Goal: Task Accomplishment & Management: Use online tool/utility

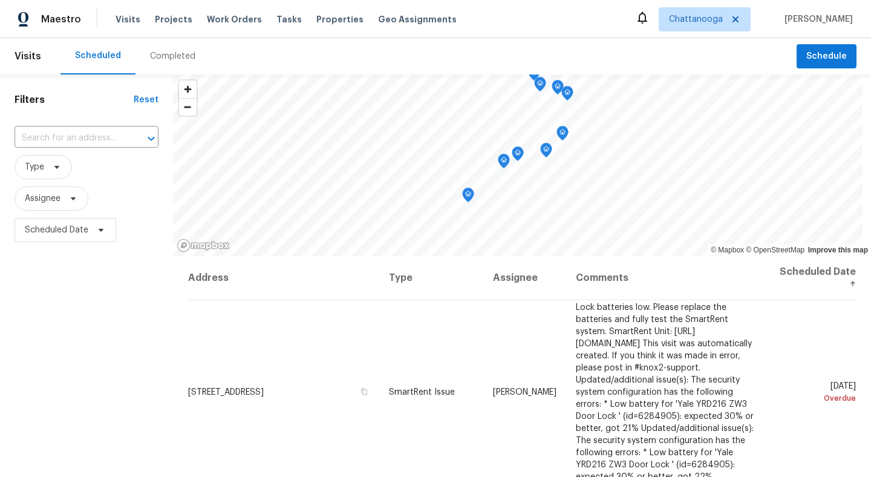
click at [327, 11] on div "Visits Projects Work Orders Tasks Properties Geo Assignments" at bounding box center [293, 19] width 356 height 24
click at [325, 22] on span "Properties" at bounding box center [339, 19] width 47 height 12
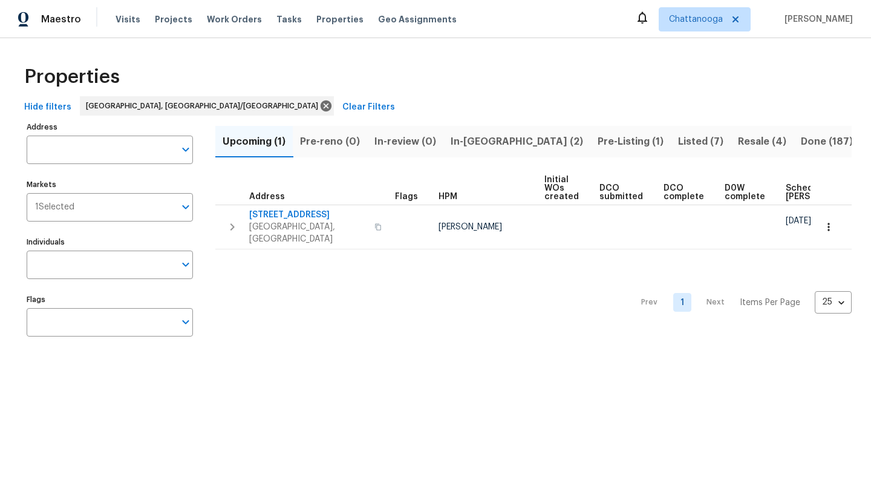
click at [678, 143] on span "Listed (7)" at bounding box center [700, 141] width 45 height 17
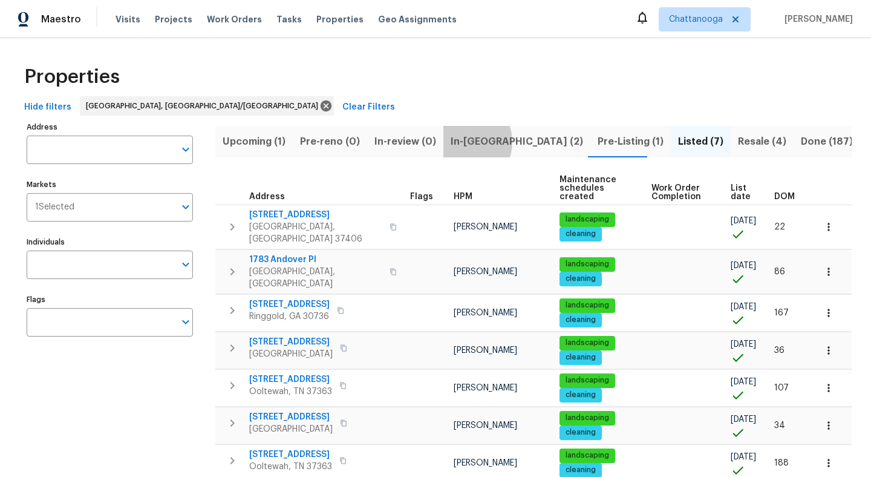
click at [463, 142] on span "In-reno (2)" at bounding box center [517, 141] width 132 height 17
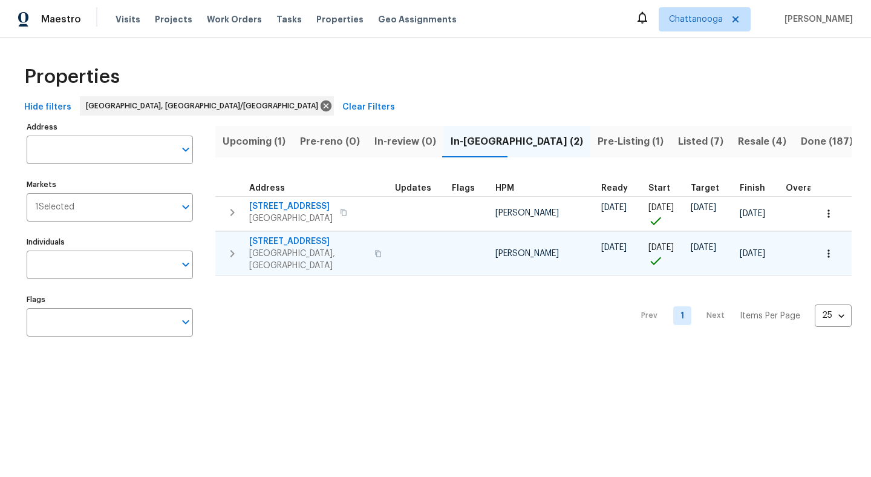
click at [300, 242] on span "8507 Maple Valley Dr" at bounding box center [308, 241] width 118 height 12
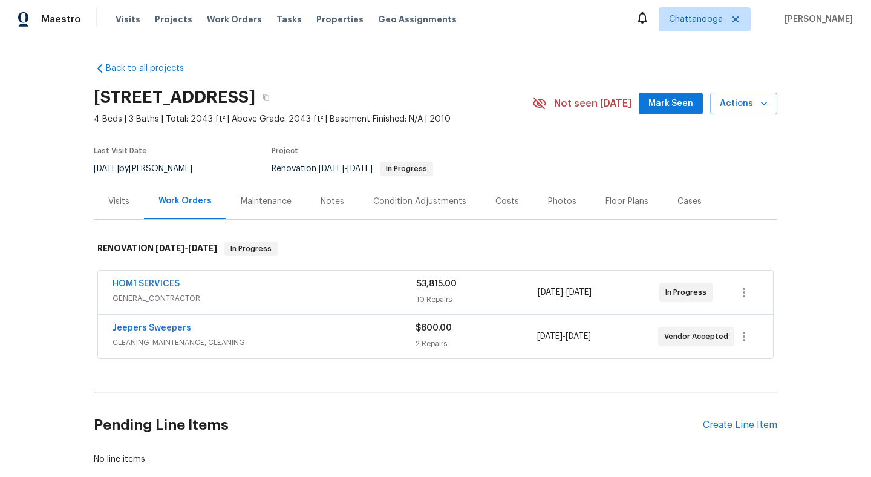
click at [591, 334] on span "10/8/2025" at bounding box center [577, 336] width 25 height 8
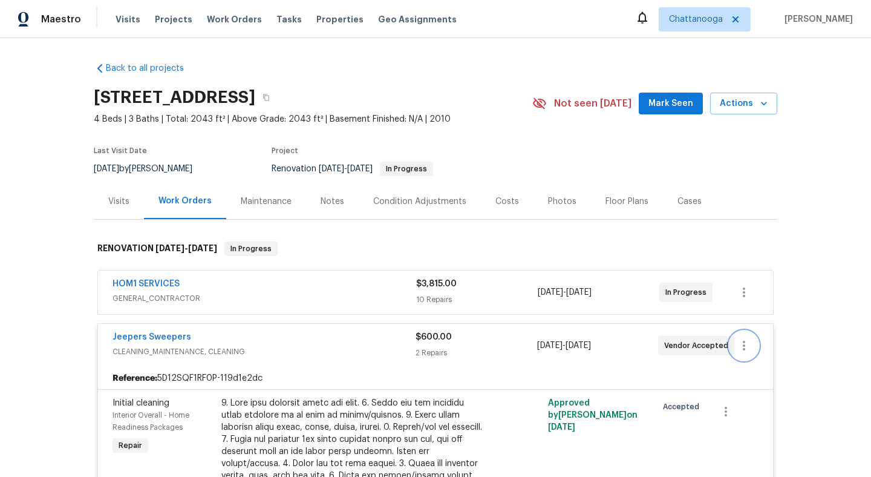
click at [746, 353] on button "button" at bounding box center [743, 345] width 29 height 29
click at [756, 345] on li "Edit" at bounding box center [794, 346] width 131 height 20
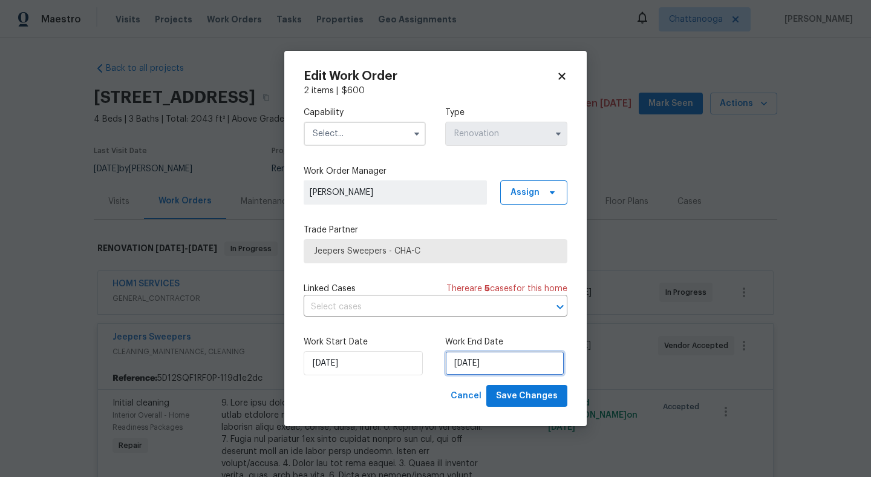
click at [516, 363] on input "[DATE]" at bounding box center [504, 363] width 119 height 24
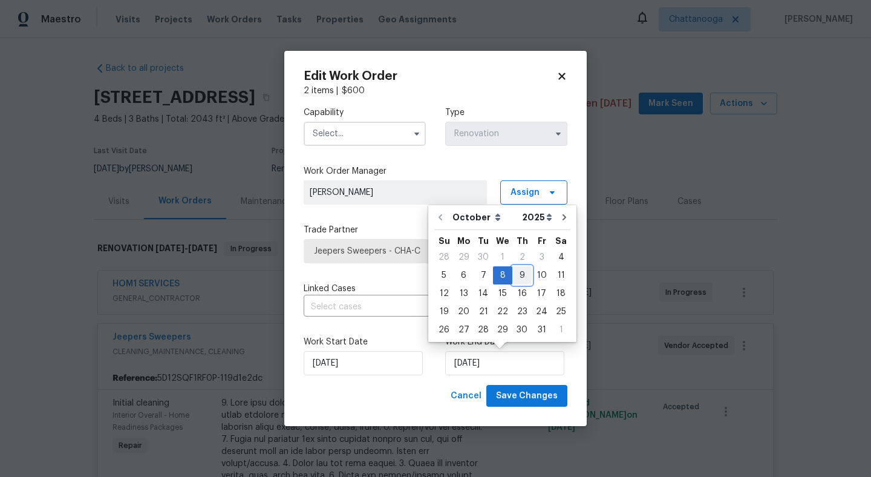
click at [524, 276] on div "9" at bounding box center [521, 275] width 19 height 17
type input "10/9/2025"
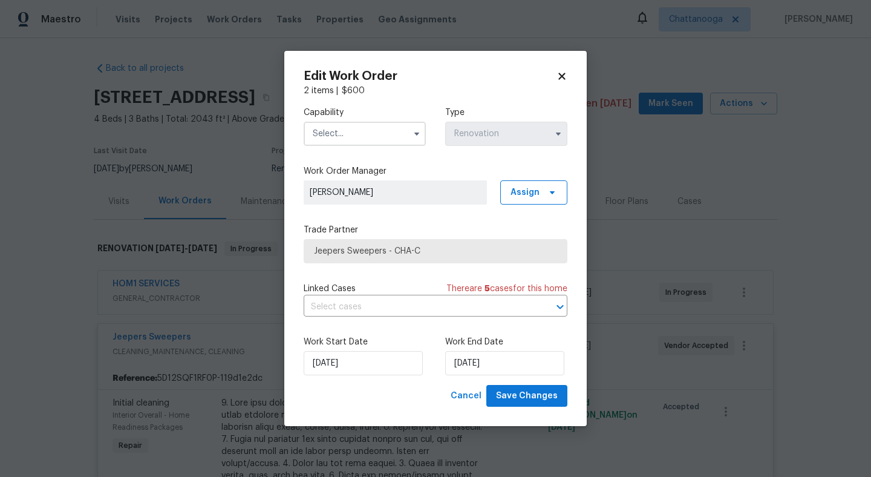
click at [396, 139] on input "text" at bounding box center [365, 134] width 122 height 24
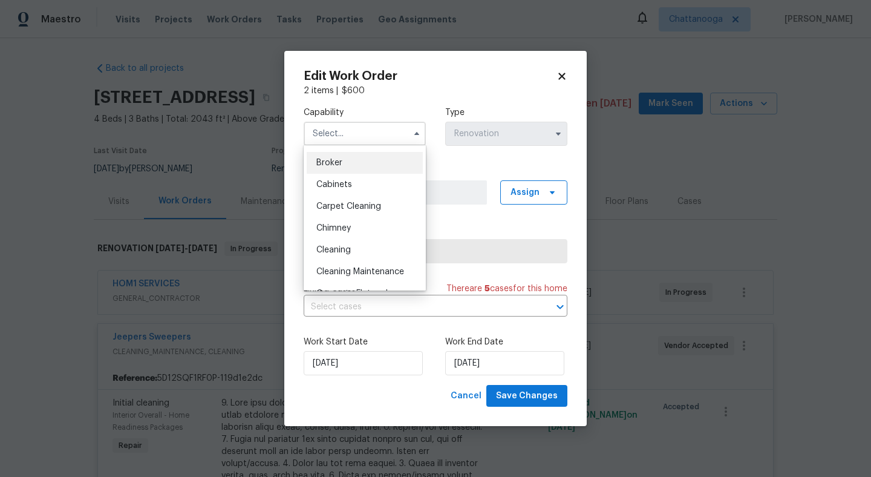
scroll to position [84, 0]
click at [359, 246] on div "Cleaning" at bounding box center [365, 249] width 116 height 22
type input "Cleaning"
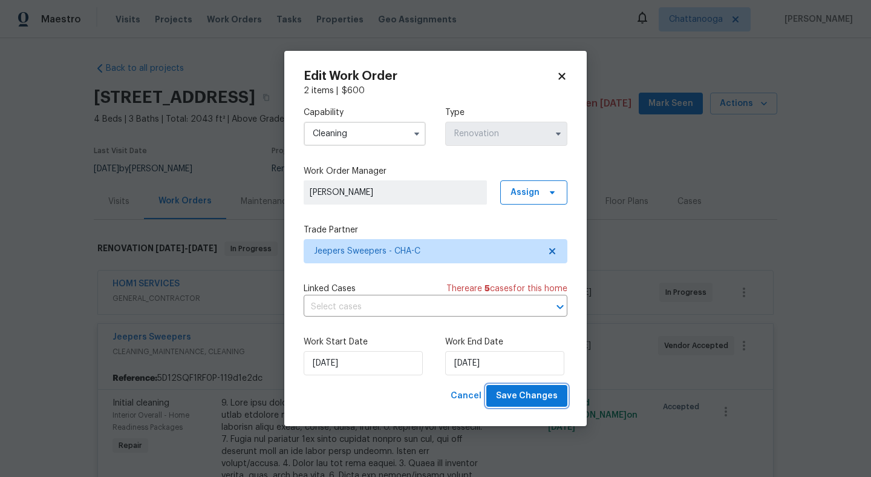
click at [550, 405] on button "Save Changes" at bounding box center [526, 396] width 81 height 22
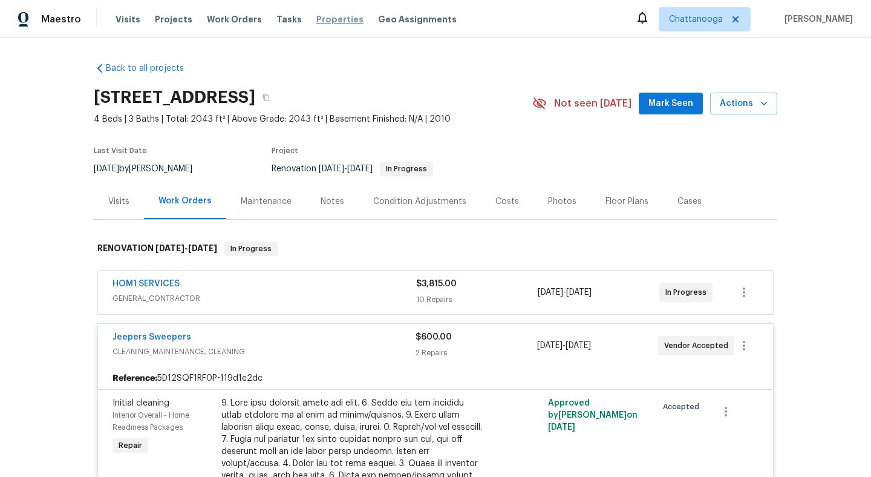
click at [326, 15] on span "Properties" at bounding box center [339, 19] width 47 height 12
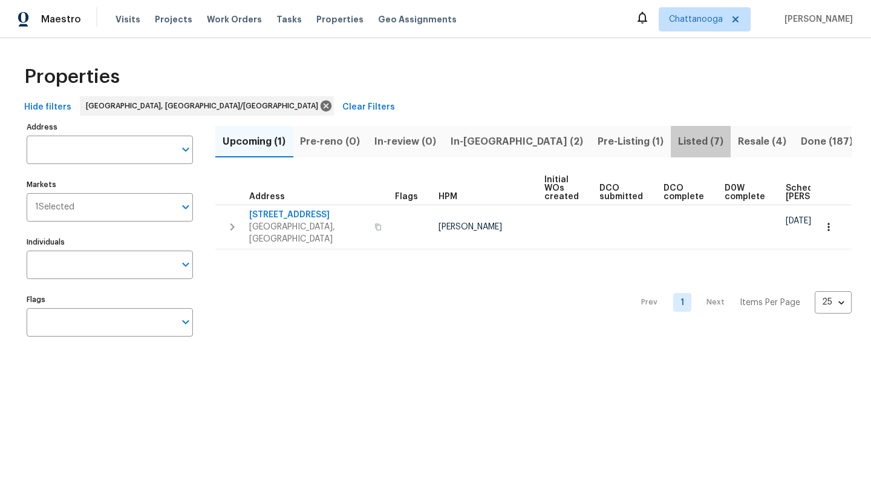
click at [678, 141] on span "Listed (7)" at bounding box center [700, 141] width 45 height 17
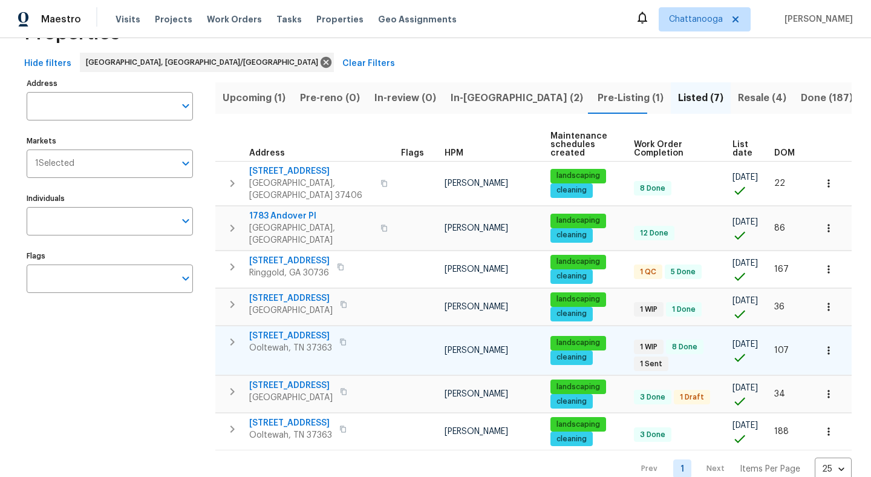
scroll to position [51, 0]
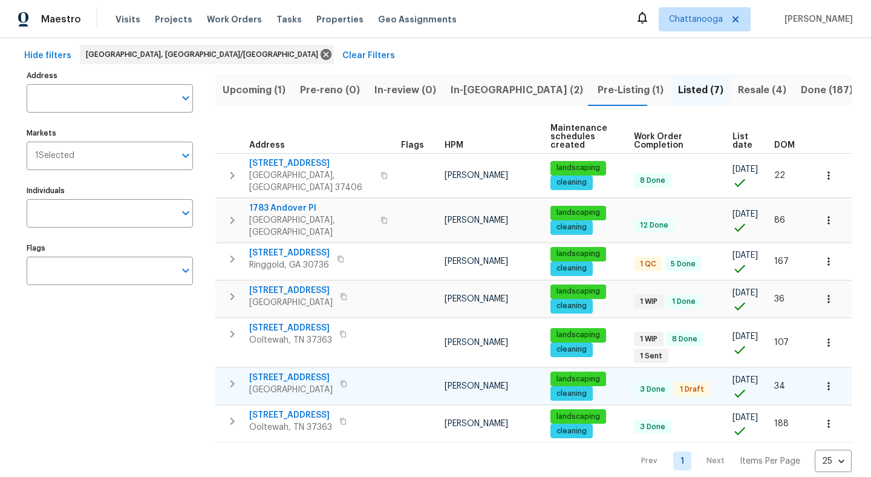
click at [300, 371] on span "6113 Shadyway Ln" at bounding box center [290, 377] width 83 height 12
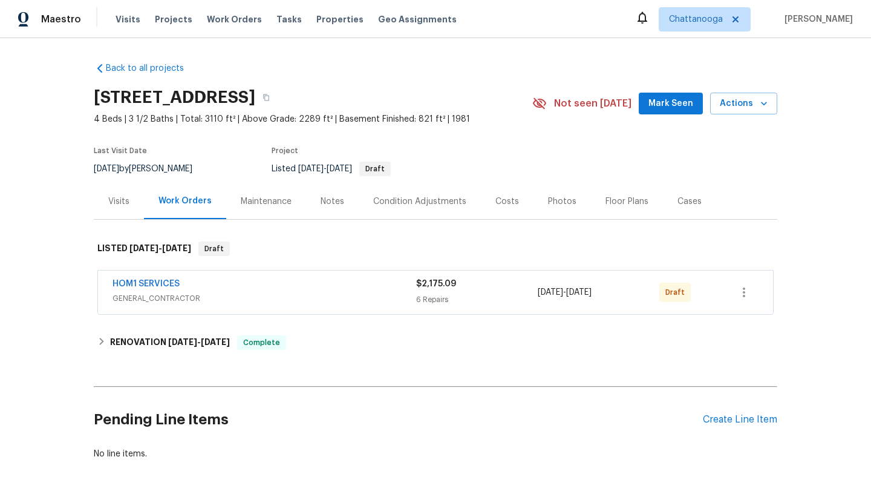
click at [192, 288] on div "HOM1 SERVICES" at bounding box center [264, 285] width 304 height 15
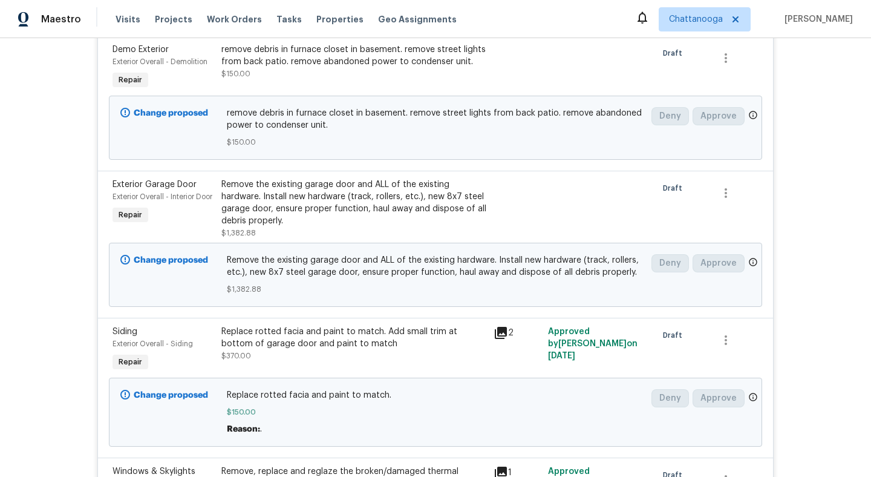
scroll to position [312, 0]
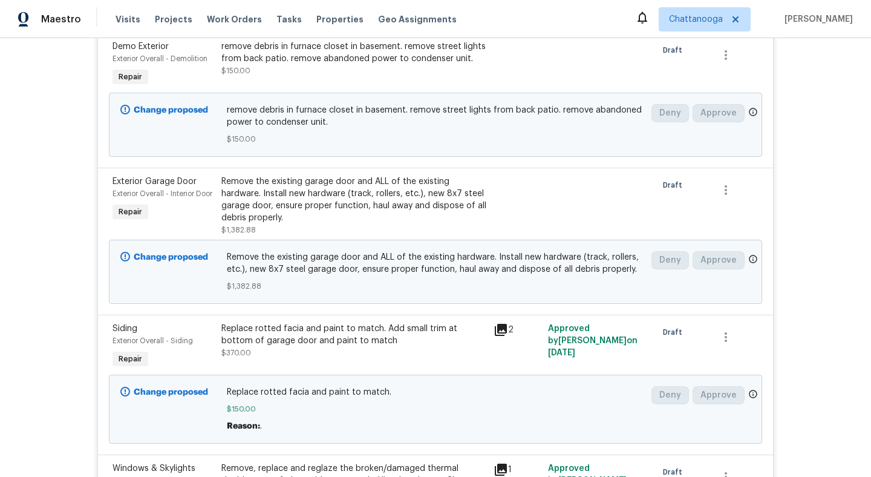
click at [385, 337] on div "Replace rotted facia and paint to match. Add small trim at bottom of garage doo…" at bounding box center [353, 334] width 265 height 24
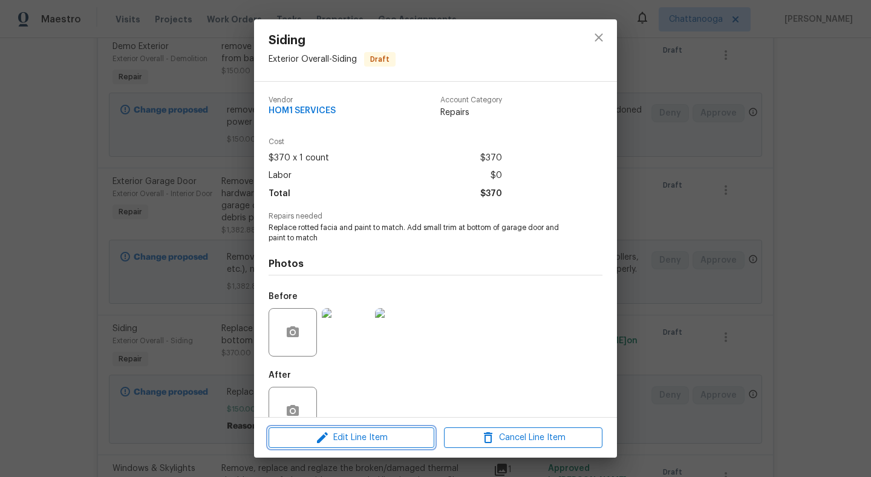
click at [382, 433] on span "Edit Line Item" at bounding box center [351, 437] width 158 height 15
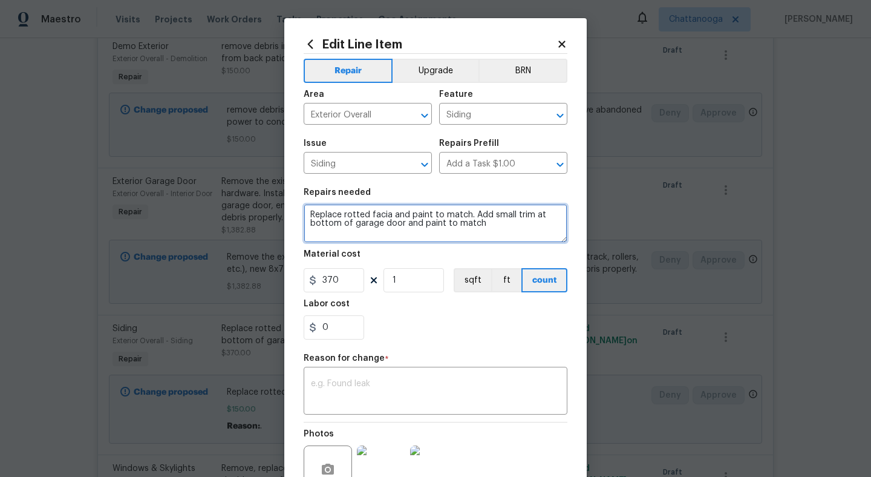
drag, startPoint x: 488, startPoint y: 229, endPoint x: 470, endPoint y: 212, distance: 24.8
click at [470, 212] on textarea "Replace rotted facia and paint to match. Add small trim at bottom of garage doo…" at bounding box center [436, 223] width 264 height 39
type textarea "Replace rotted facia and paint to match."
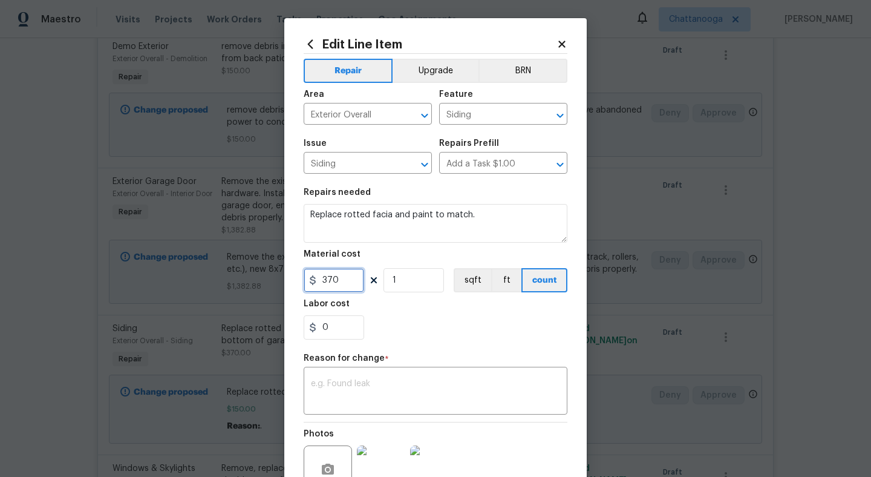
click at [356, 273] on input "370" at bounding box center [334, 280] width 60 height 24
type input "230"
click at [458, 337] on div "0" at bounding box center [436, 327] width 264 height 24
click at [437, 374] on div "x ​" at bounding box center [436, 391] width 264 height 45
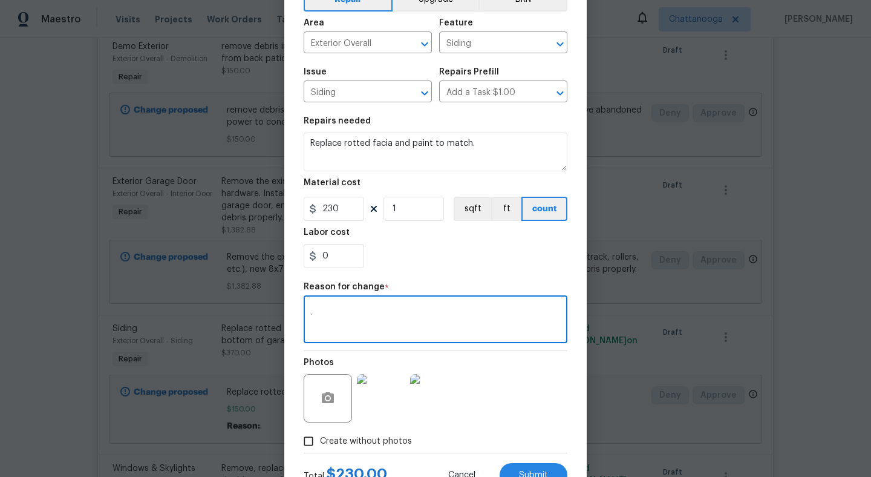
scroll to position [120, 0]
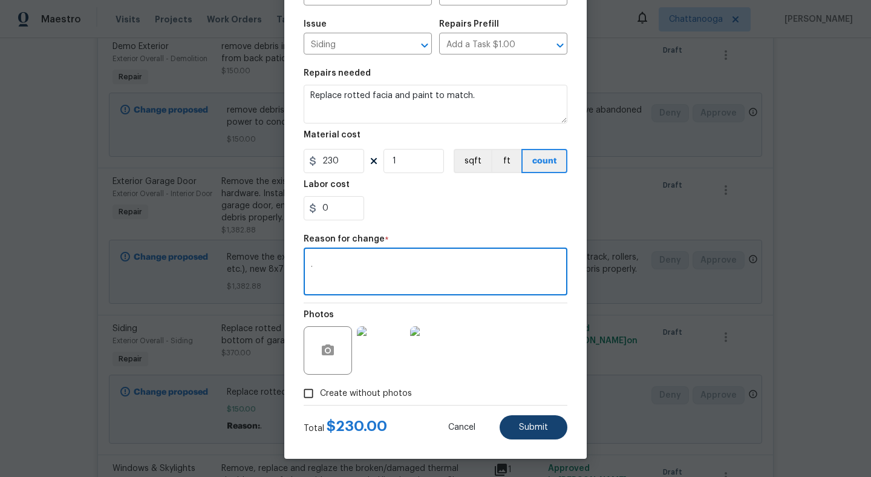
type textarea "."
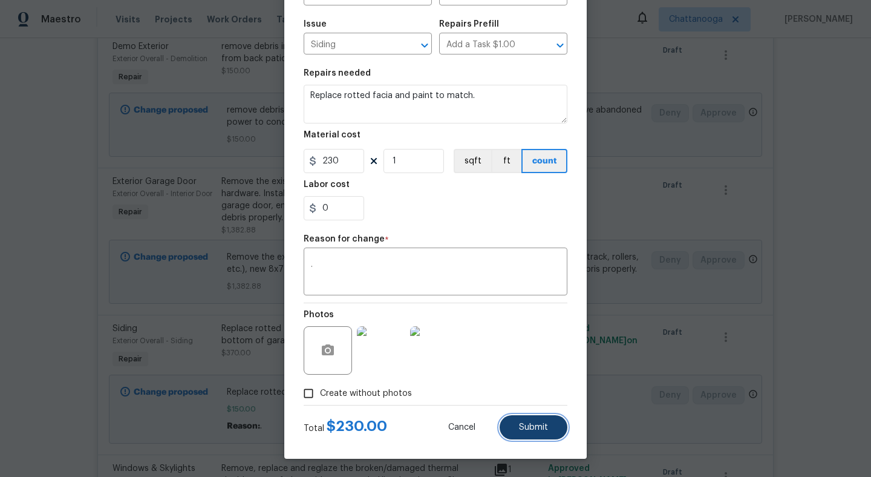
click at [522, 429] on span "Submit" at bounding box center [533, 427] width 29 height 9
type textarea "Replace rotted facia and paint to match. Add small trim at bottom of garage doo…"
type input "370"
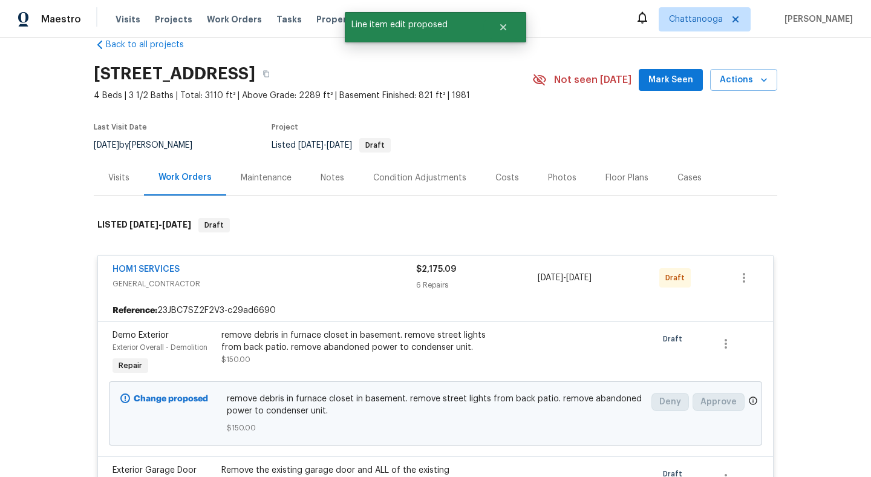
scroll to position [23, 0]
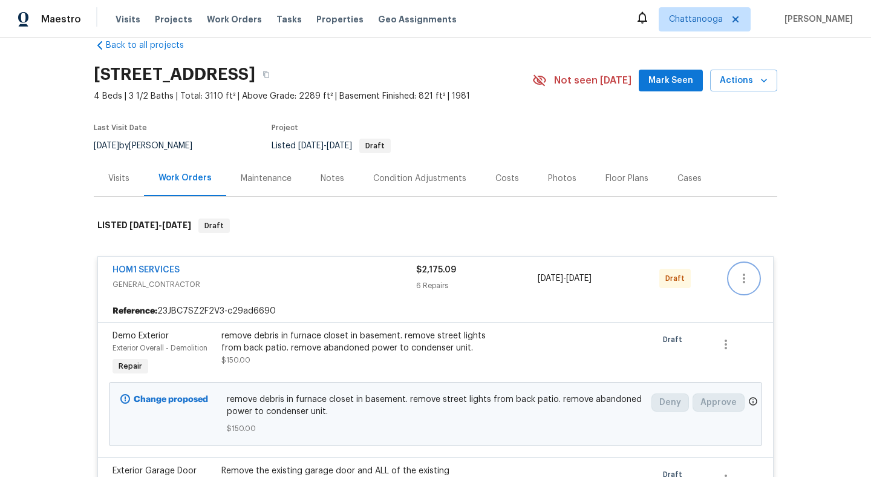
click at [738, 271] on icon "button" at bounding box center [744, 278] width 15 height 15
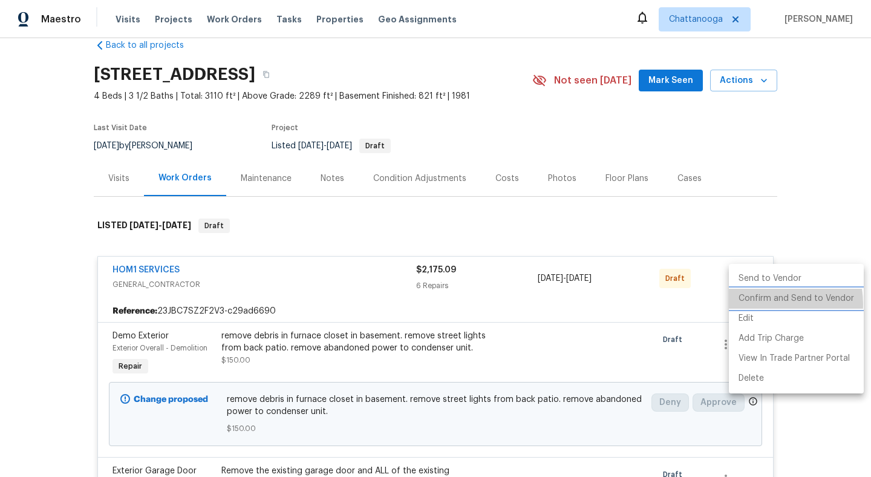
click at [762, 304] on li "Confirm and Send to Vendor" at bounding box center [796, 298] width 135 height 20
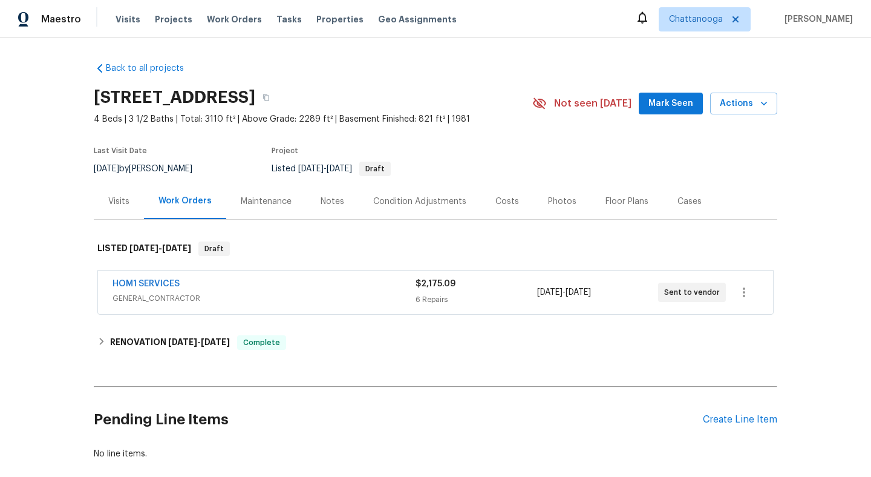
click at [215, 270] on div "HOM1 SERVICES GENERAL_CONTRACTOR $2,175.09 6 Repairs [DATE] - [DATE] Sent to ve…" at bounding box center [435, 292] width 675 height 44
click at [161, 280] on link "HOM1 SERVICES" at bounding box center [145, 283] width 67 height 8
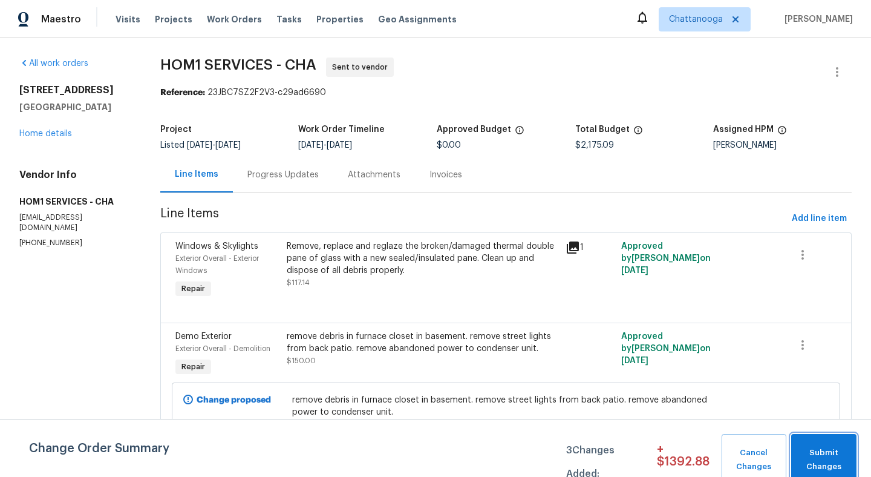
click at [827, 444] on button "Submit Changes" at bounding box center [823, 460] width 65 height 52
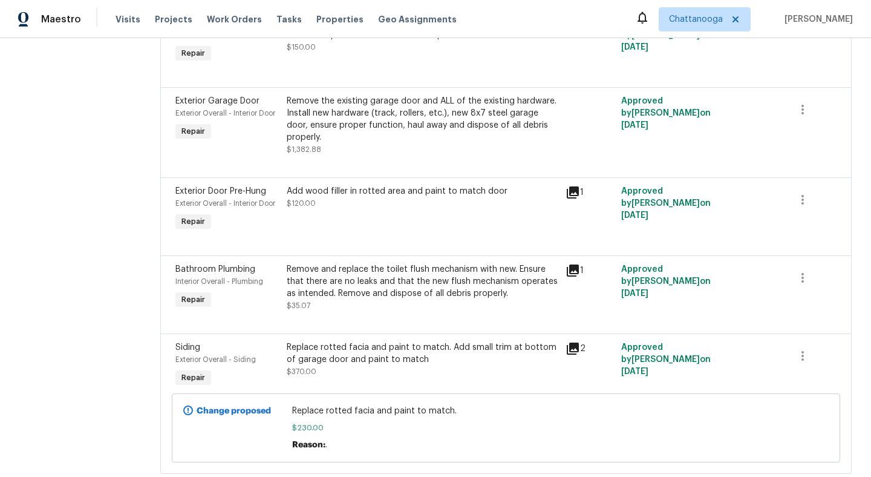
scroll to position [346, 0]
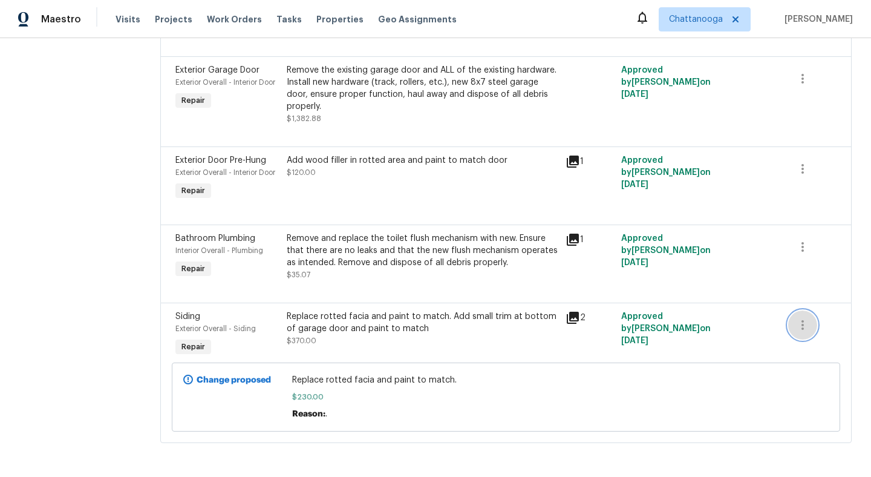
click at [804, 322] on icon "button" at bounding box center [802, 324] width 15 height 15
click at [846, 215] on div at bounding box center [435, 238] width 871 height 477
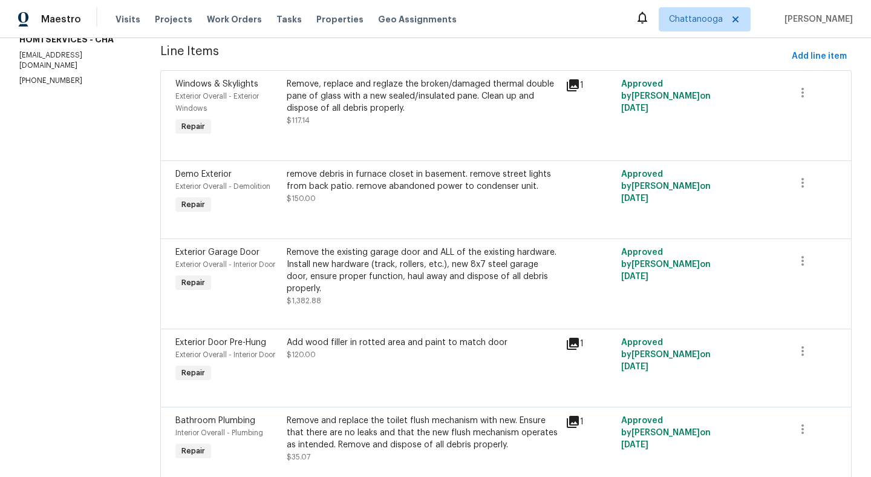
scroll to position [0, 0]
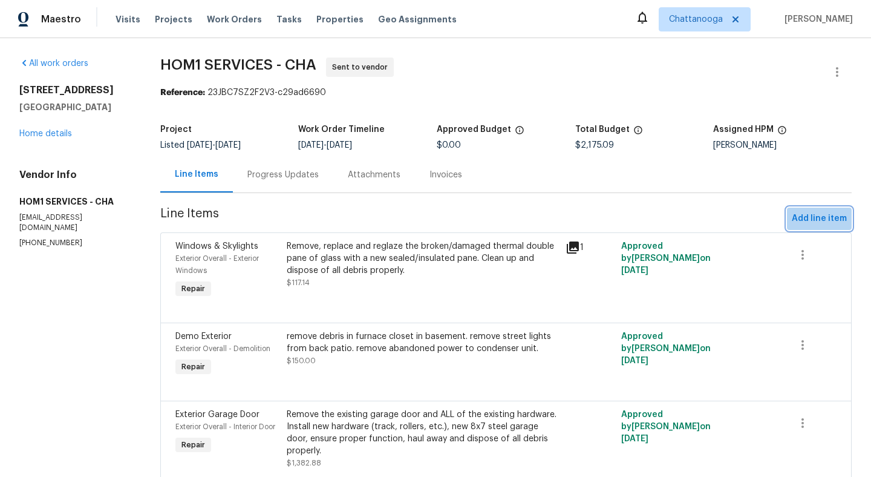
click at [814, 212] on span "Add line item" at bounding box center [819, 218] width 55 height 15
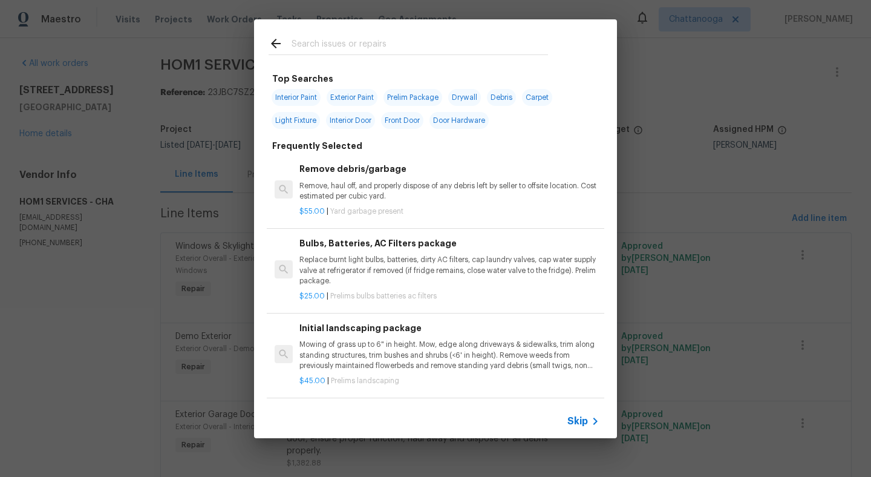
click at [507, 46] on input "text" at bounding box center [419, 45] width 256 height 18
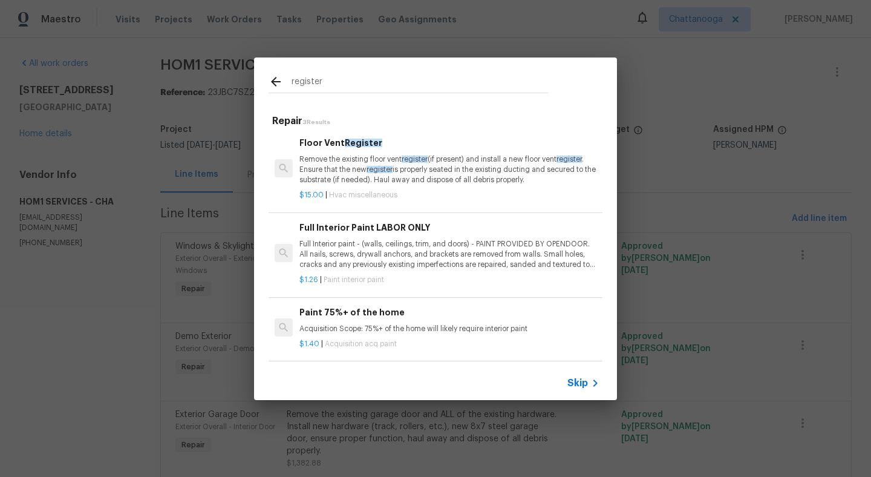
scroll to position [1, 0]
type input "register"
click at [458, 175] on p "Remove the existing floor vent register (if present) and install a new floor ve…" at bounding box center [449, 170] width 300 height 31
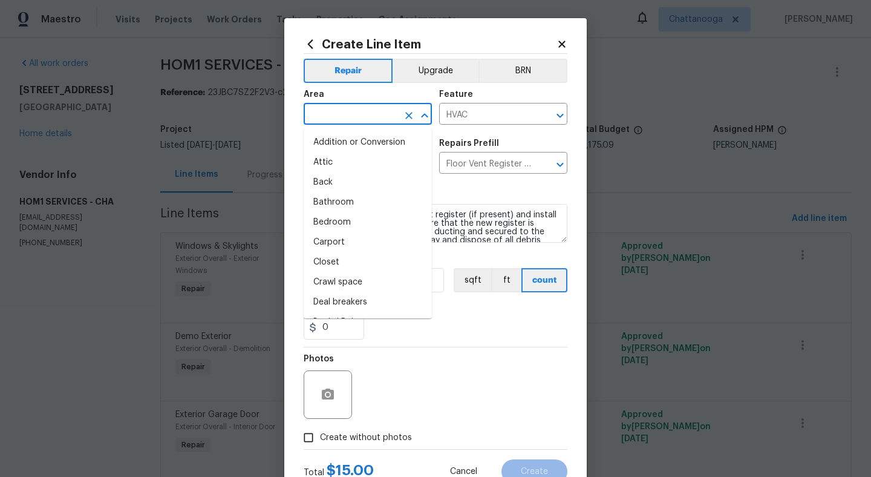
click at [334, 115] on input "text" at bounding box center [351, 115] width 94 height 19
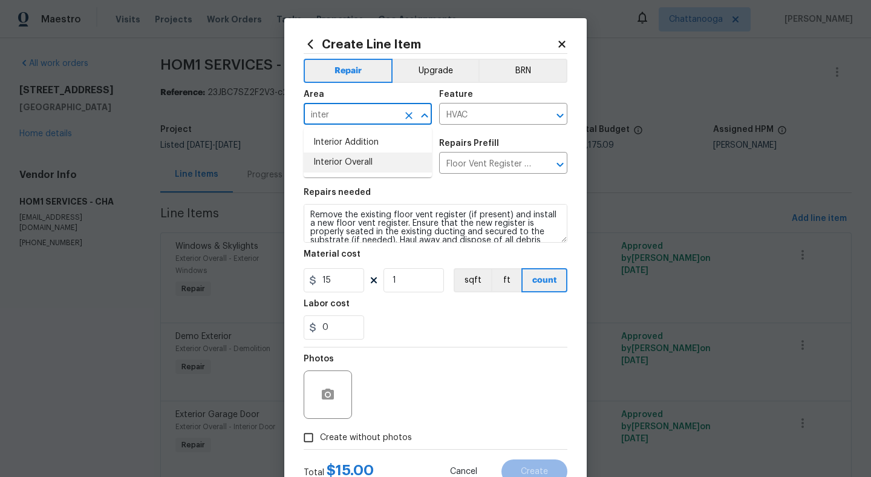
click at [363, 166] on li "Interior Overall" at bounding box center [368, 162] width 128 height 20
type input "Interior Overall"
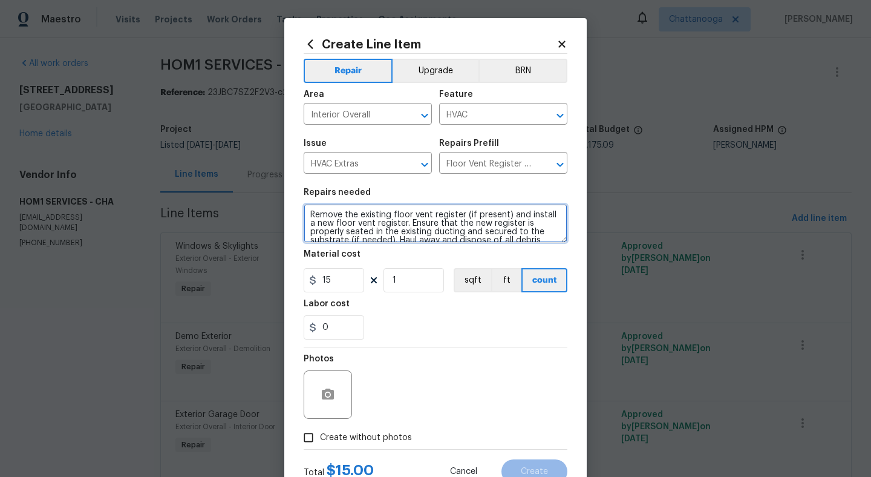
click at [374, 219] on textarea "Remove the existing floor vent register (if present) and install a new floor ve…" at bounding box center [436, 223] width 264 height 39
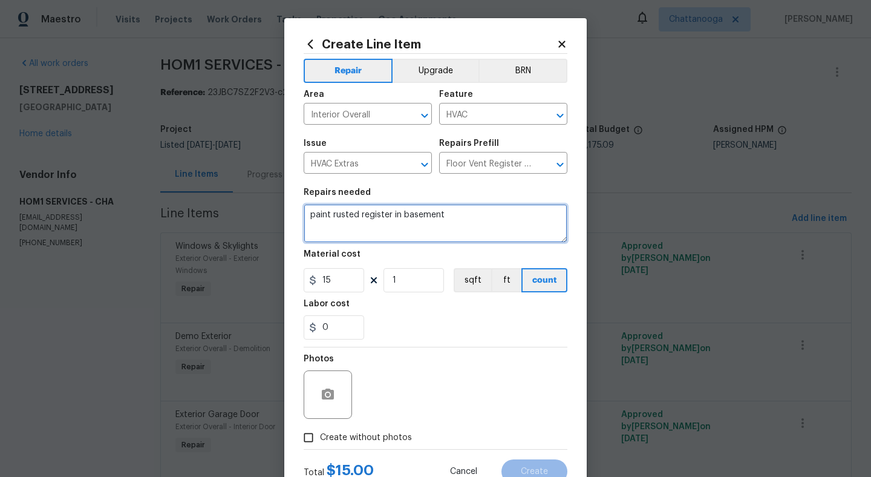
type textarea "paint rusted register in basement"
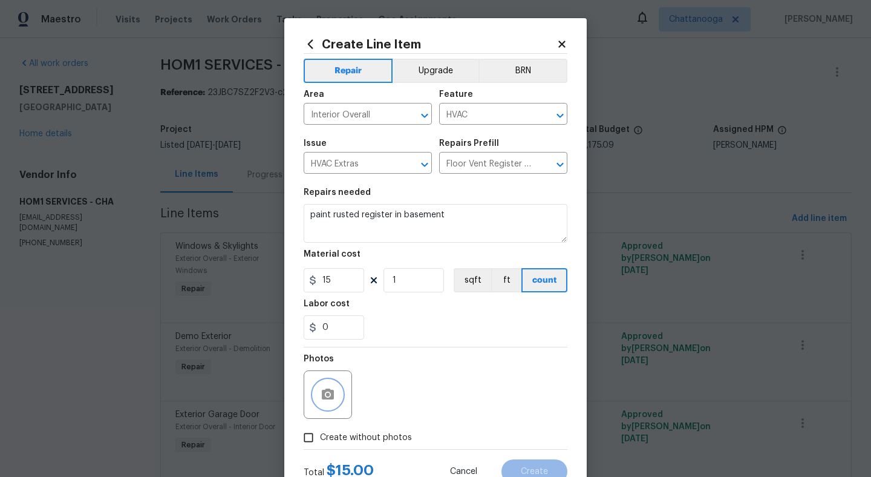
click at [332, 408] on button "button" at bounding box center [327, 394] width 29 height 29
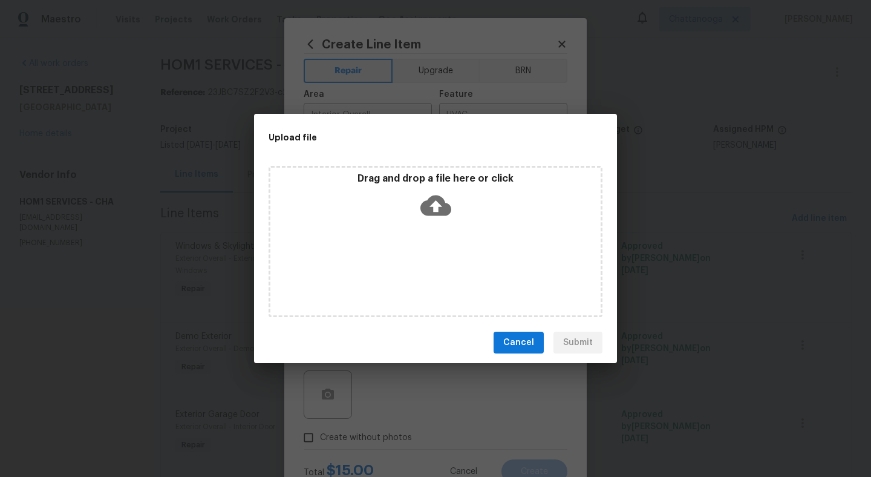
click at [438, 184] on p "Drag and drop a file here or click" at bounding box center [435, 178] width 330 height 13
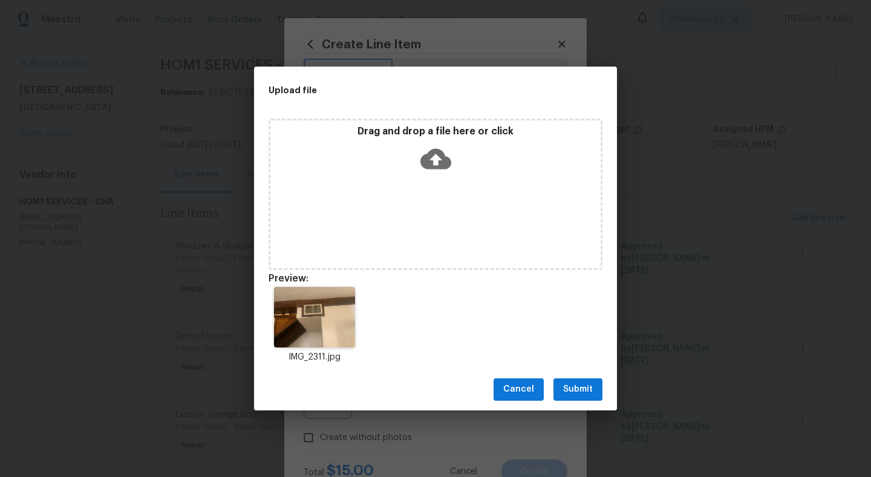
click at [575, 390] on span "Submit" at bounding box center [578, 389] width 30 height 15
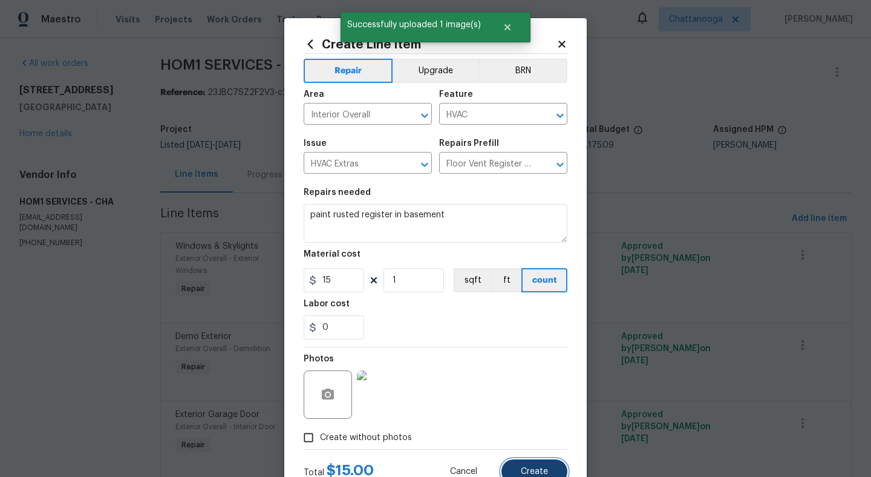
click at [534, 463] on button "Create" at bounding box center [534, 471] width 66 height 24
type input "0"
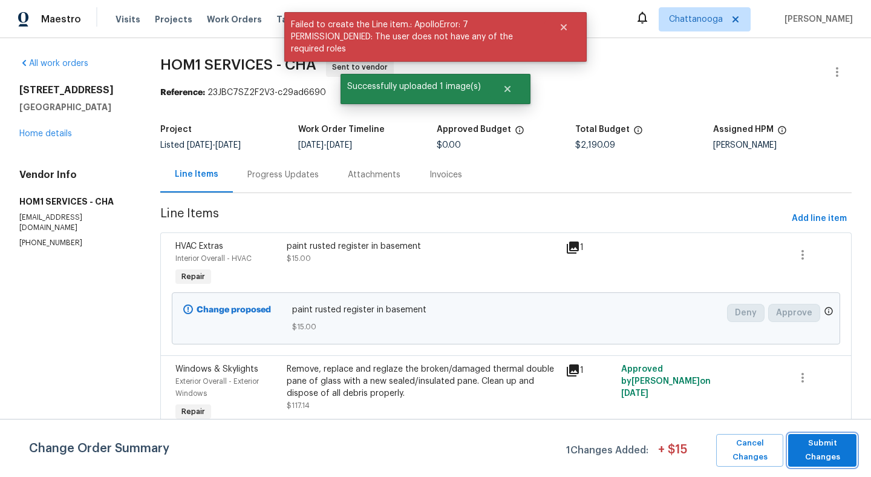
click at [833, 456] on span "Submit Changes" at bounding box center [822, 450] width 56 height 28
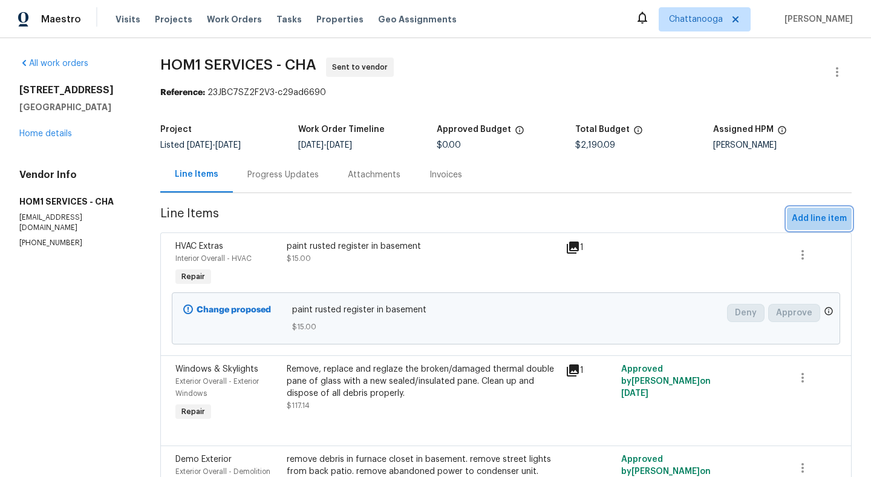
click at [830, 218] on span "Add line item" at bounding box center [819, 218] width 55 height 15
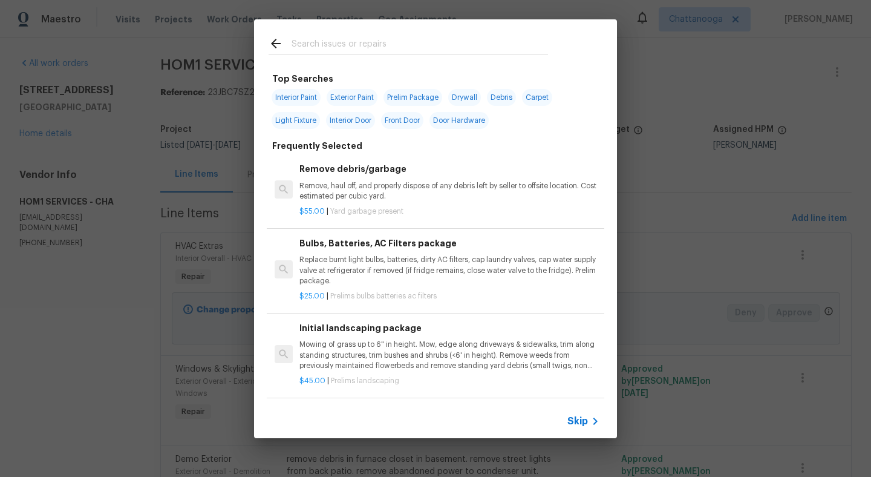
click at [433, 42] on input "text" at bounding box center [419, 45] width 256 height 18
click at [154, 247] on div "Top Searches Interior Paint Exterior Paint Prelim Package Drywall Debris Carpet…" at bounding box center [435, 228] width 871 height 457
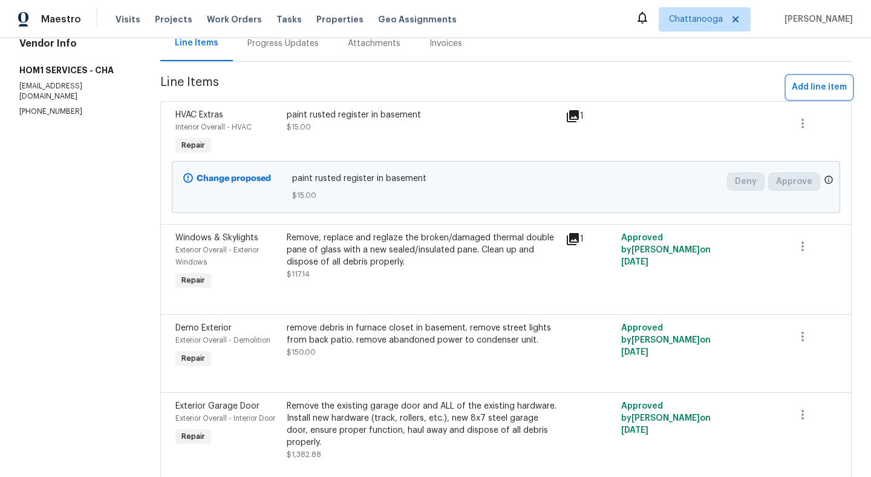
scroll to position [127, 0]
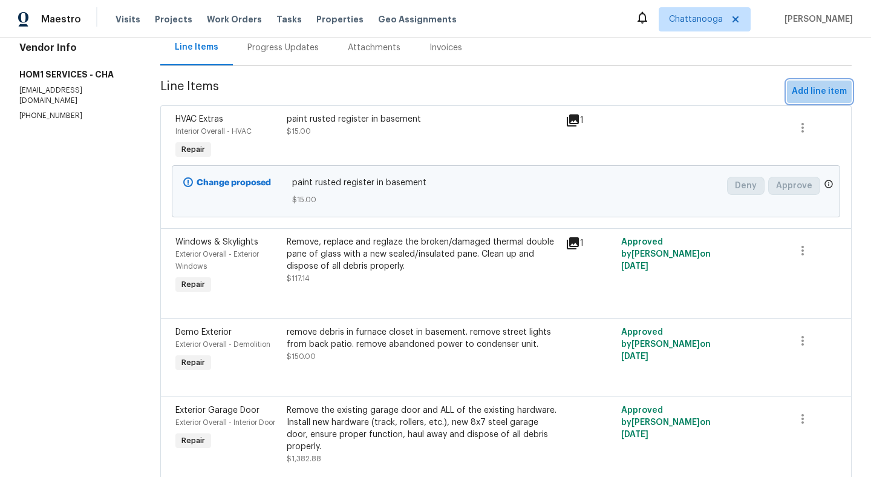
click at [840, 87] on span "Add line item" at bounding box center [819, 91] width 55 height 15
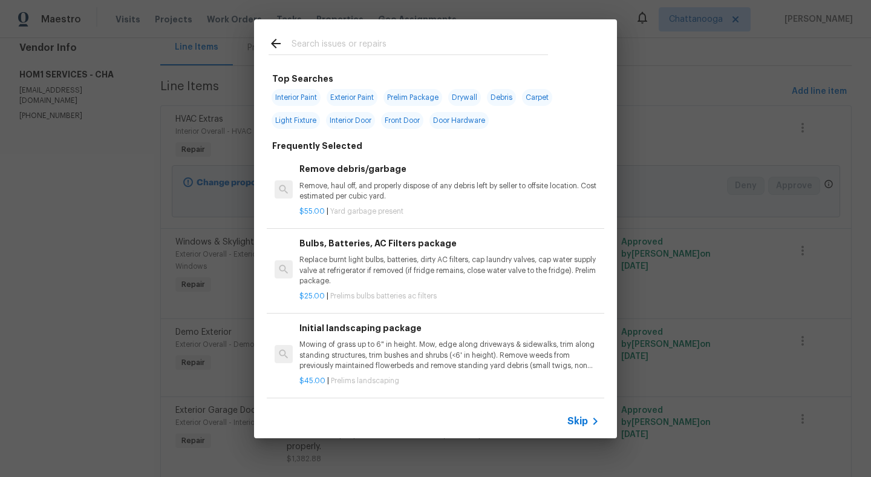
click at [351, 32] on div at bounding box center [408, 43] width 308 height 48
click at [343, 41] on input "text" at bounding box center [419, 45] width 256 height 18
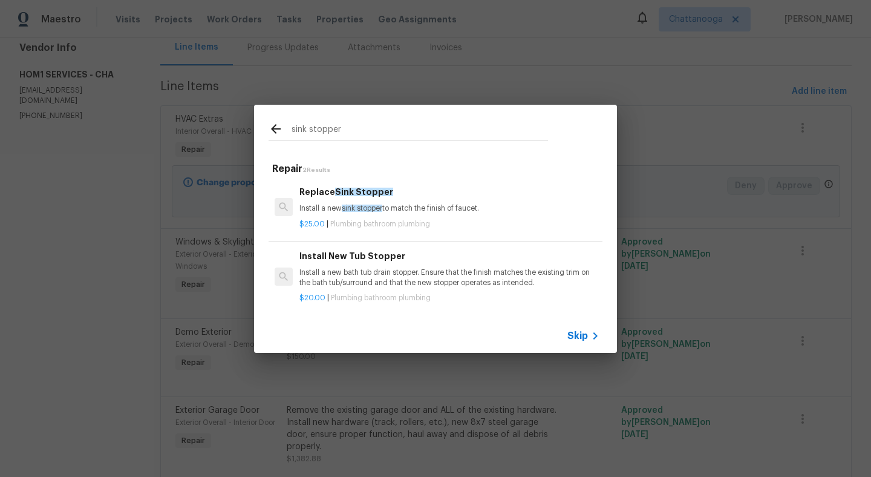
type input "sink stopper"
click at [421, 192] on h6 "Replace Sink Stopper" at bounding box center [449, 191] width 300 height 13
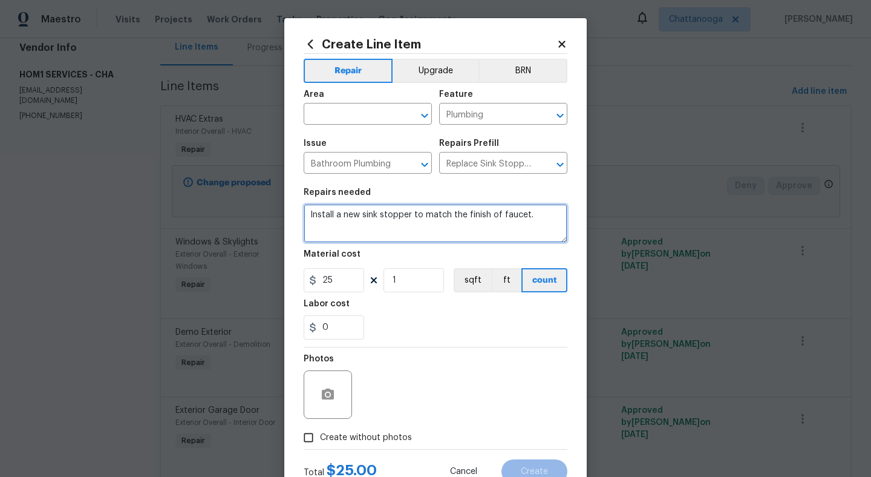
click at [490, 238] on textarea "Install a new sink stopper to match the finish of faucet." at bounding box center [436, 223] width 264 height 39
type textarea "Install a new sink stopper to match the finish of faucet. in half bath"
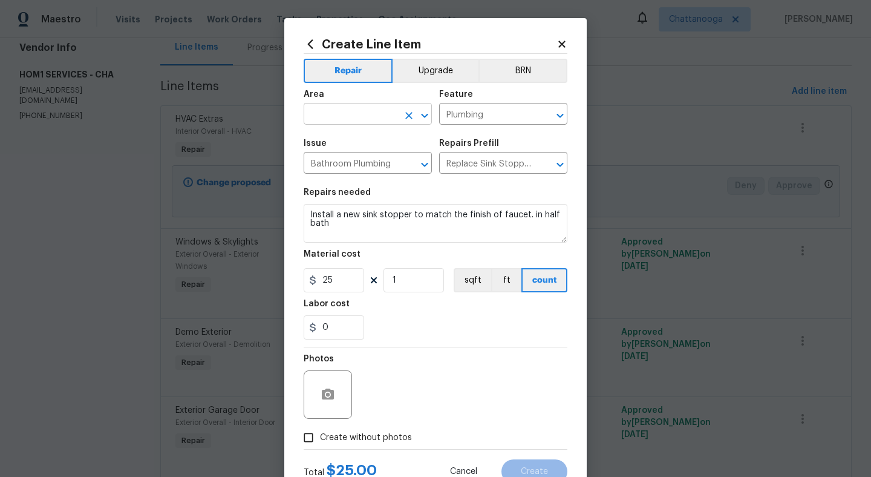
click at [347, 108] on input "text" at bounding box center [351, 115] width 94 height 19
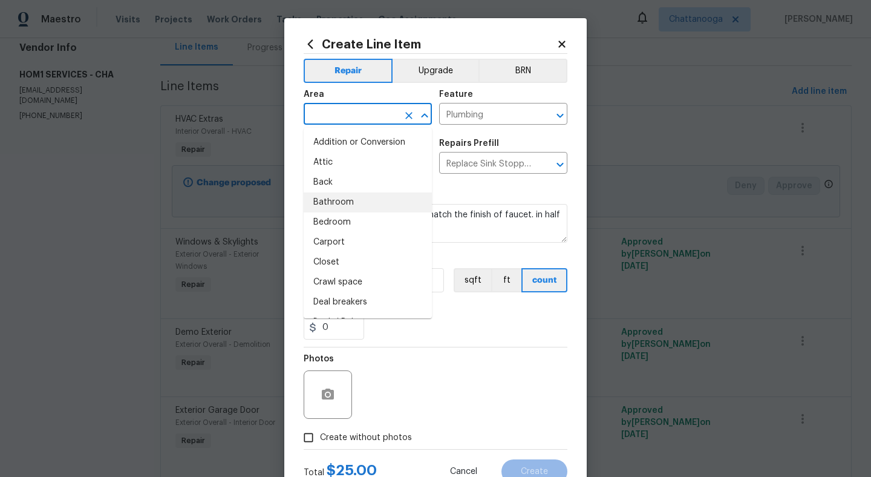
click at [356, 206] on li "Bathroom" at bounding box center [368, 202] width 128 height 20
type input "Bathroom"
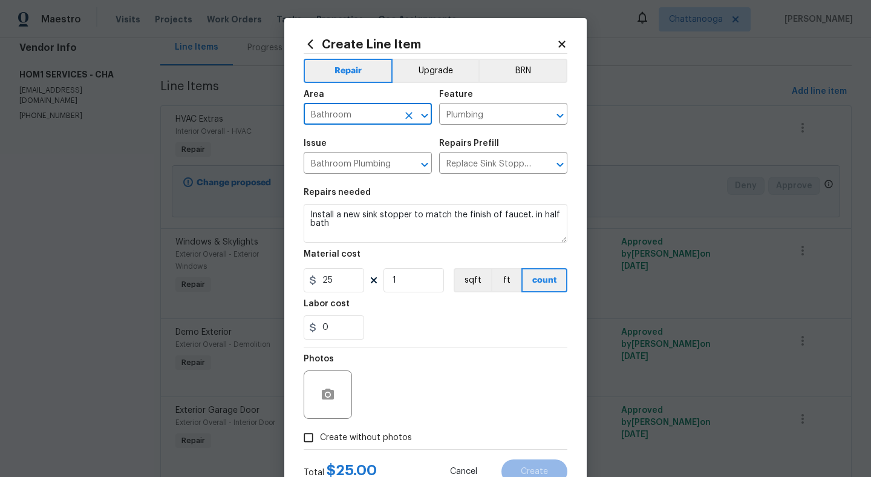
click at [336, 437] on span "Create without photos" at bounding box center [366, 437] width 92 height 13
click at [320, 437] on input "Create without photos" at bounding box center [308, 437] width 23 height 23
checkbox input "true"
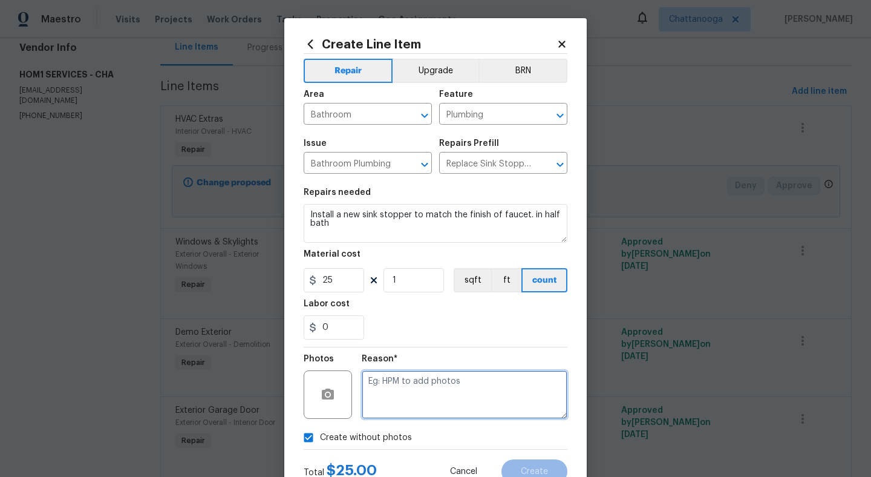
click at [399, 408] on textarea at bounding box center [465, 394] width 206 height 48
type textarea "."
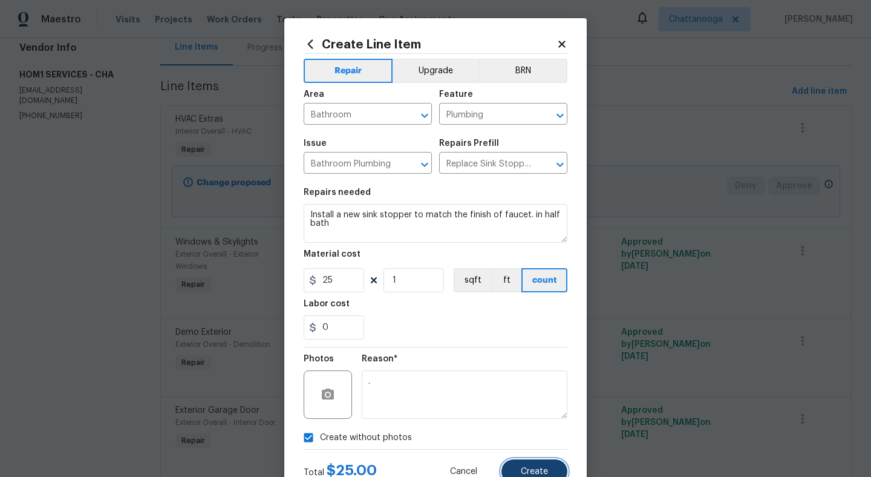
click at [538, 470] on span "Create" at bounding box center [534, 471] width 27 height 9
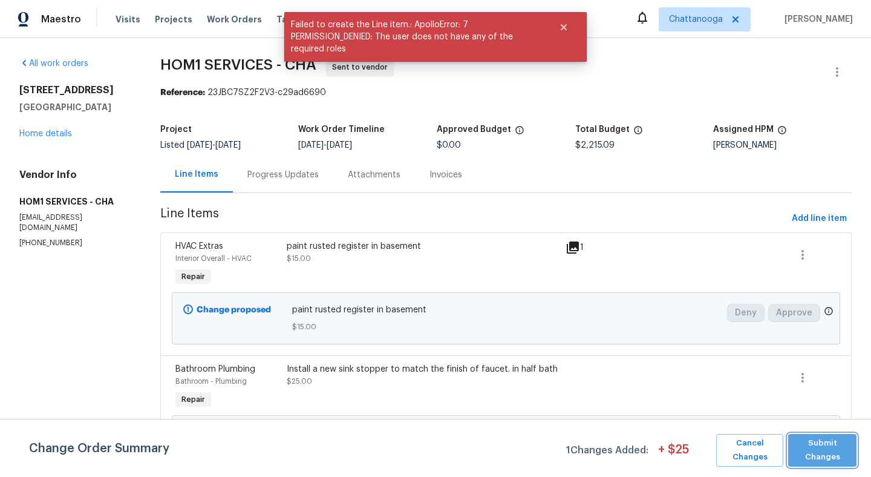
click at [815, 458] on span "Submit Changes" at bounding box center [822, 450] width 56 height 28
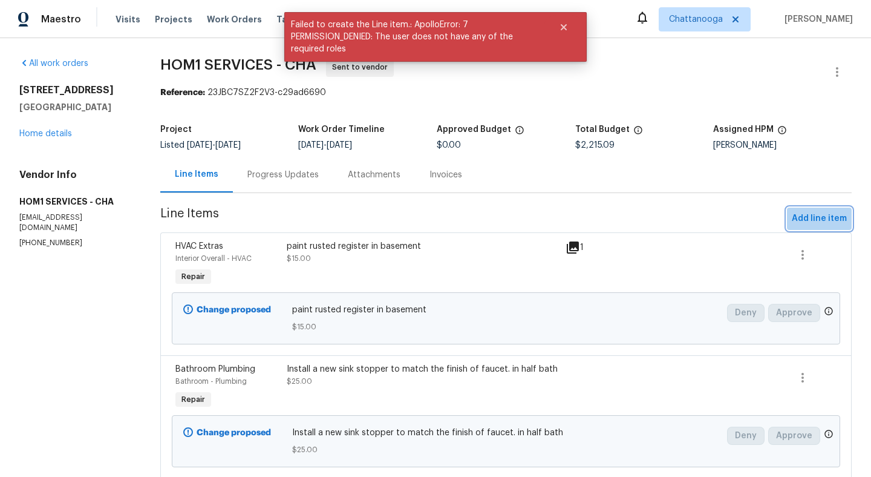
click at [824, 223] on span "Add line item" at bounding box center [819, 218] width 55 height 15
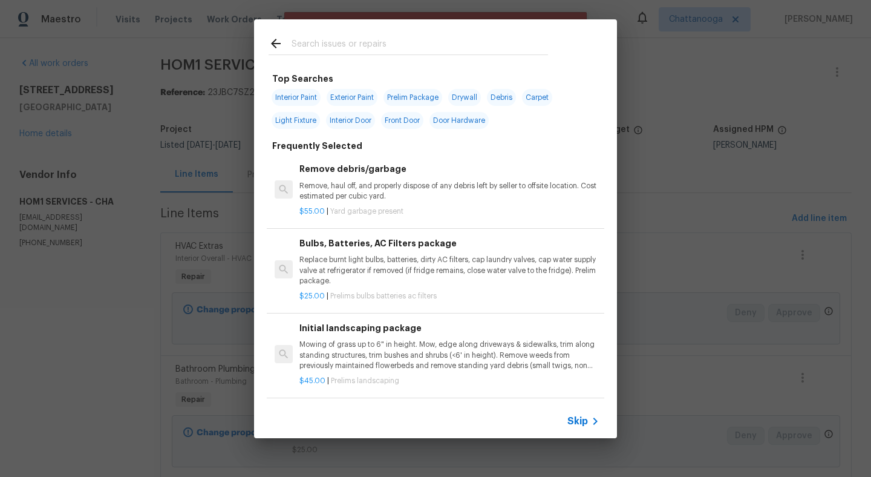
click at [376, 50] on input "text" at bounding box center [419, 45] width 256 height 18
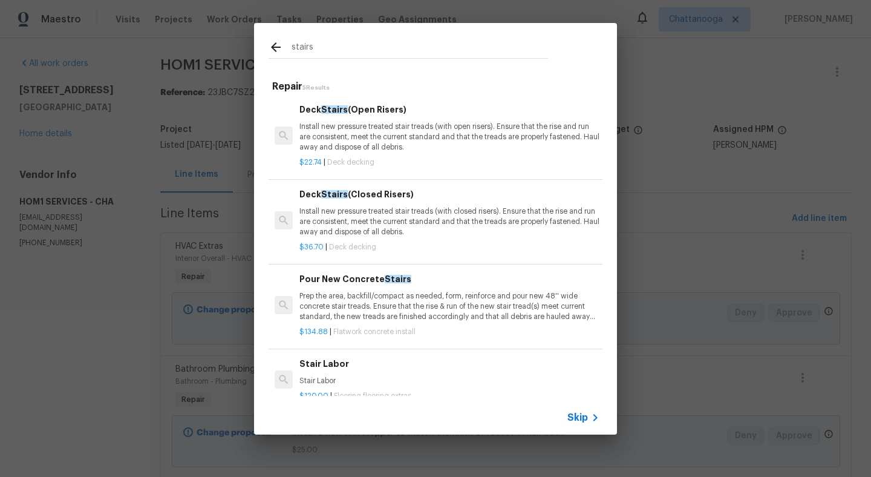
type input "stairs"
click at [330, 366] on h6 "Stair Labor" at bounding box center [449, 363] width 300 height 13
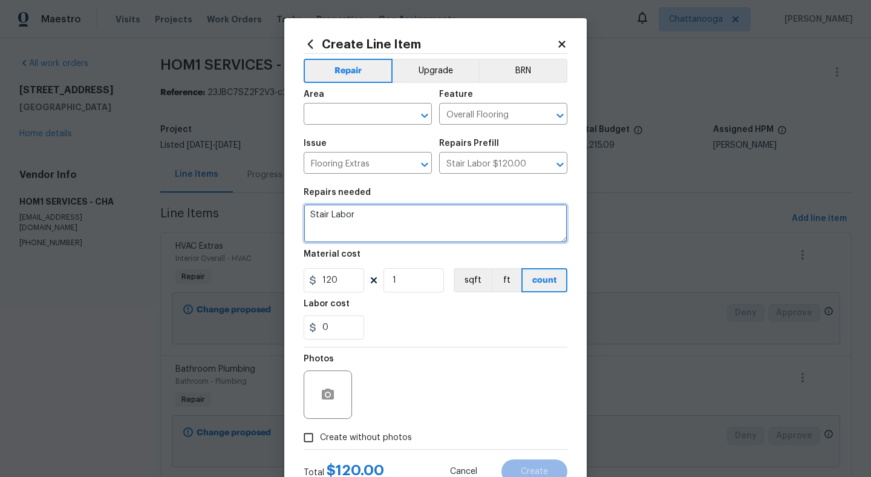
click at [379, 223] on textarea "Stair Labor" at bounding box center [436, 223] width 264 height 39
type textarea "S"
type textarea "touch up black paint on stairs"
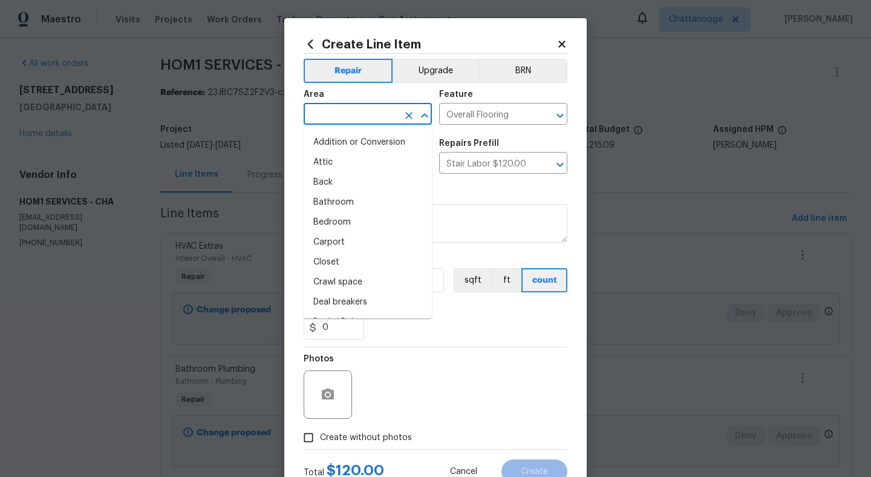
click at [333, 122] on input "text" at bounding box center [351, 115] width 94 height 19
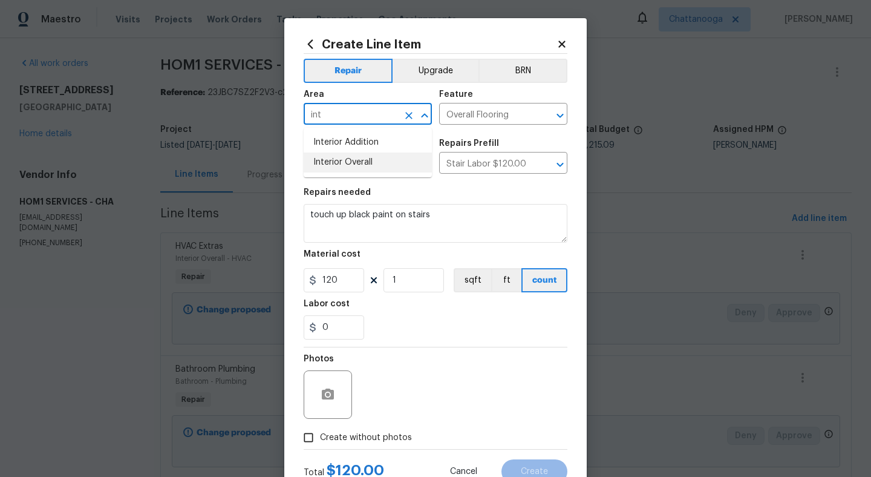
click at [363, 168] on li "Interior Overall" at bounding box center [368, 162] width 128 height 20
type input "Interior Overall"
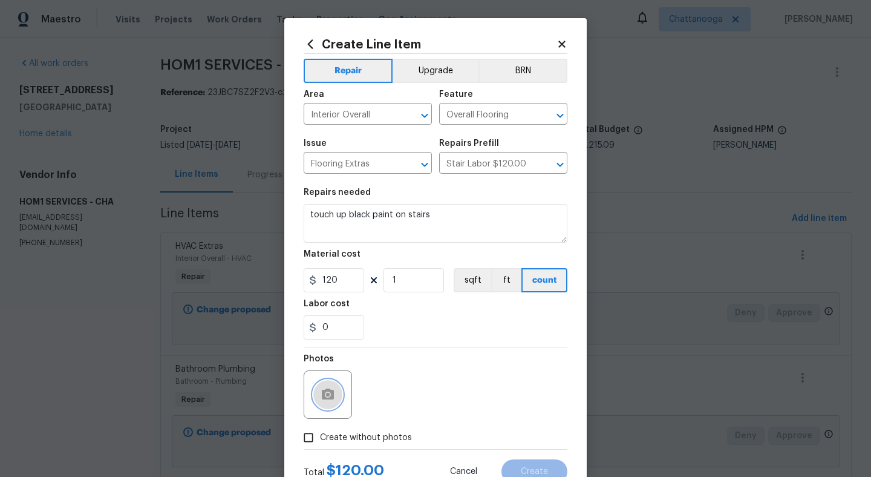
click at [326, 407] on button "button" at bounding box center [327, 394] width 29 height 29
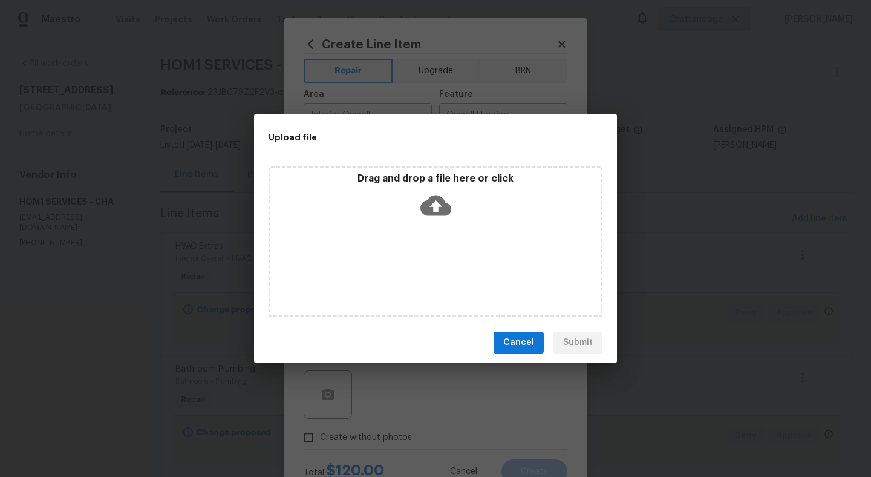
click at [437, 236] on div "Drag and drop a file here or click" at bounding box center [435, 241] width 334 height 151
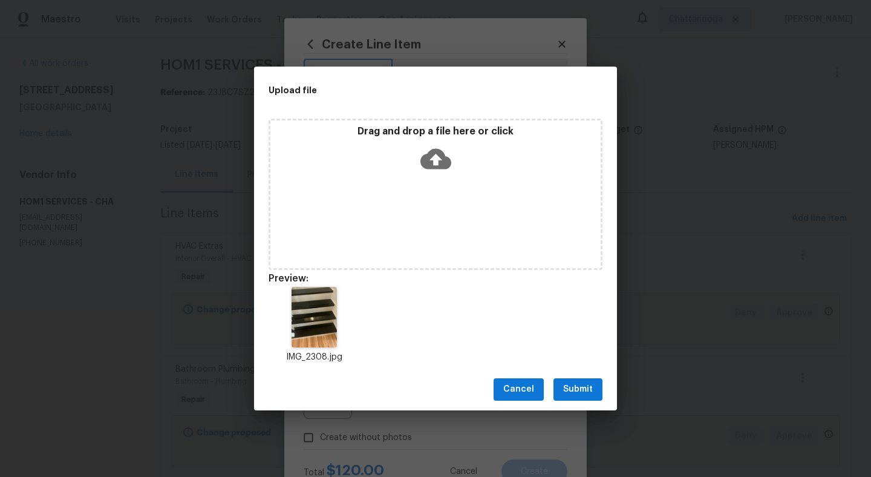
click at [599, 388] on button "Submit" at bounding box center [577, 389] width 49 height 22
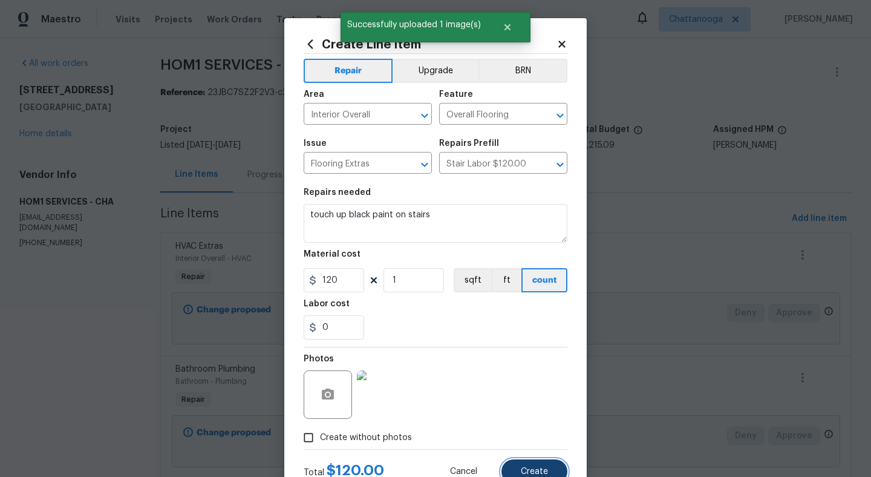
click at [529, 471] on span "Create" at bounding box center [534, 471] width 27 height 9
type input "0"
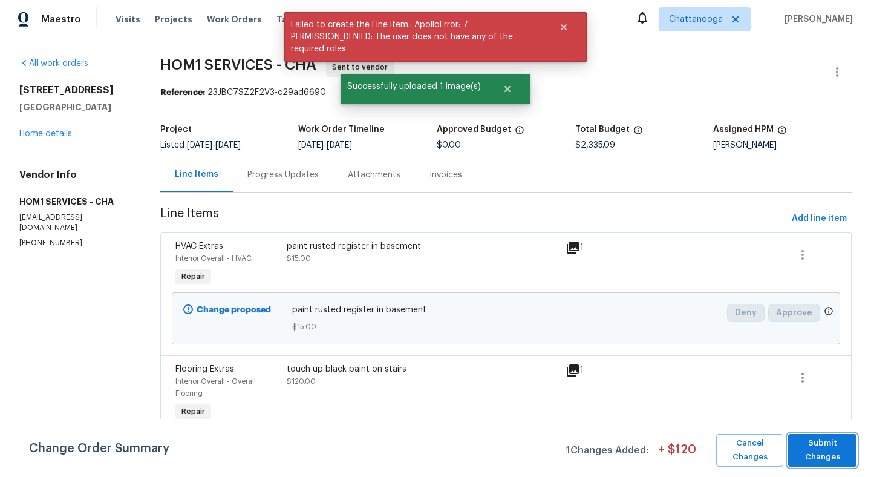
click at [825, 443] on span "Submit Changes" at bounding box center [822, 450] width 56 height 28
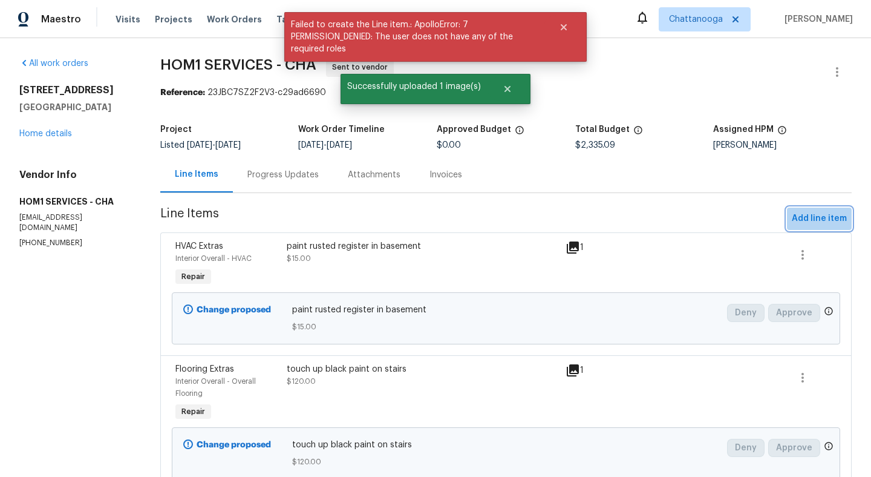
click at [829, 218] on span "Add line item" at bounding box center [819, 218] width 55 height 15
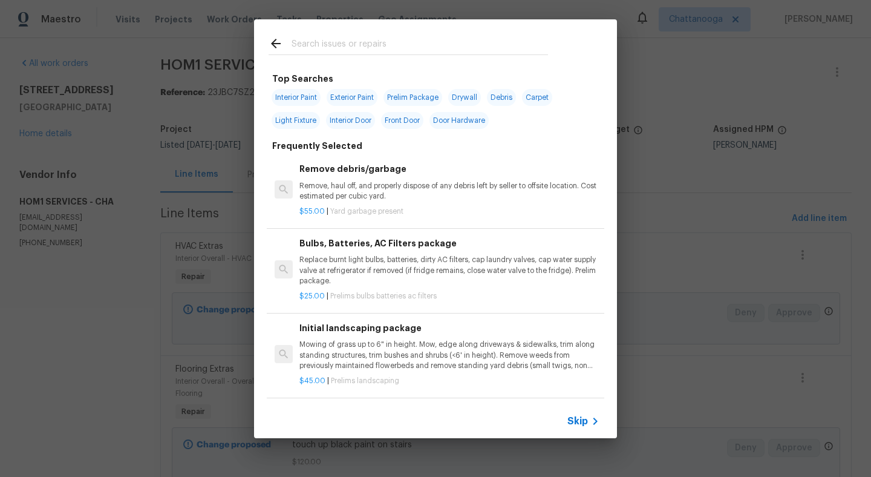
click at [480, 41] on input "text" at bounding box center [419, 45] width 256 height 18
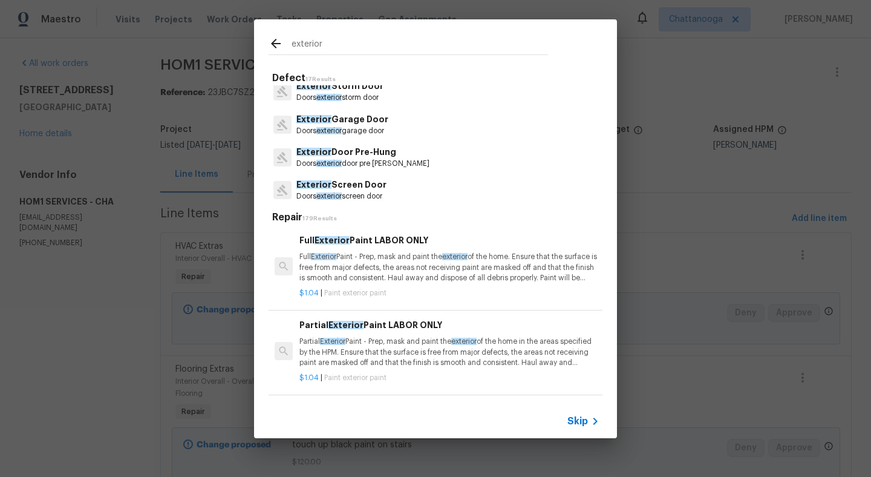
scroll to position [143, 0]
type input "exterior"
click at [363, 152] on p "Exterior Door Pre-Hung" at bounding box center [362, 150] width 133 height 13
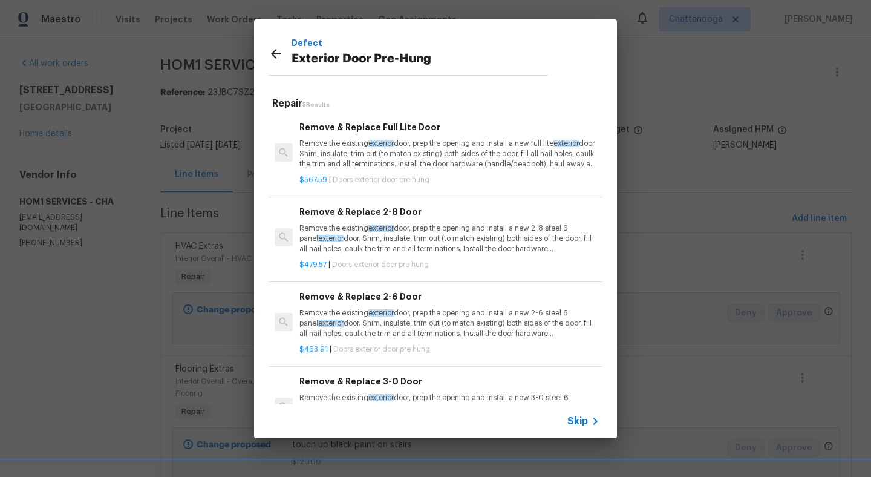
scroll to position [102, 0]
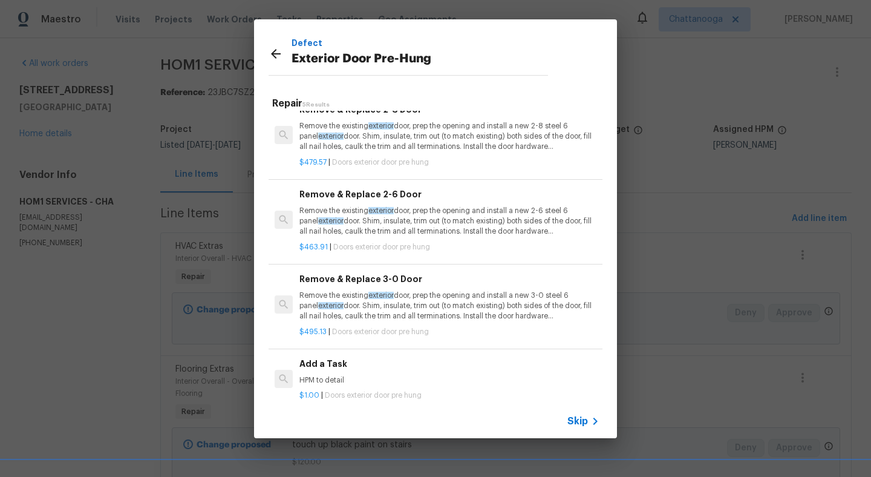
click at [329, 367] on h6 "Add a Task" at bounding box center [449, 363] width 300 height 13
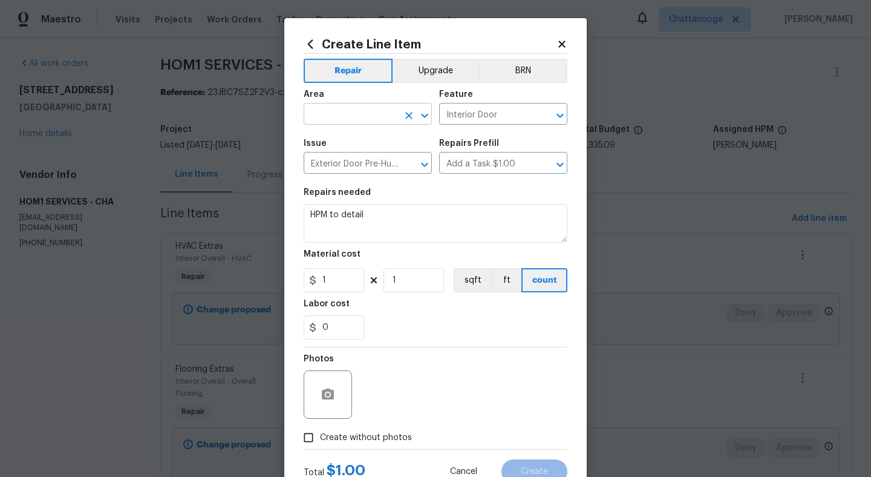
click at [359, 121] on input "text" at bounding box center [351, 115] width 94 height 19
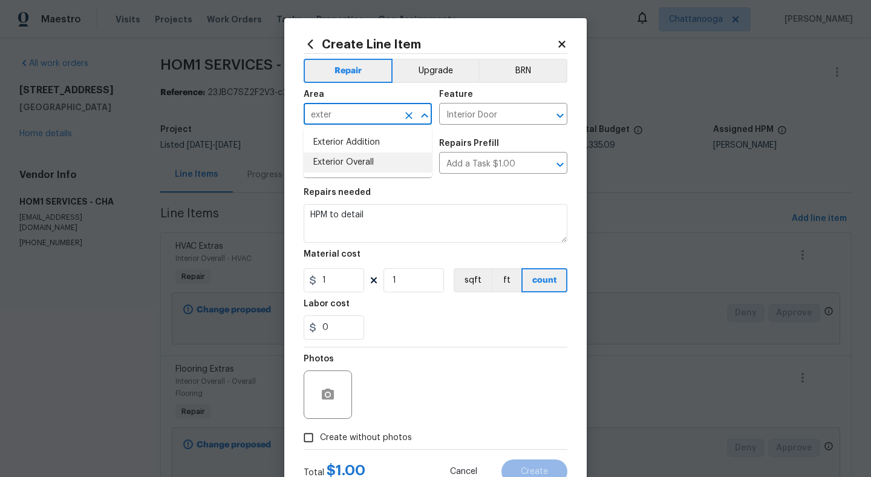
click at [361, 164] on li "Exterior Overall" at bounding box center [368, 162] width 128 height 20
type input "Exterior Overall"
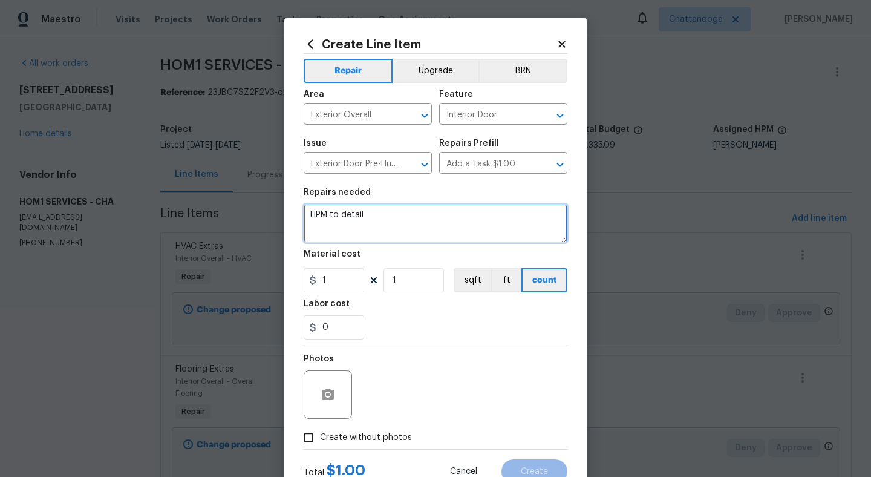
click at [392, 227] on textarea "HPM to detail" at bounding box center [436, 223] width 264 height 39
type textarea "repair rotted area on door to laundry room. paint blue to match."
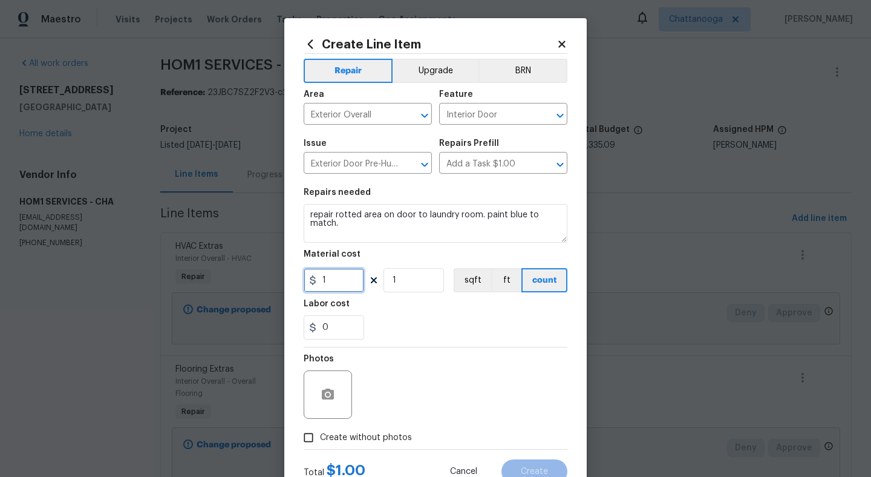
click at [333, 291] on input "1" at bounding box center [334, 280] width 60 height 24
type input "95"
click at [320, 439] on span "Create without photos" at bounding box center [366, 437] width 92 height 13
click at [320, 439] on input "Create without photos" at bounding box center [308, 437] width 23 height 23
checkbox input "true"
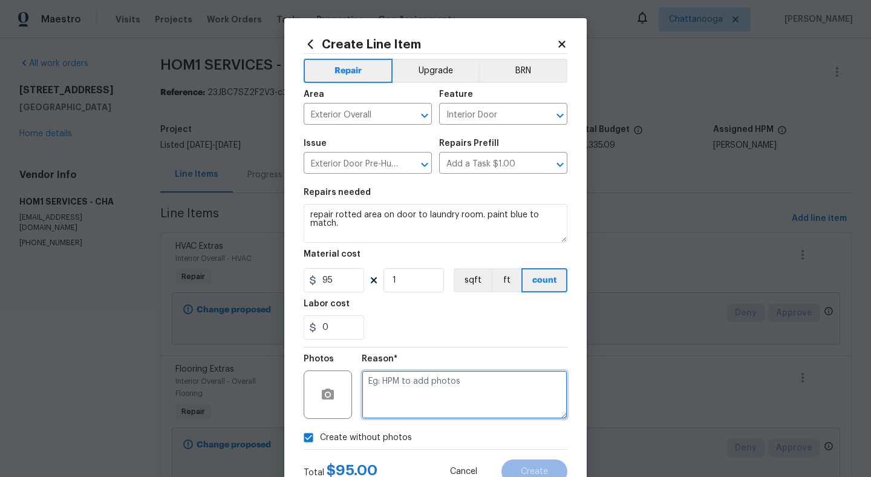
click at [403, 398] on textarea at bounding box center [465, 394] width 206 height 48
type textarea "."
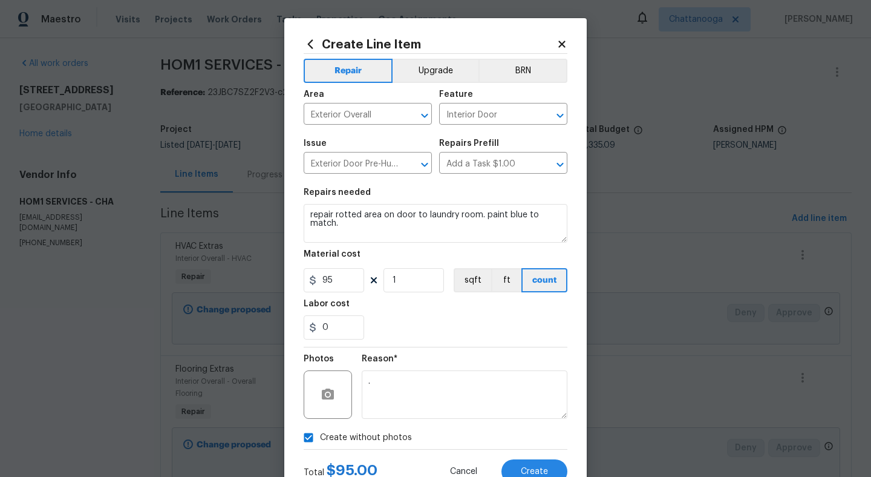
click at [540, 454] on div "Total $ 95.00 Cancel Create" at bounding box center [436, 466] width 264 height 34
click at [528, 472] on span "Create" at bounding box center [534, 471] width 27 height 9
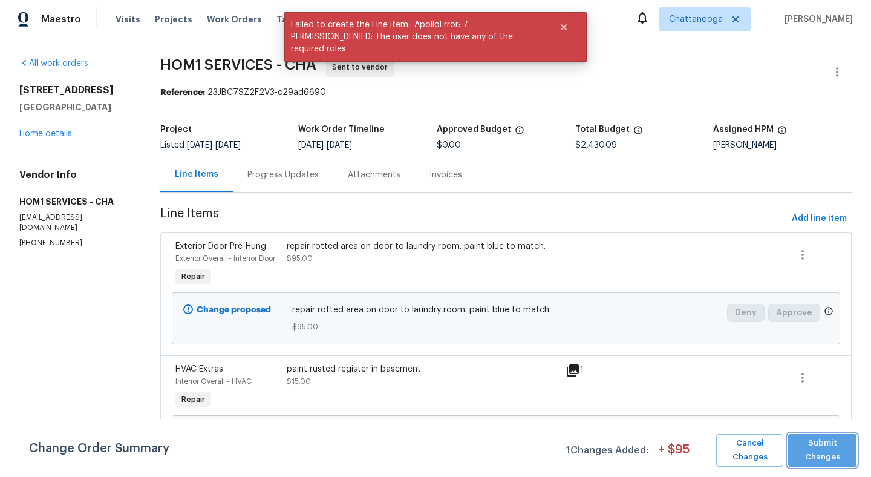
click at [818, 450] on span "Submit Changes" at bounding box center [822, 450] width 56 height 28
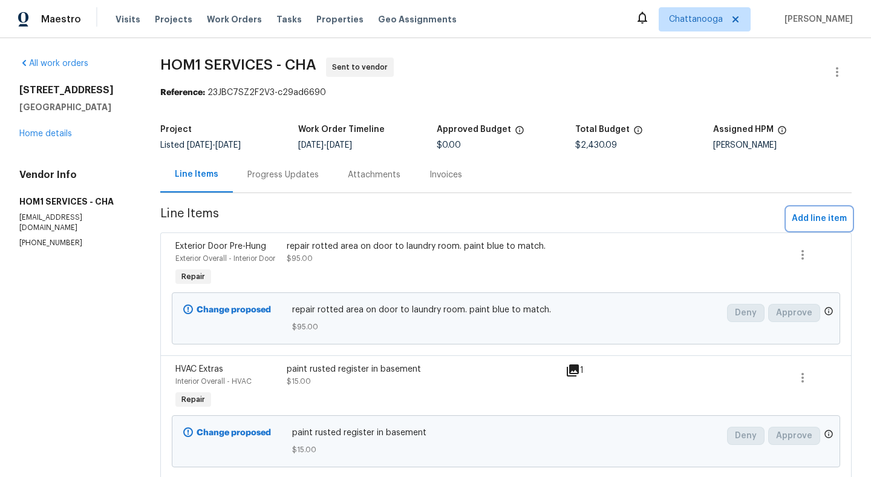
click at [810, 216] on span "Add line item" at bounding box center [819, 218] width 55 height 15
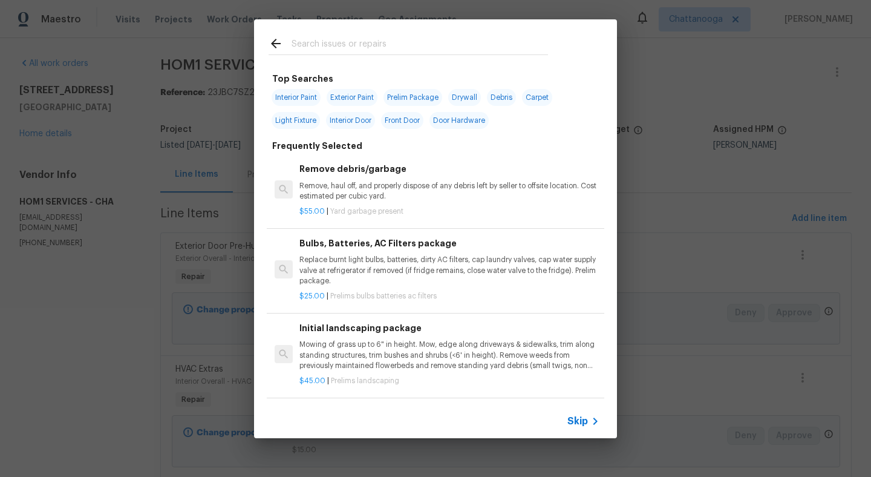
click at [438, 48] on input "text" at bounding box center [419, 45] width 256 height 18
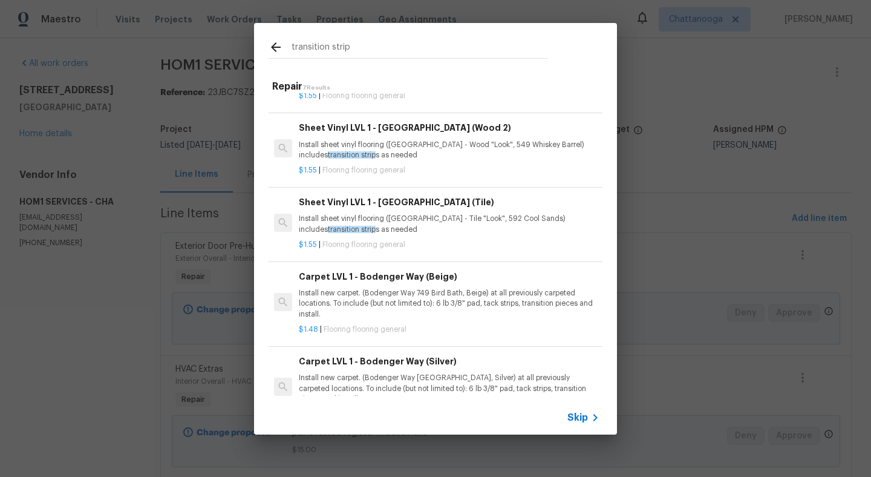
scroll to position [0, 1]
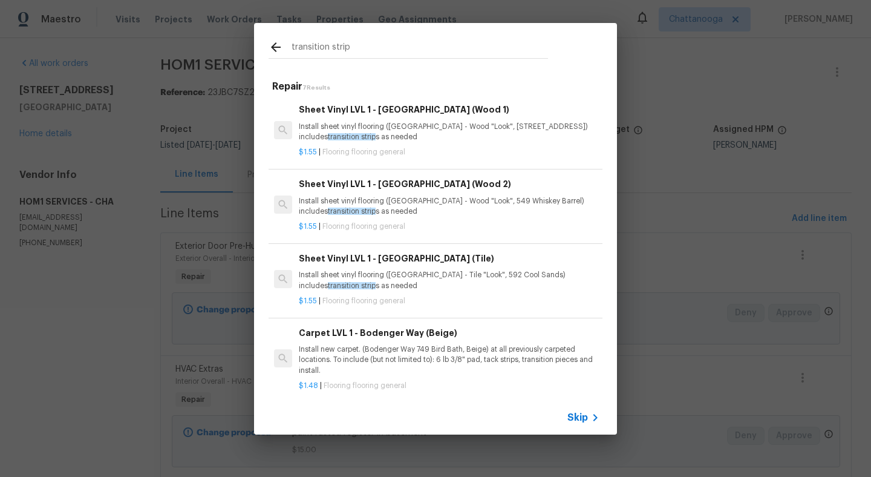
type input "transition strip"
click at [407, 137] on p "Install sheet vinyl flooring (Sugar Valley - Wood "Look", 565 Beacon Hill) incl…" at bounding box center [449, 132] width 300 height 21
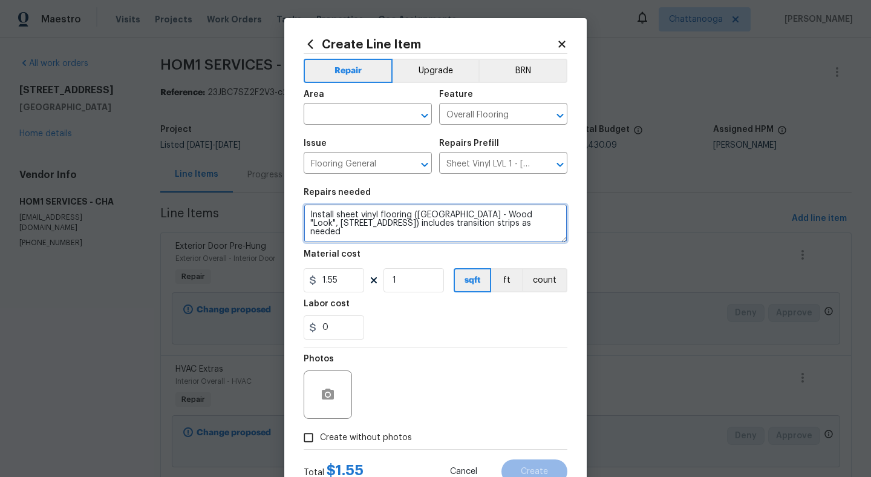
click at [445, 207] on textarea "Install sheet vinyl flooring (Sugar Valley - Wood "Look", 565 Beacon Hill) incl…" at bounding box center [436, 223] width 264 height 39
click at [430, 218] on textarea "Install sheet vinyl flooring (Sugar Valley - Wood "Look", 565 Beacon Hill) incl…" at bounding box center [436, 223] width 264 height 39
type textarea "install missing transition strips throughout home."
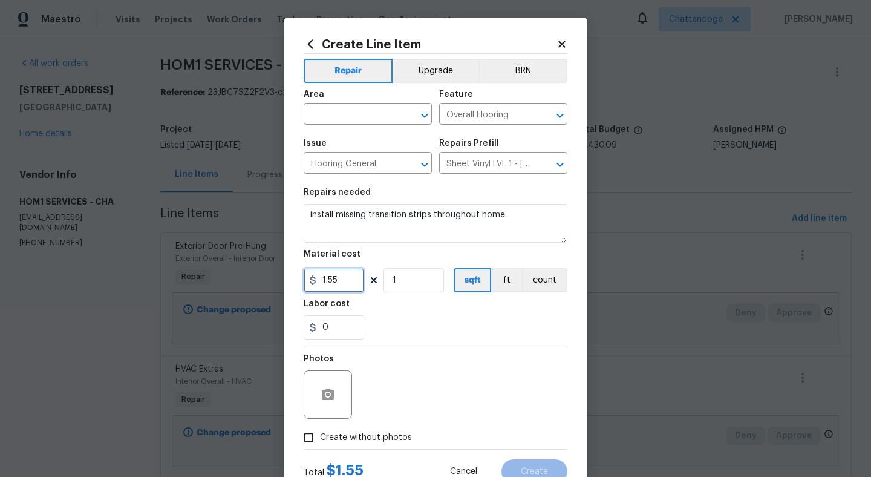
click at [342, 291] on input "1.55" at bounding box center [334, 280] width 60 height 24
type input "75"
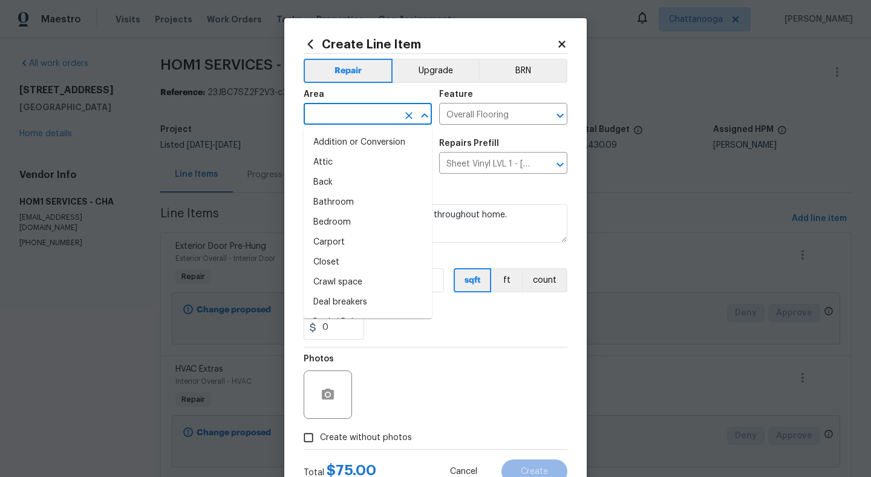
click at [354, 108] on input "text" at bounding box center [351, 115] width 94 height 19
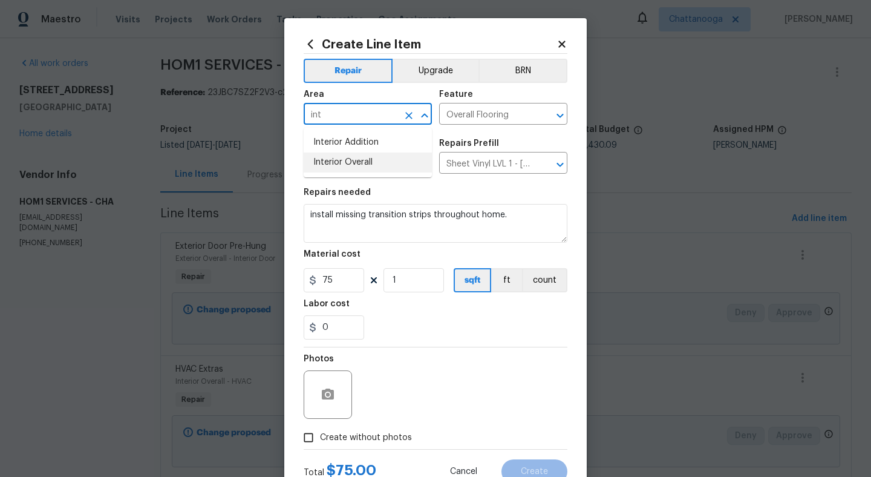
click at [374, 166] on li "Interior Overall" at bounding box center [368, 162] width 128 height 20
type input "Interior Overall"
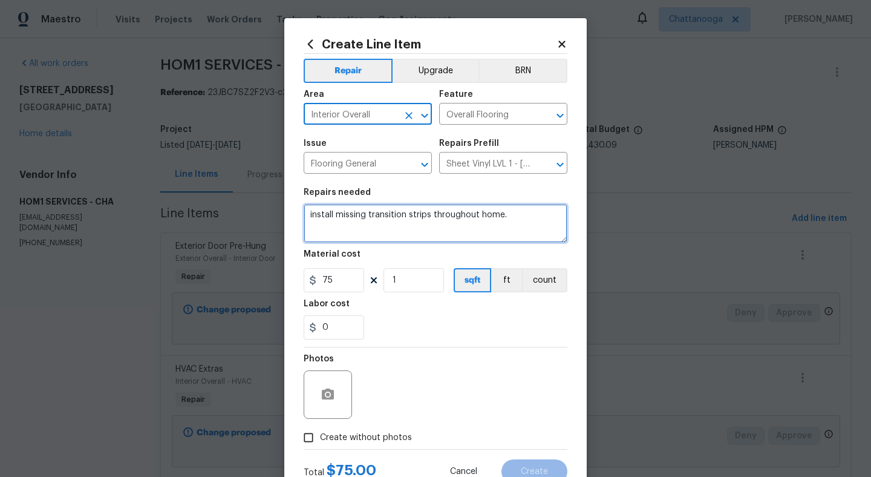
click at [540, 218] on textarea "install missing transition strips throughout home." at bounding box center [436, 223] width 264 height 39
type textarea "install missing transition strips throughout home. CHECK ALL"
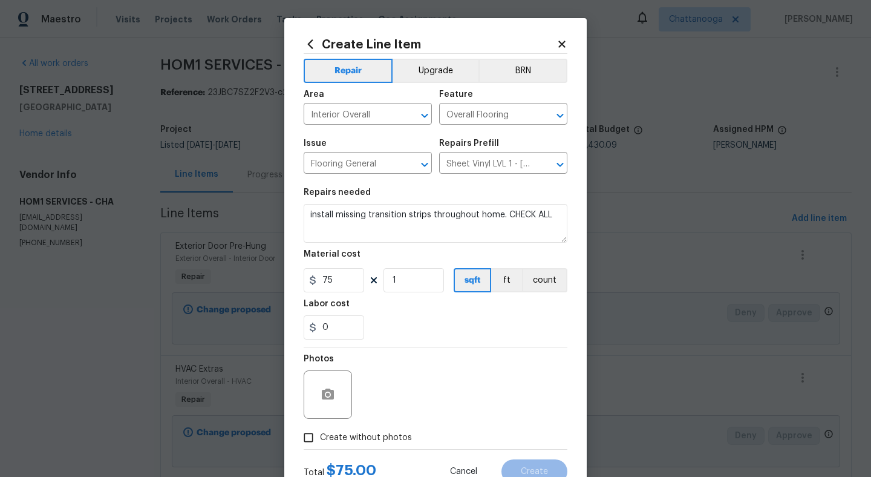
click at [342, 444] on label "Create without photos" at bounding box center [354, 437] width 115 height 23
click at [320, 444] on input "Create without photos" at bounding box center [308, 437] width 23 height 23
checkbox input "true"
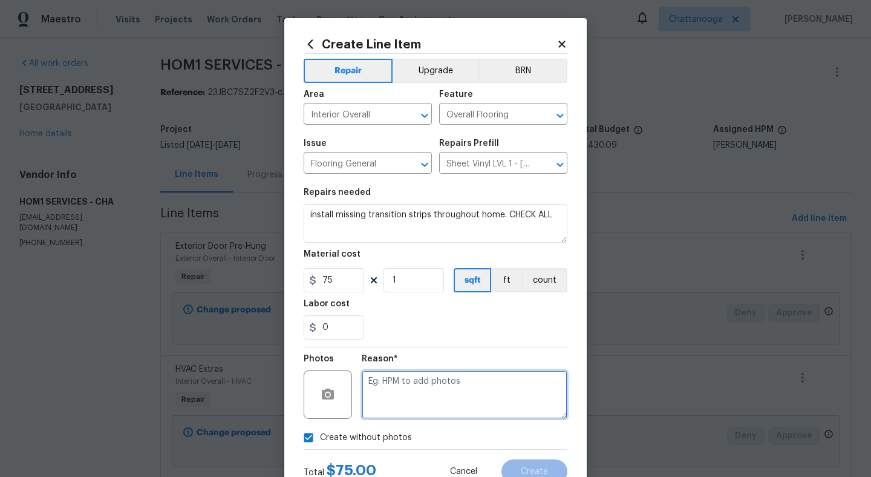
click at [423, 411] on textarea at bounding box center [465, 394] width 206 height 48
type textarea "."
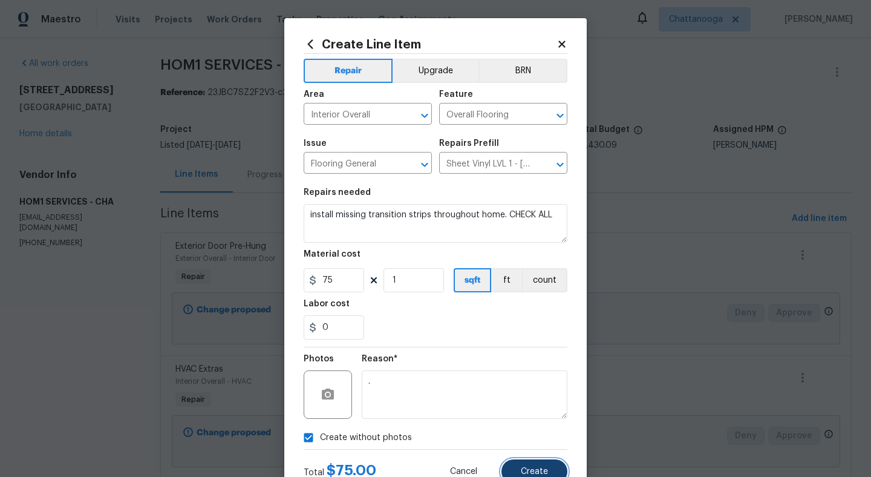
click at [516, 461] on button "Create" at bounding box center [534, 471] width 66 height 24
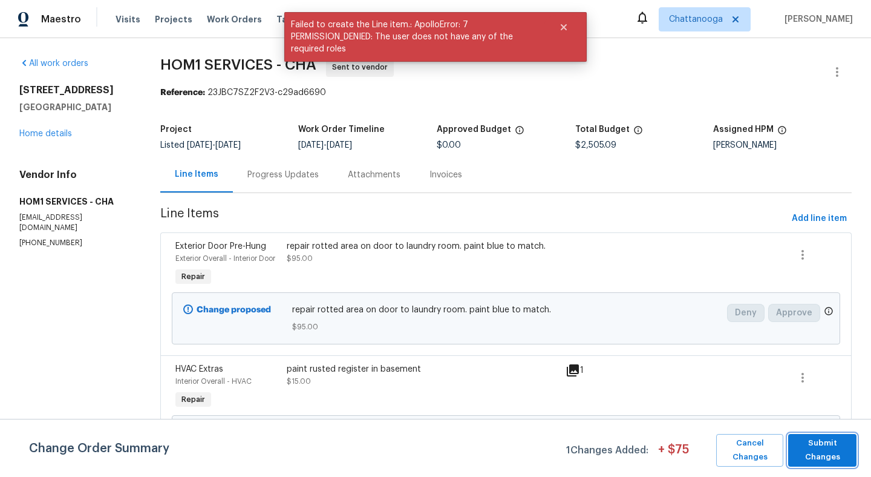
click at [828, 454] on span "Submit Changes" at bounding box center [822, 450] width 56 height 28
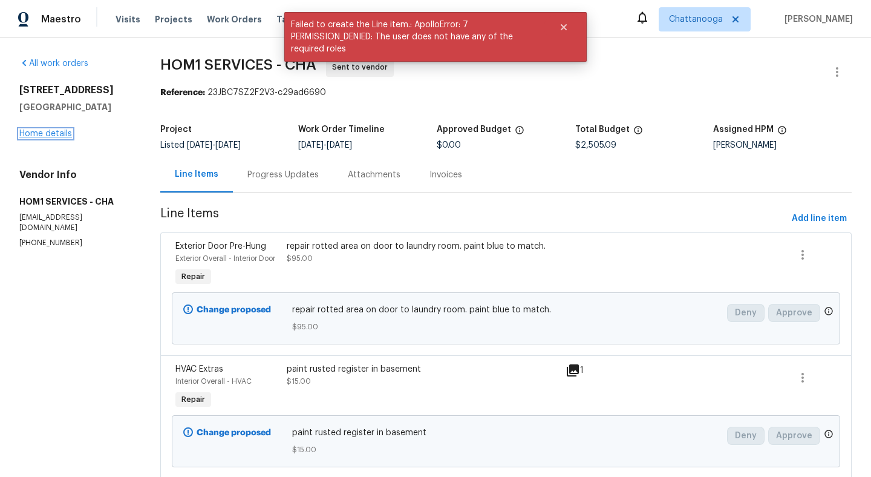
click at [44, 132] on link "Home details" at bounding box center [45, 133] width 53 height 8
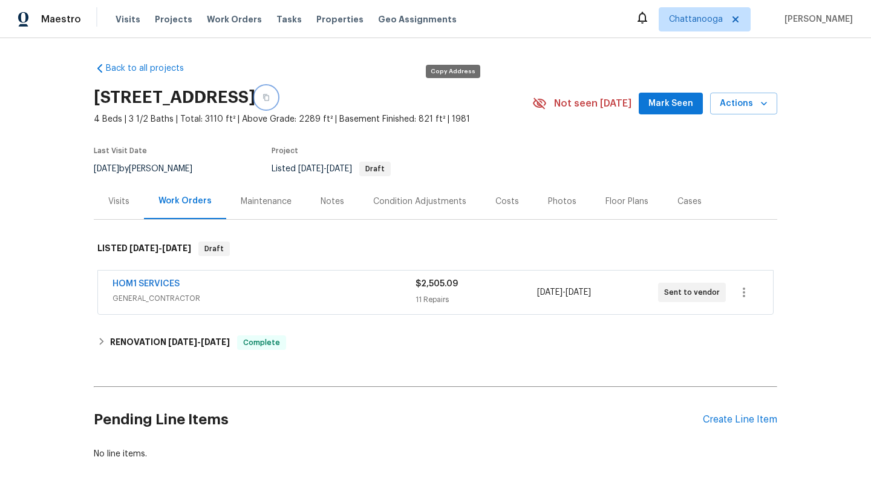
click at [270, 97] on icon "button" at bounding box center [265, 97] width 7 height 7
click at [320, 25] on div "Visits Projects Work Orders Tasks Properties Geo Assignments" at bounding box center [293, 19] width 356 height 24
click at [322, 17] on span "Properties" at bounding box center [339, 19] width 47 height 12
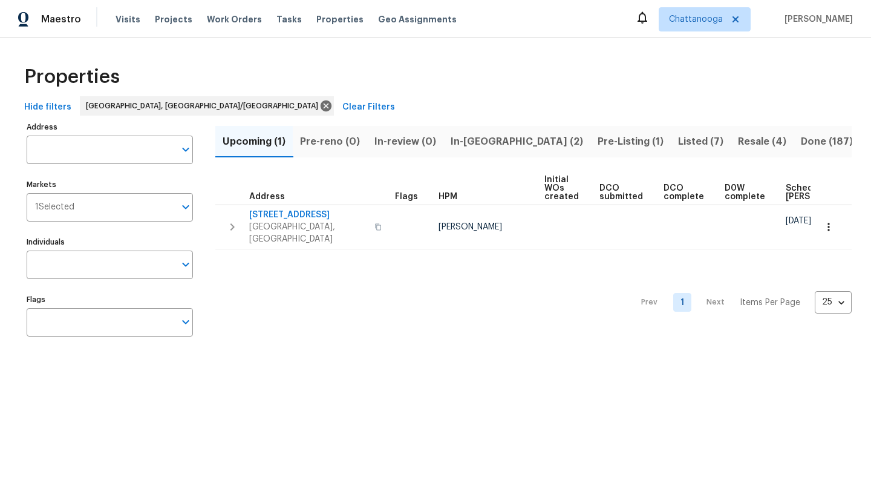
click at [678, 134] on span "Listed (7)" at bounding box center [700, 141] width 45 height 17
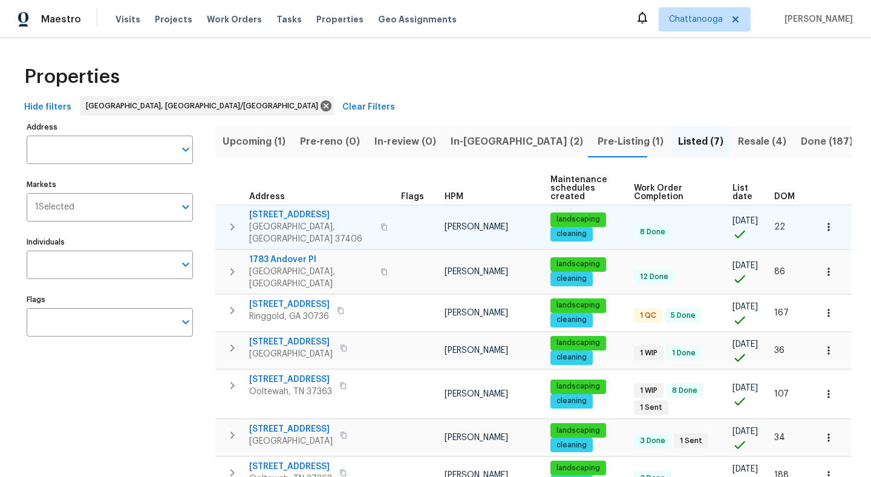
click at [294, 212] on span "2602 Forest Rd" at bounding box center [311, 215] width 124 height 12
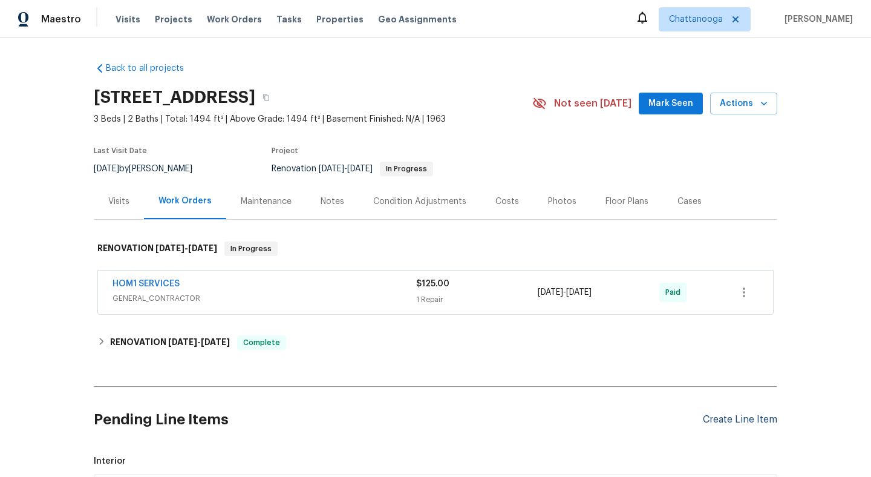
click at [723, 414] on div "Create Line Item" at bounding box center [740, 419] width 74 height 11
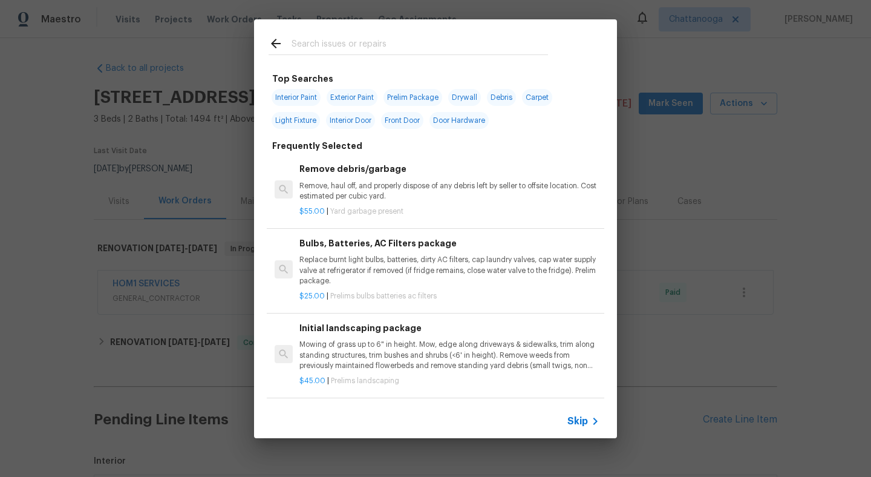
click at [441, 56] on div at bounding box center [408, 43] width 308 height 48
click at [432, 47] on input "text" at bounding box center [419, 45] width 256 height 18
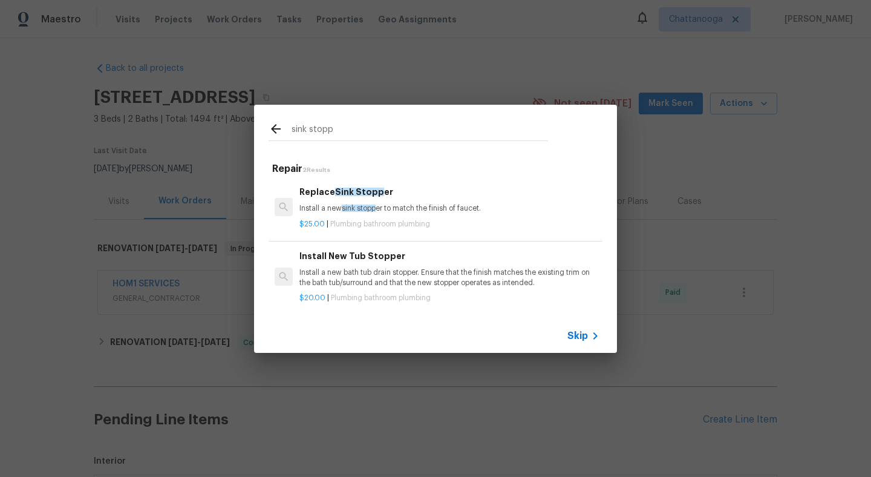
type input "sink stopp"
click at [341, 191] on span "Sink Stopp" at bounding box center [359, 191] width 49 height 8
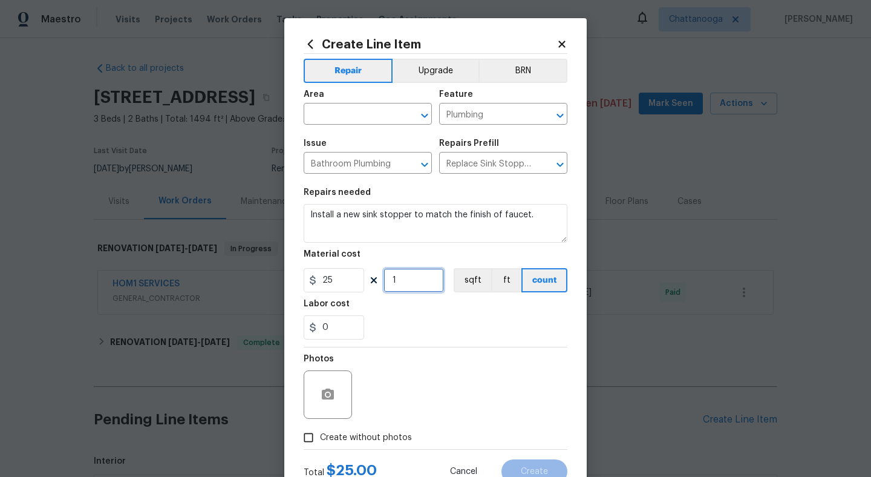
click at [420, 285] on input "1" at bounding box center [413, 280] width 60 height 24
type input "2"
click at [363, 111] on input "text" at bounding box center [351, 115] width 94 height 19
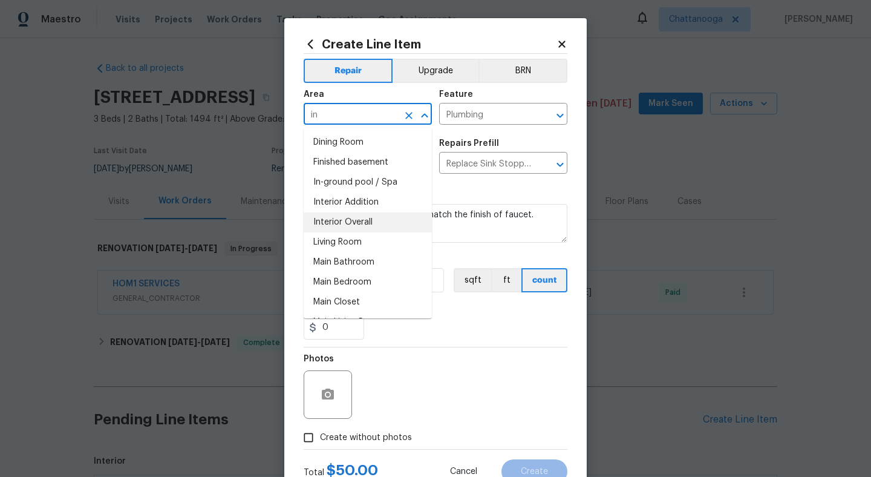
click at [337, 224] on li "Interior Overall" at bounding box center [368, 222] width 128 height 20
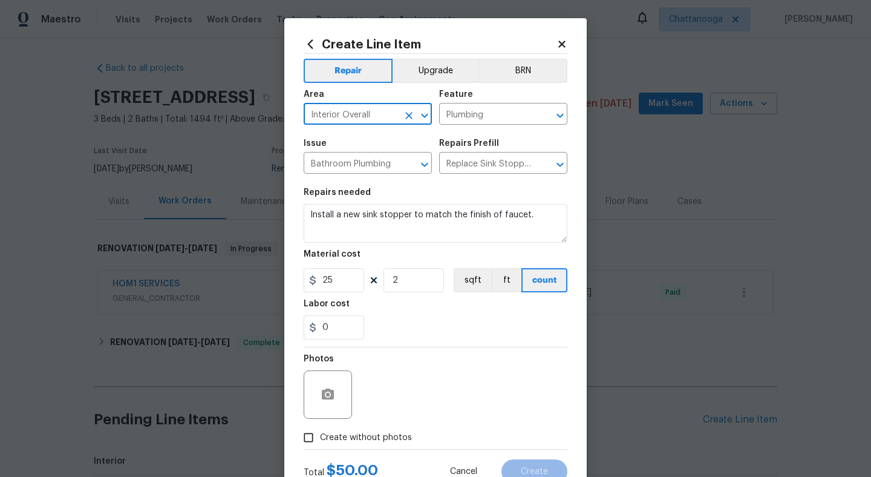
type input "Interior Overall"
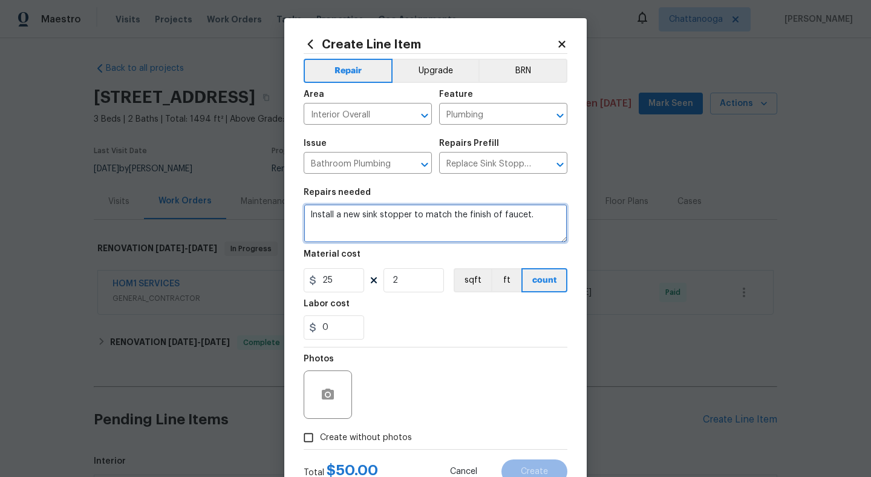
click at [531, 228] on textarea "Install a new sink stopper to match the finish of faucet." at bounding box center [436, 223] width 264 height 39
type textarea "Install a new sink stopper to match the finish of faucet. primary bathroom"
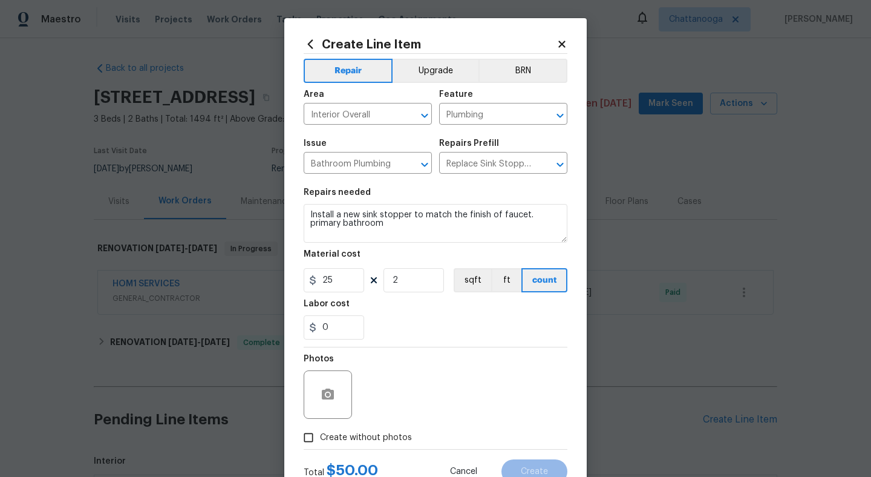
click at [407, 435] on span "Create without photos" at bounding box center [366, 437] width 92 height 13
click at [320, 435] on input "Create without photos" at bounding box center [308, 437] width 23 height 23
checkbox input "true"
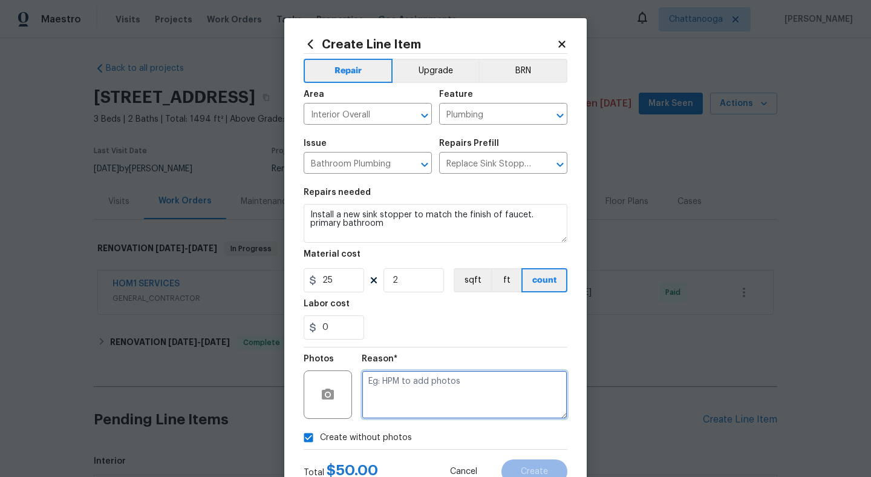
click at [424, 410] on textarea at bounding box center [465, 394] width 206 height 48
type textarea "."
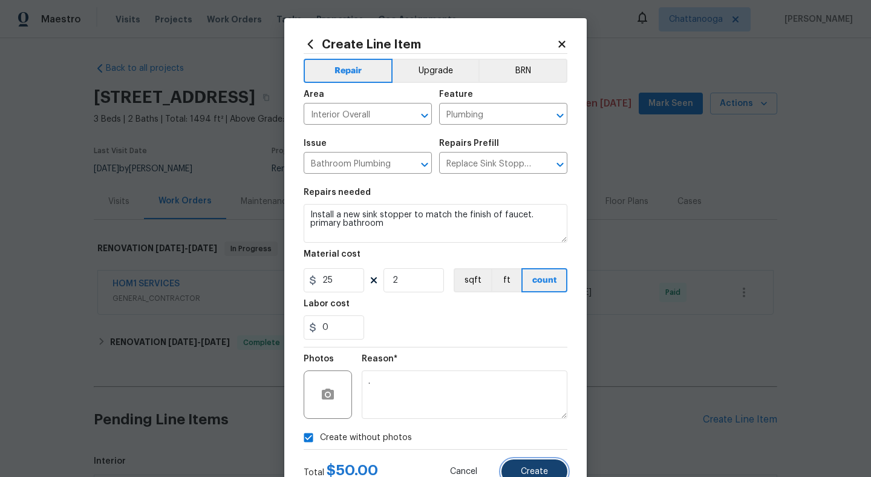
click at [540, 462] on button "Create" at bounding box center [534, 471] width 66 height 24
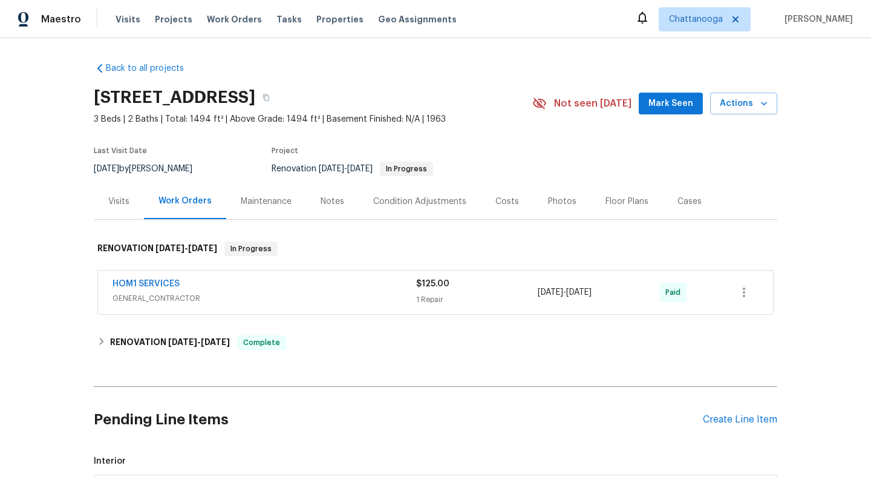
click at [734, 411] on div "Pending Line Items Create Line Item" at bounding box center [435, 419] width 683 height 56
click at [732, 418] on div "Create Line Item" at bounding box center [740, 419] width 74 height 11
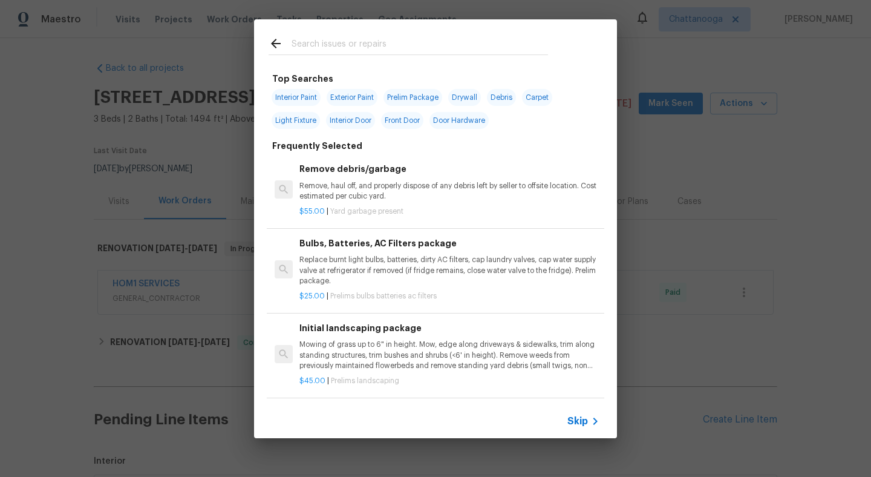
click at [320, 50] on input "text" at bounding box center [419, 45] width 256 height 18
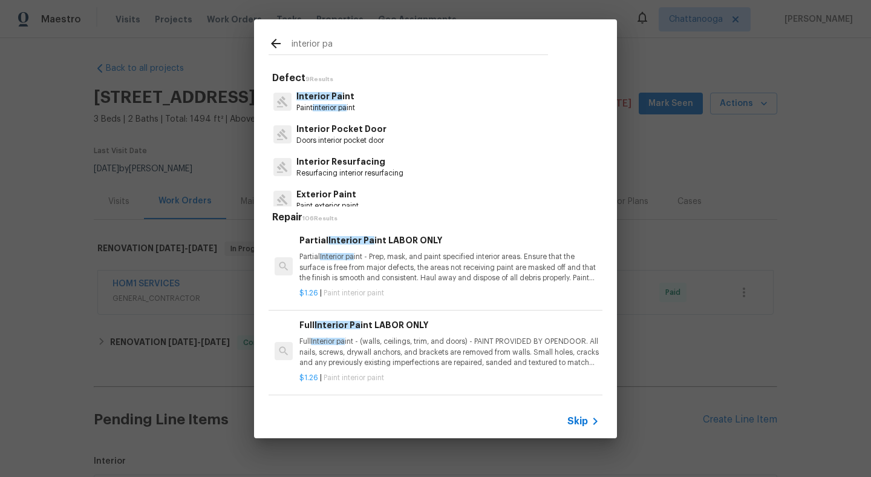
type input "interior pa"
click at [379, 103] on div "Interior Pa int Paint interior pa int" at bounding box center [435, 101] width 334 height 33
click at [351, 96] on p "Interior Pa int" at bounding box center [325, 96] width 59 height 13
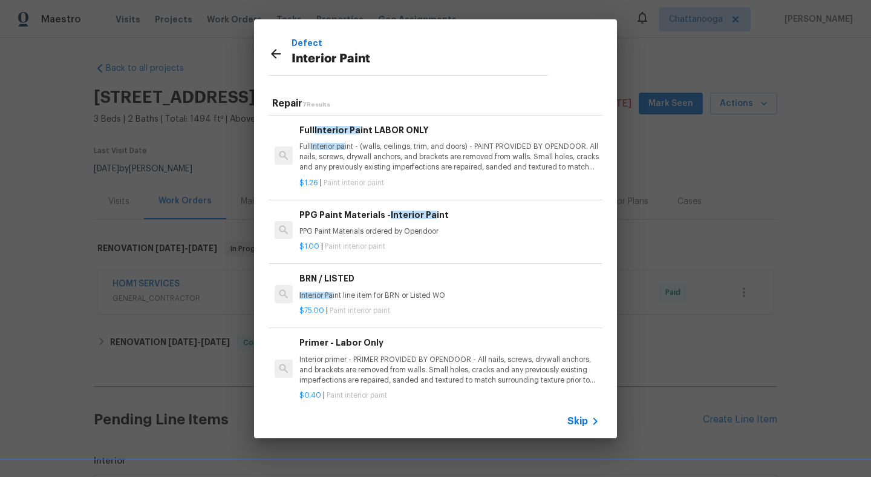
scroll to position [209, 0]
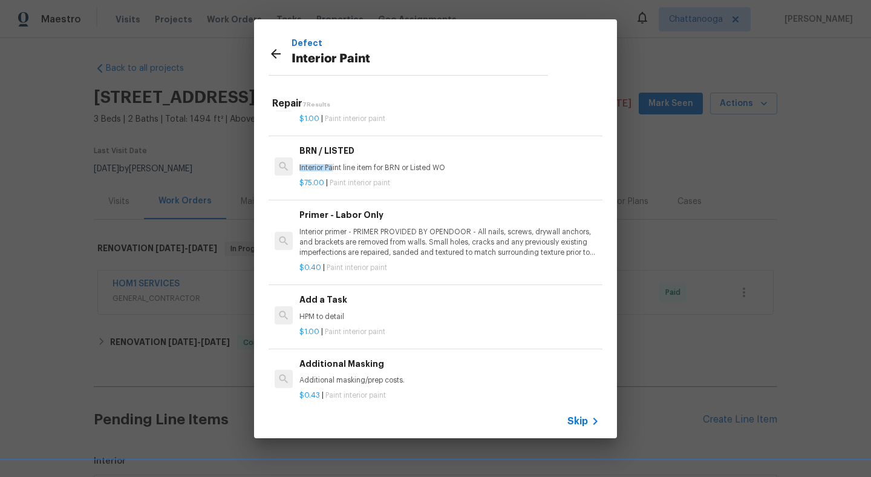
click at [324, 300] on h6 "Add a Task" at bounding box center [449, 299] width 300 height 13
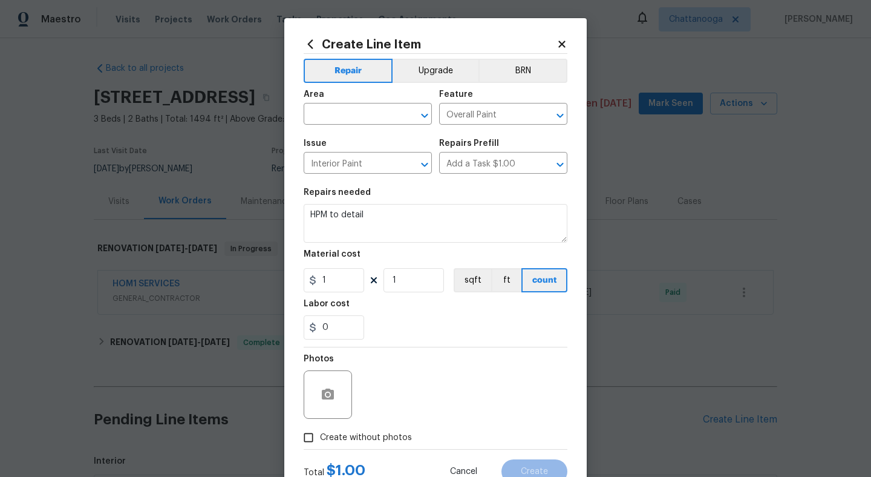
click at [369, 100] on div "Area" at bounding box center [368, 98] width 128 height 16
click at [365, 106] on input "text" at bounding box center [351, 115] width 94 height 19
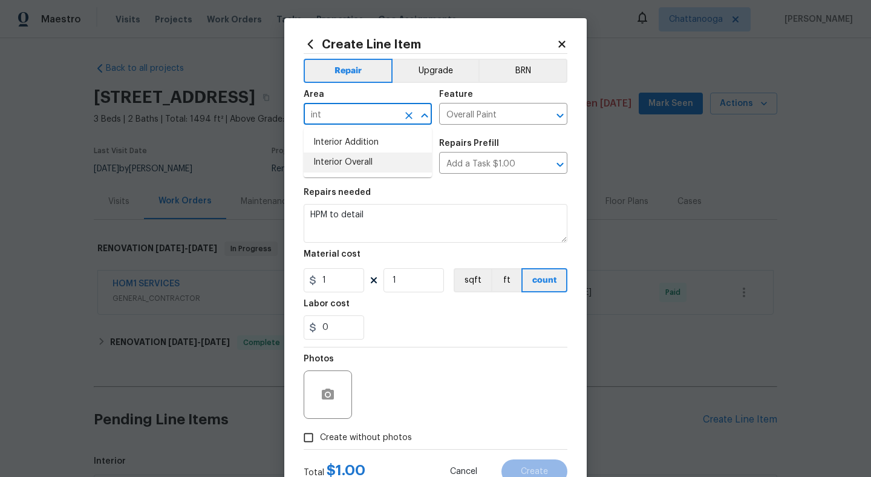
click at [372, 158] on li "Interior Overall" at bounding box center [368, 162] width 128 height 20
type input "Interior Overall"
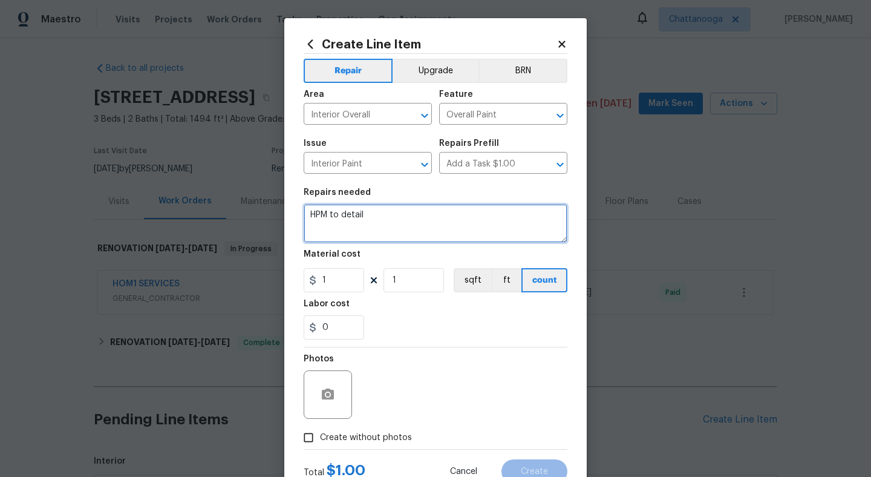
click at [380, 233] on textarea "HPM to detail" at bounding box center [436, 223] width 264 height 39
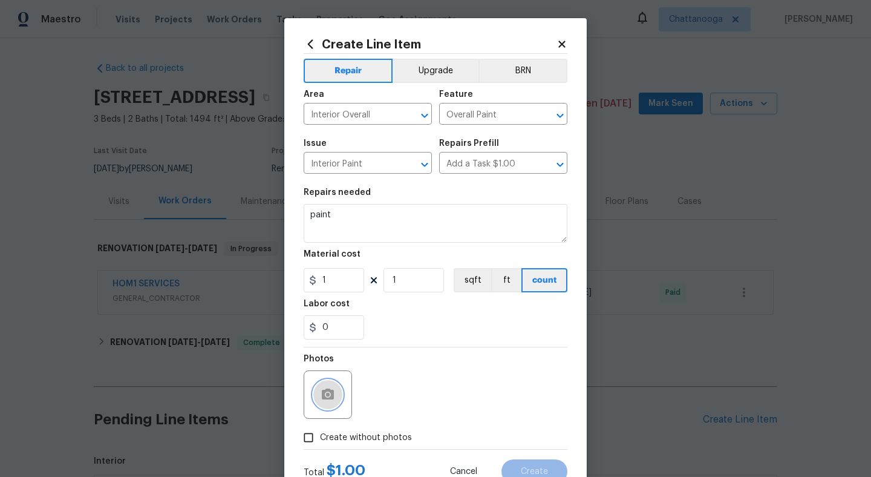
click at [320, 391] on icon "button" at bounding box center [327, 394] width 15 height 15
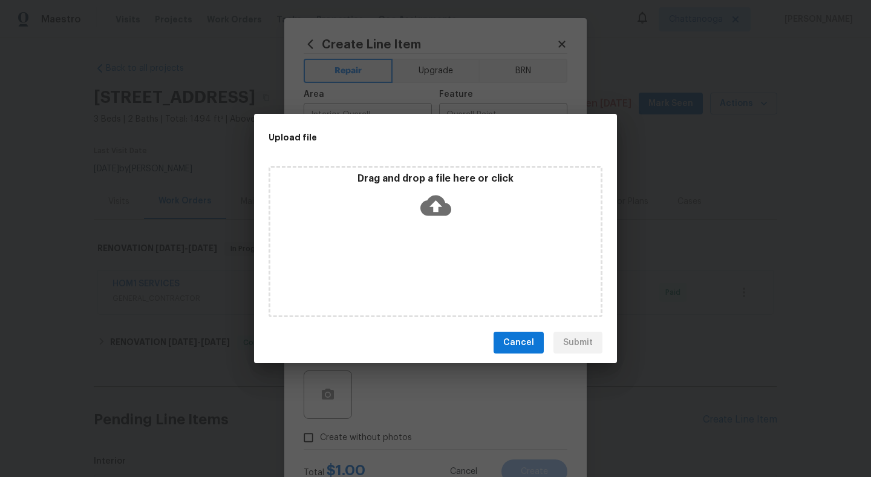
click at [415, 201] on div "Drag and drop a file here or click" at bounding box center [435, 198] width 330 height 52
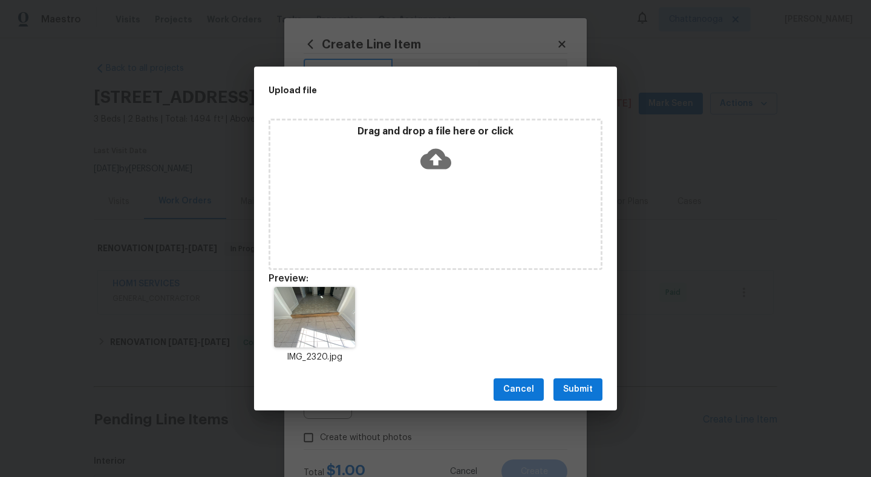
click at [582, 383] on span "Submit" at bounding box center [578, 389] width 30 height 15
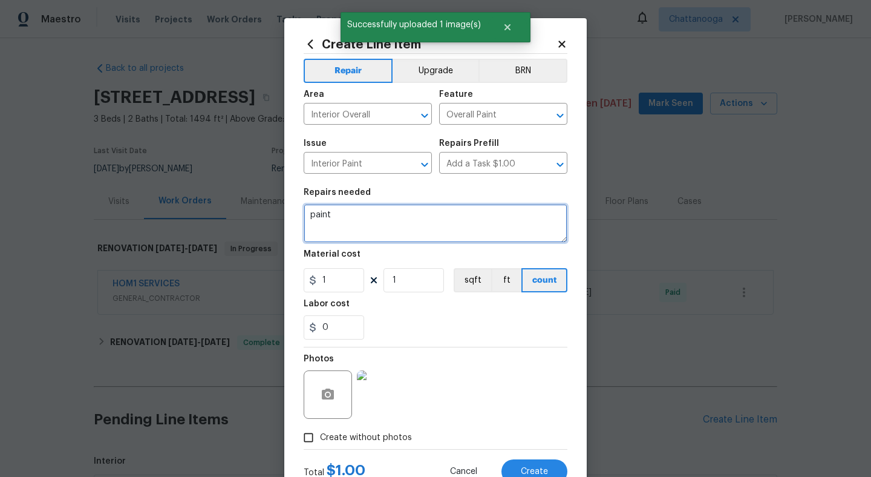
click at [380, 223] on textarea "paint" at bounding box center [436, 223] width 264 height 39
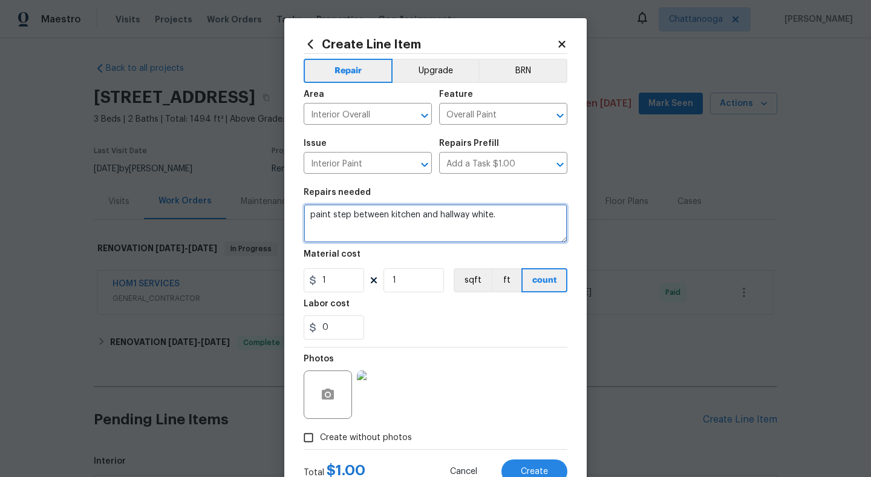
type textarea "paint step between kitchen and hallway white."
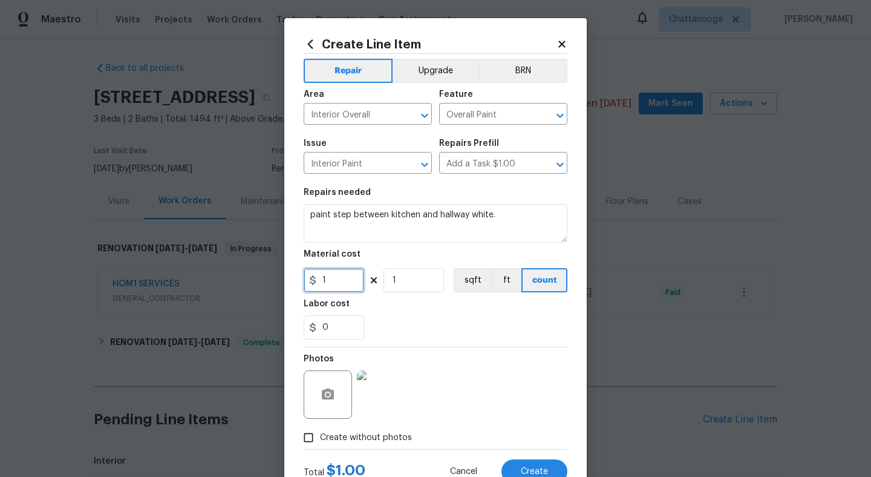
click at [327, 287] on input "1" at bounding box center [334, 280] width 60 height 24
type input "60"
click at [469, 354] on div "Photos" at bounding box center [436, 386] width 264 height 79
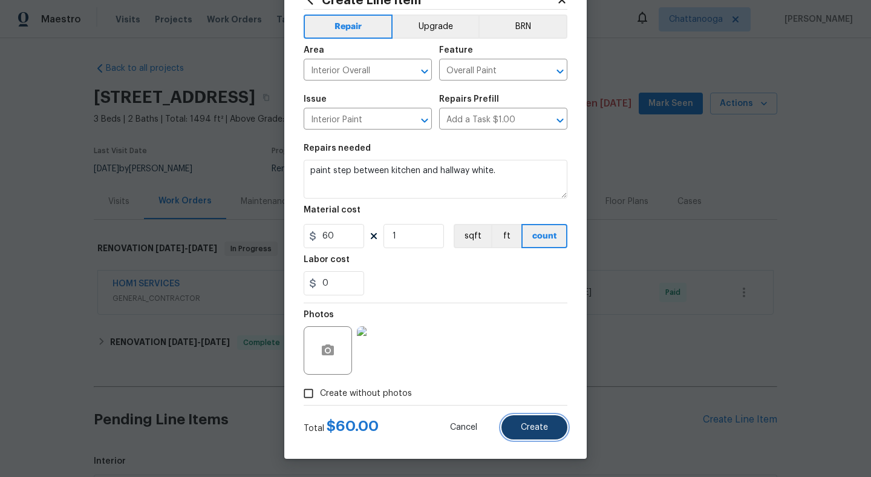
click at [550, 435] on button "Create" at bounding box center [534, 427] width 66 height 24
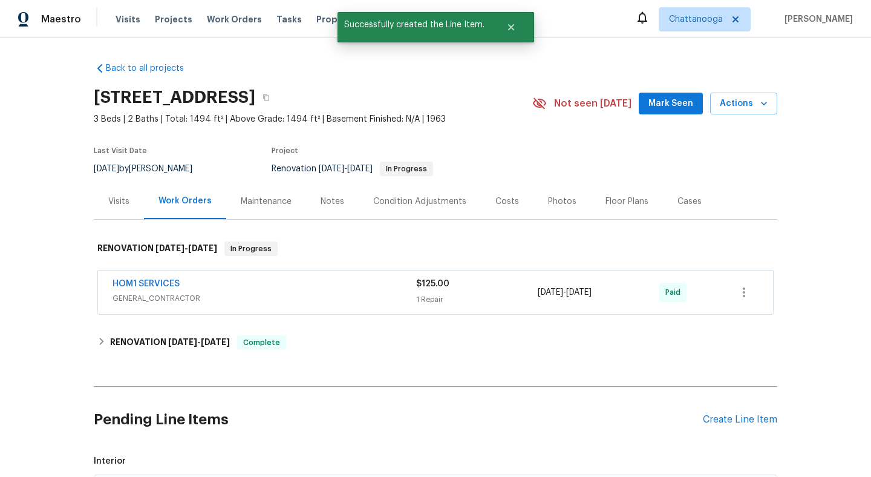
click at [749, 425] on div "Pending Line Items Create Line Item" at bounding box center [435, 419] width 683 height 56
click at [749, 421] on div "Create Line Item" at bounding box center [740, 419] width 74 height 11
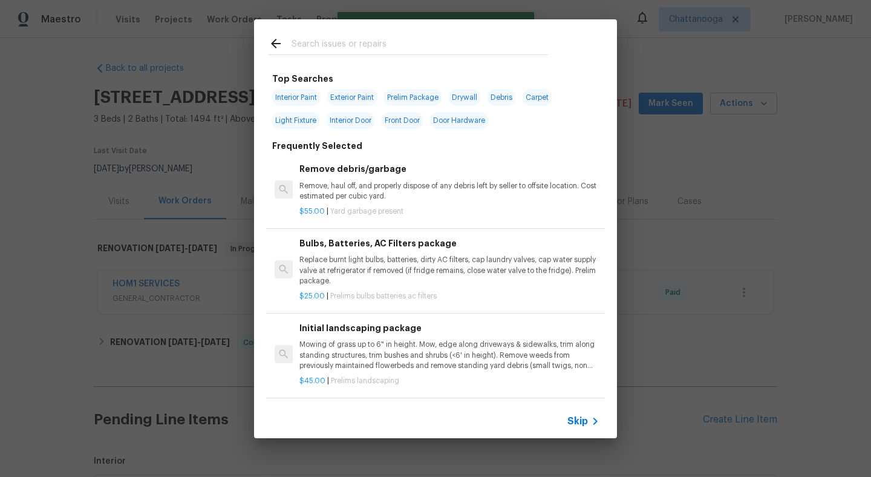
click at [346, 39] on input "text" at bounding box center [419, 45] width 256 height 18
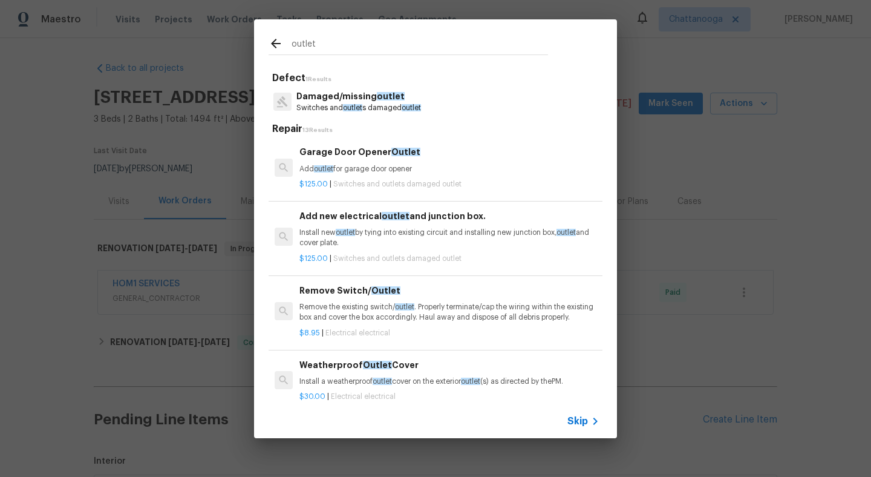
type input "outlet"
click at [333, 110] on p "Switches and outlet s damaged outlet" at bounding box center [358, 108] width 125 height 10
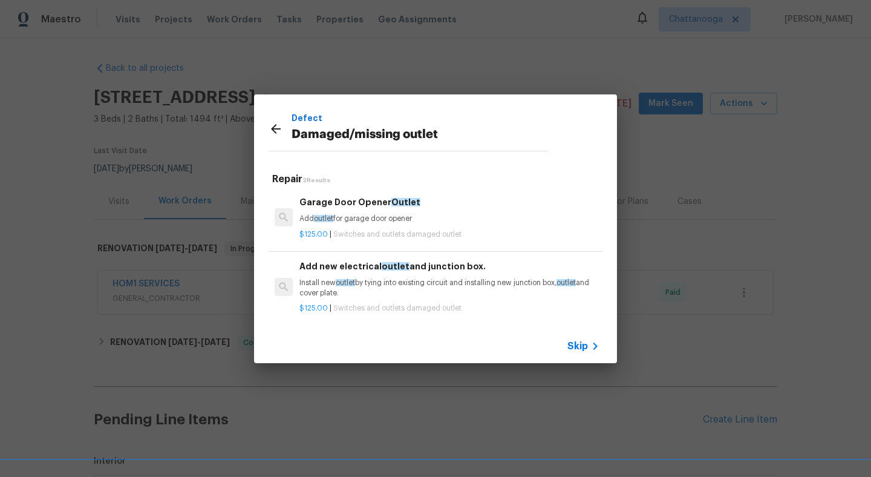
click at [279, 130] on icon at bounding box center [275, 129] width 15 height 15
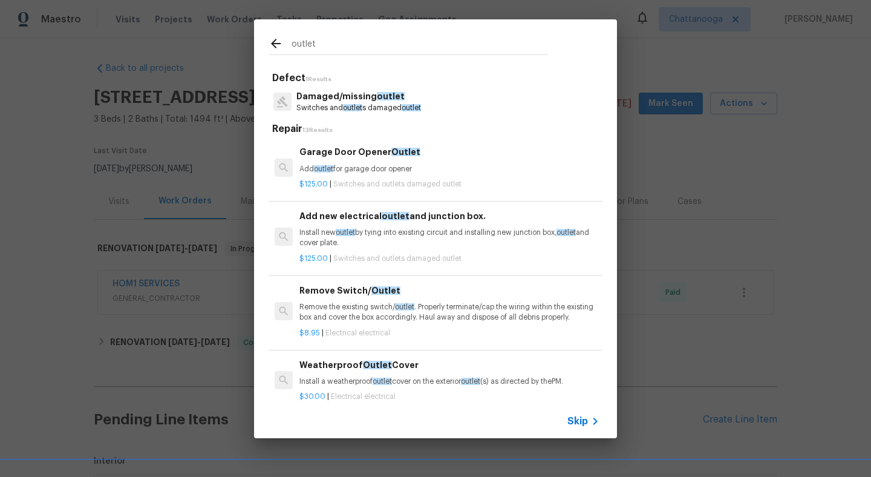
click at [351, 313] on p "Remove the existing switch/ outlet . Properly terminate/cap the wiring within t…" at bounding box center [449, 312] width 300 height 21
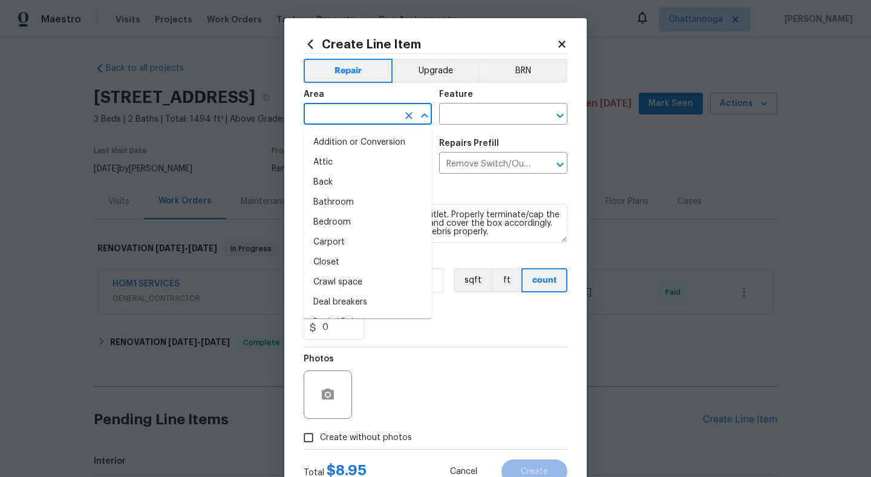
click at [377, 112] on input "text" at bounding box center [351, 115] width 94 height 19
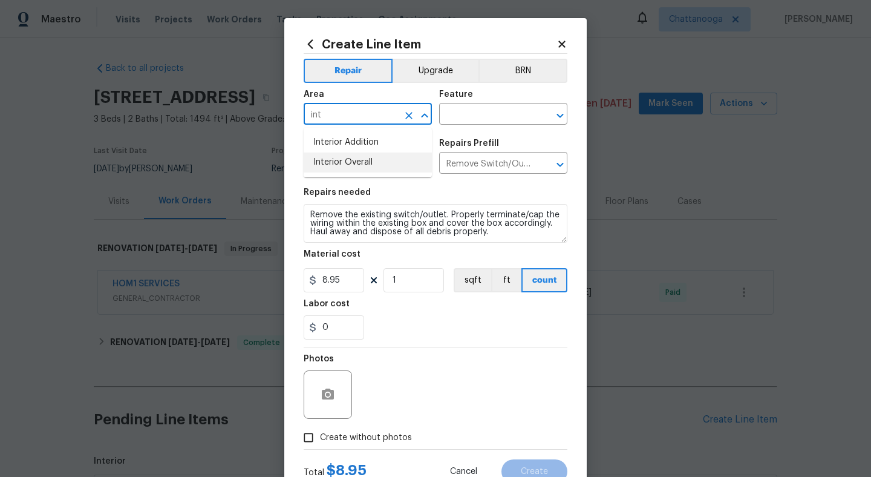
click at [374, 157] on li "Interior Overall" at bounding box center [368, 162] width 128 height 20
type input "Interior Overall"
click at [497, 106] on input "text" at bounding box center [486, 115] width 94 height 19
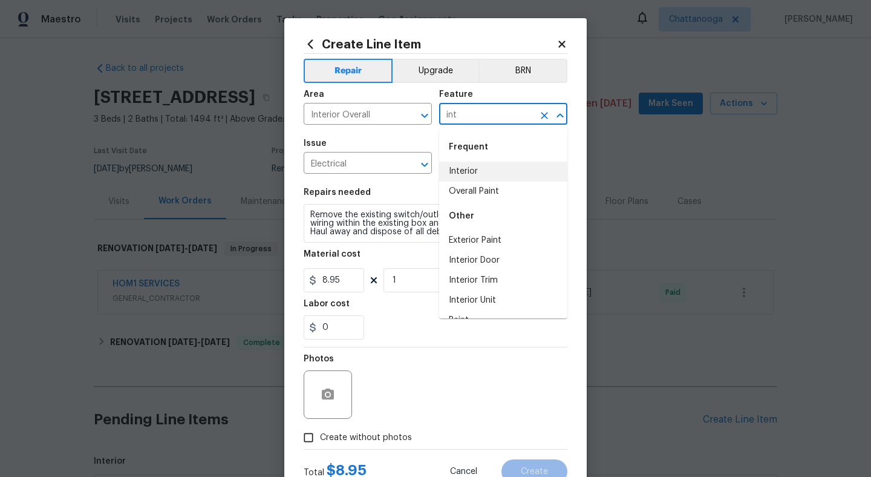
click at [498, 174] on li "Interior" at bounding box center [503, 171] width 128 height 20
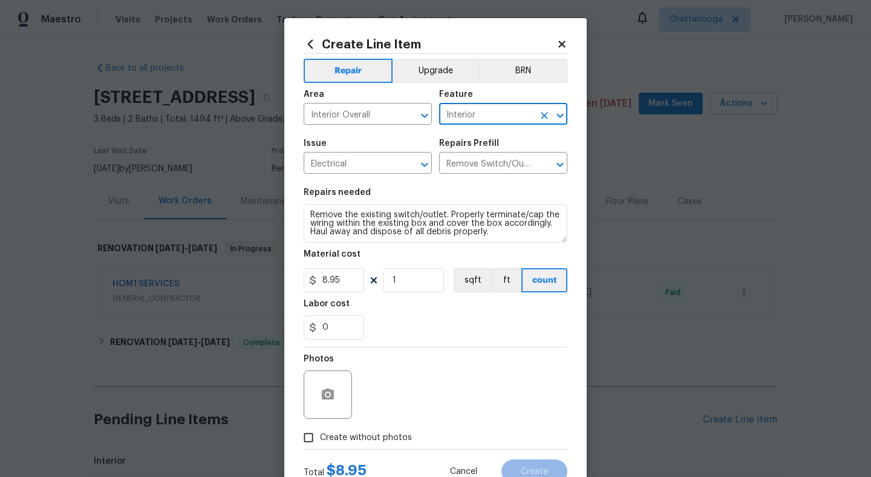
type input "Interior"
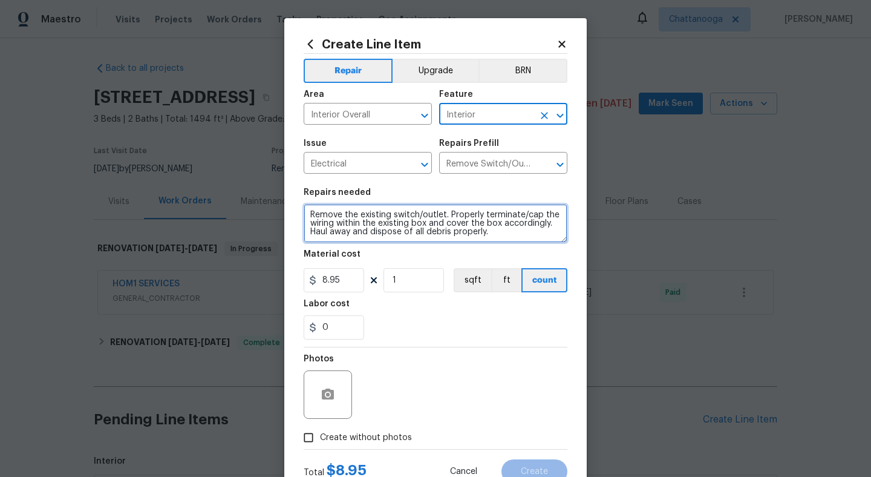
click at [373, 221] on textarea "Remove the existing switch/outlet. Properly terminate/cap the wiring within the…" at bounding box center [436, 223] width 264 height 39
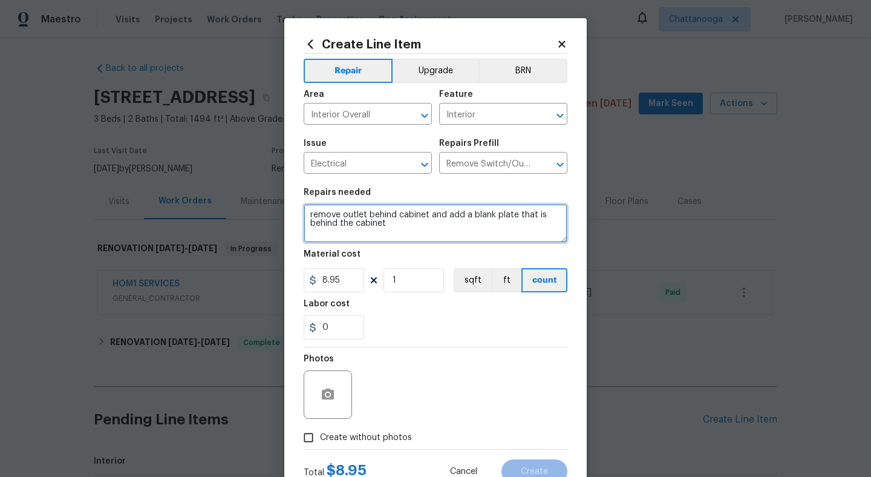
type textarea "remove outlet behind cabinet and add a blank plate that is behind the cabinet"
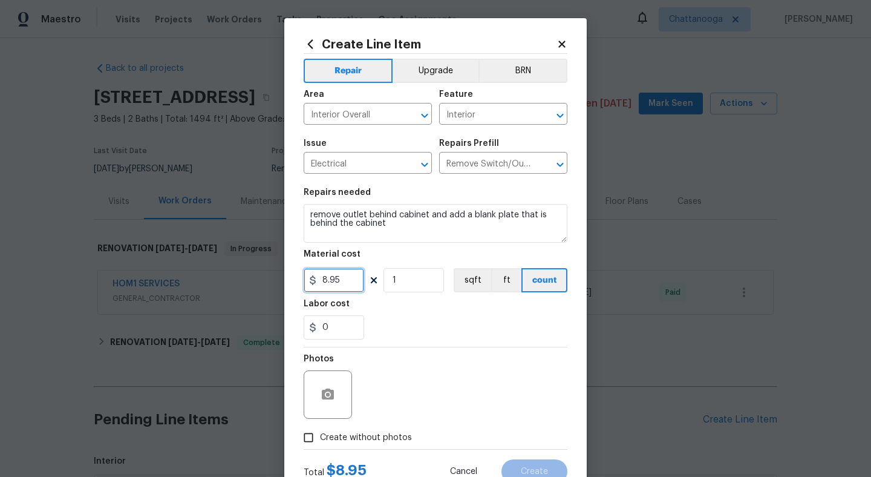
click at [348, 276] on input "8.95" at bounding box center [334, 280] width 60 height 24
type input "15"
click at [337, 391] on button "button" at bounding box center [327, 394] width 29 height 29
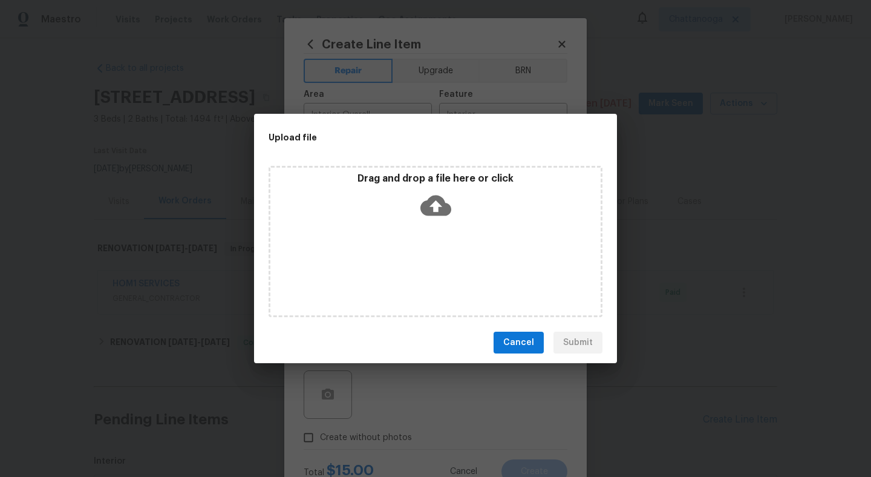
click at [432, 203] on icon at bounding box center [435, 205] width 31 height 31
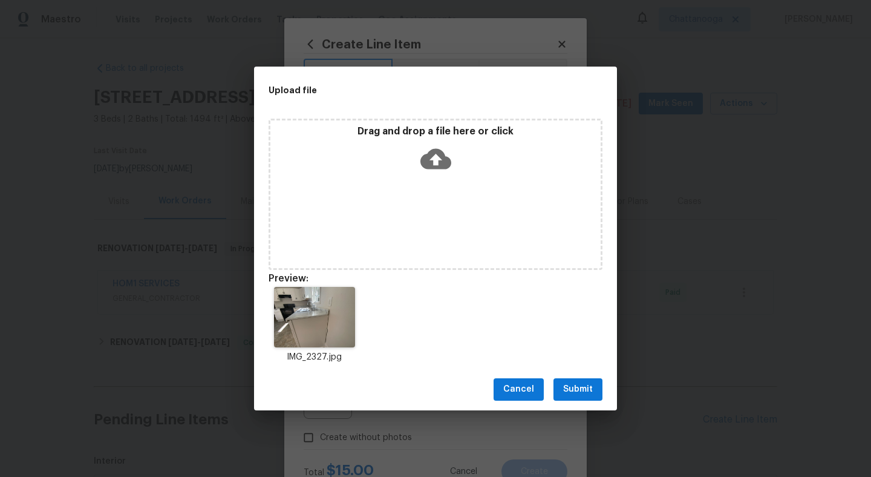
click at [571, 380] on button "Submit" at bounding box center [577, 389] width 49 height 22
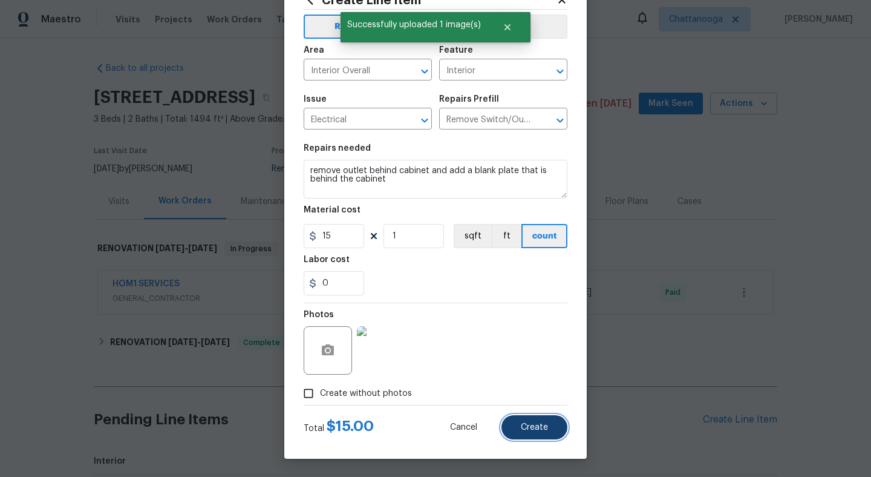
click at [529, 423] on span "Create" at bounding box center [534, 427] width 27 height 9
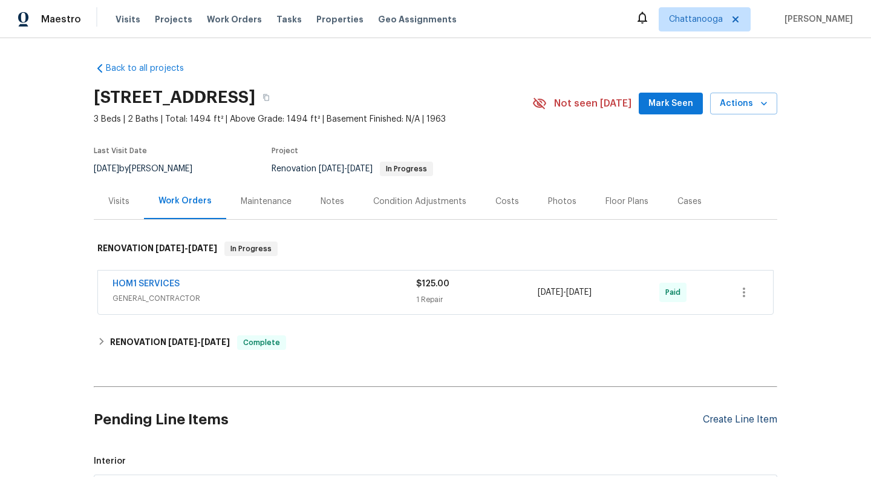
click at [743, 423] on div "Create Line Item" at bounding box center [740, 419] width 74 height 11
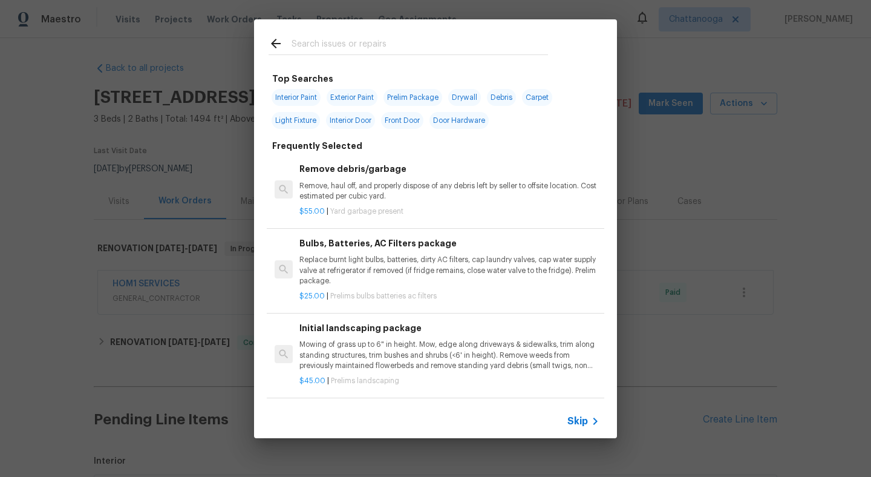
click at [383, 48] on input "text" at bounding box center [419, 45] width 256 height 18
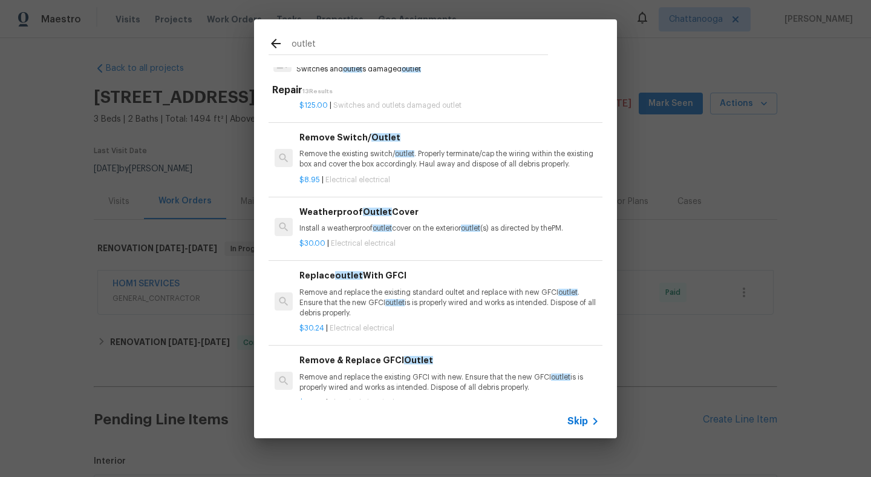
scroll to position [115, 0]
type input "outlet"
click at [461, 298] on p "Remove and replace the existing standard oultet and replace with new GFCI outle…" at bounding box center [449, 302] width 300 height 31
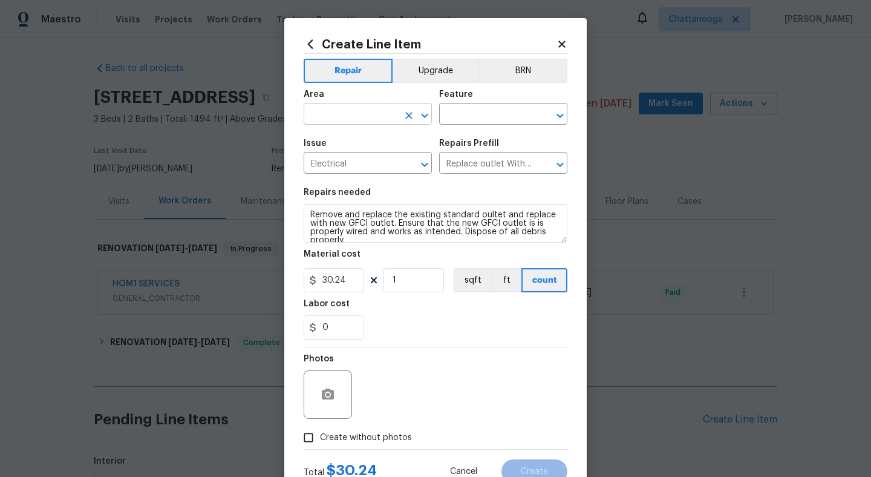
click at [331, 116] on input "text" at bounding box center [351, 115] width 94 height 19
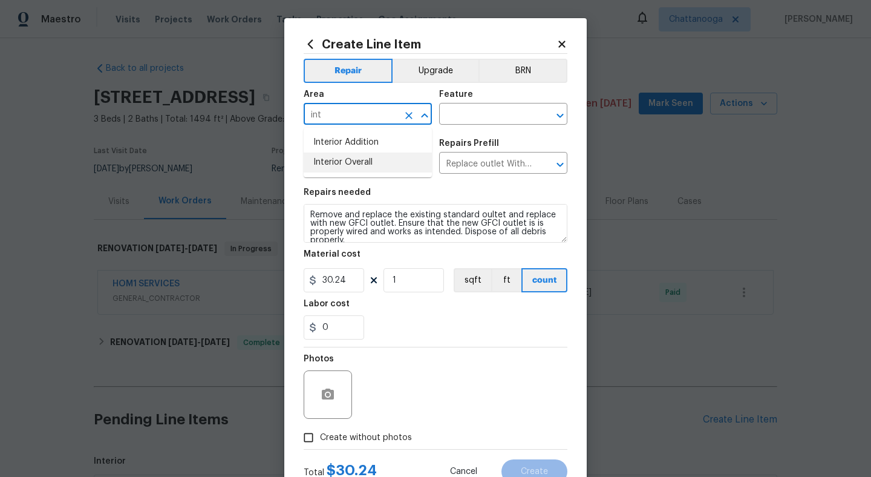
click at [357, 174] on ul "Interior Addition Interior Overall" at bounding box center [368, 153] width 128 height 50
click at [360, 164] on li "Interior Overall" at bounding box center [368, 162] width 128 height 20
type input "Interior Overall"
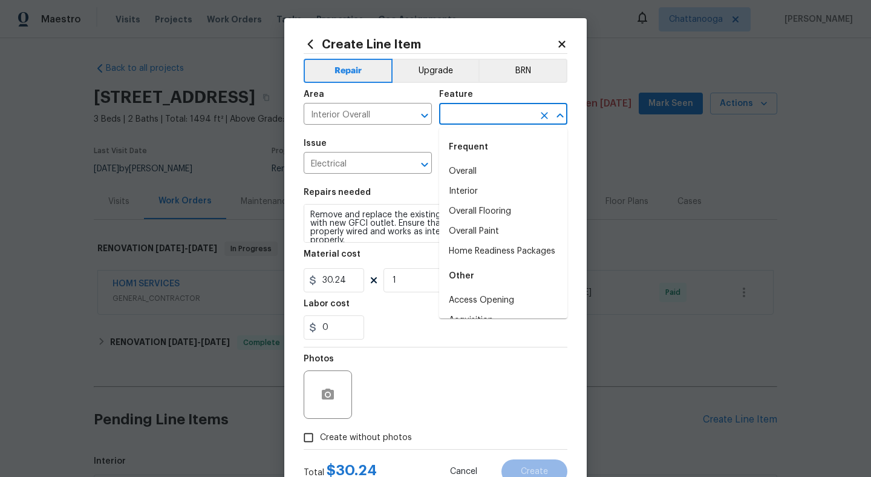
click at [497, 115] on input "text" at bounding box center [486, 115] width 94 height 19
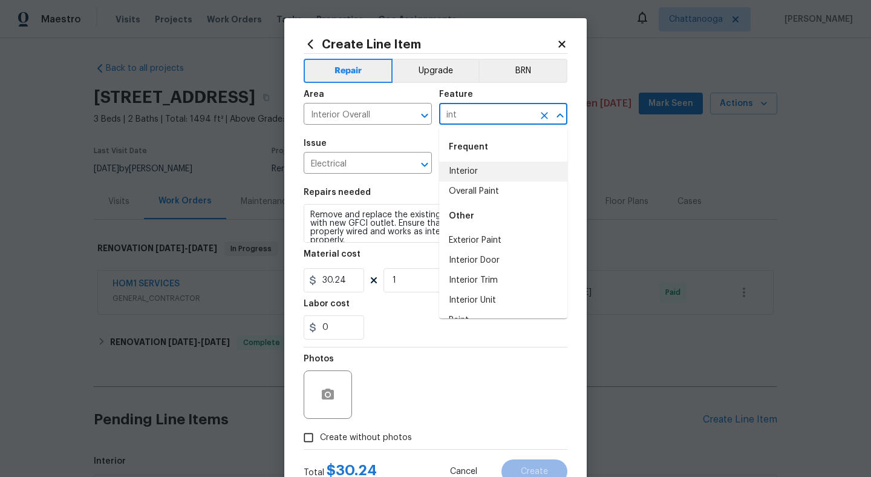
click at [495, 171] on li "Interior" at bounding box center [503, 171] width 128 height 20
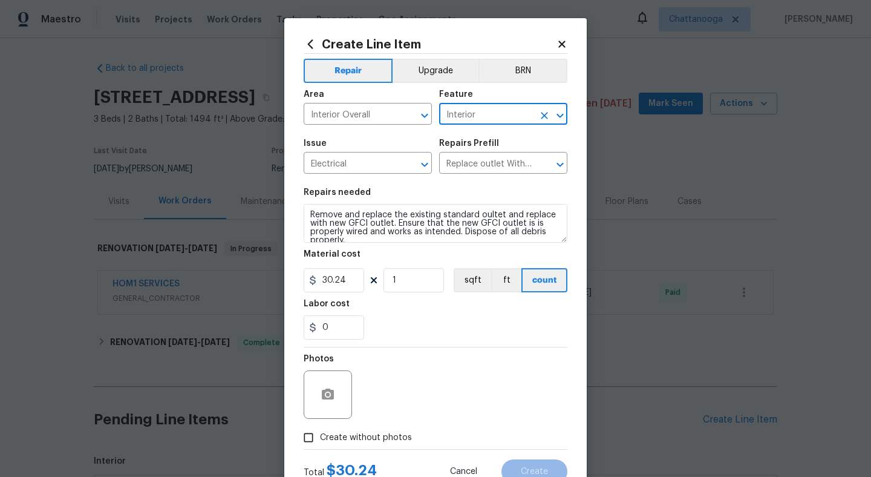
type input "Interior"
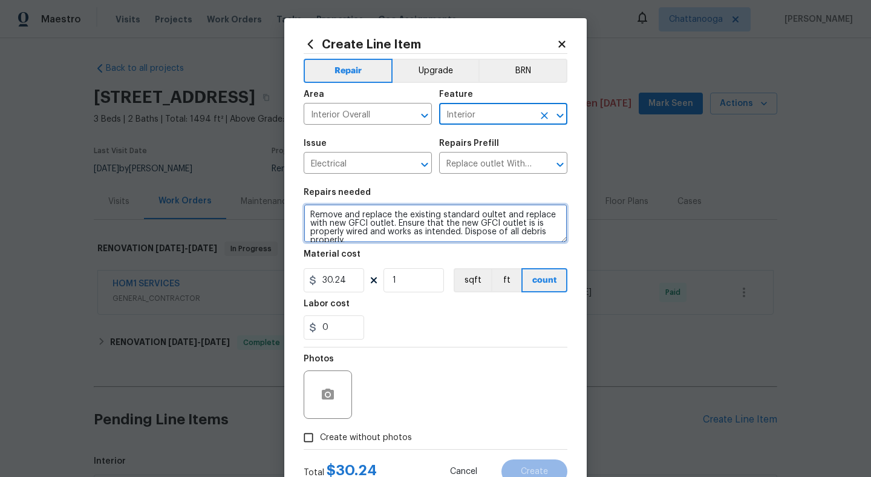
click at [360, 233] on textarea "Remove and replace the existing standard oultet and replace with new GFCI outle…" at bounding box center [436, 223] width 264 height 39
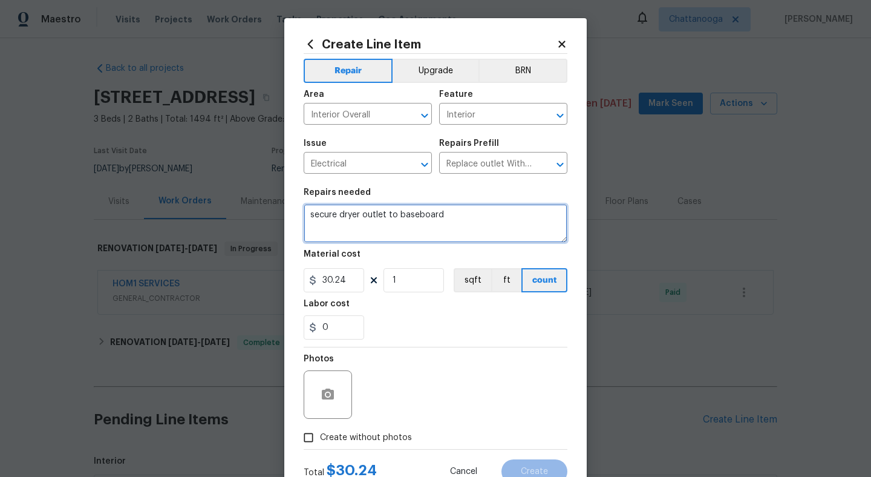
type textarea "secure dryer outlet to baseboard"
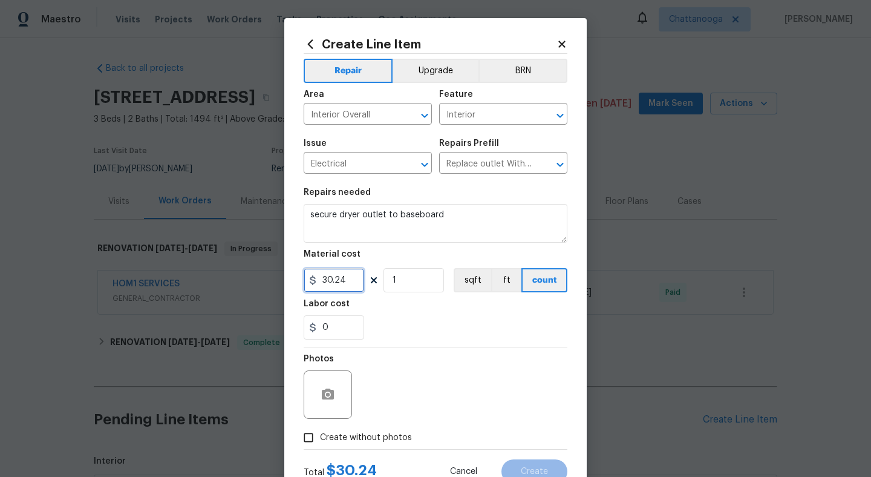
click at [354, 279] on input "30.24" at bounding box center [334, 280] width 60 height 24
type input "10"
click at [479, 330] on div "0" at bounding box center [436, 327] width 264 height 24
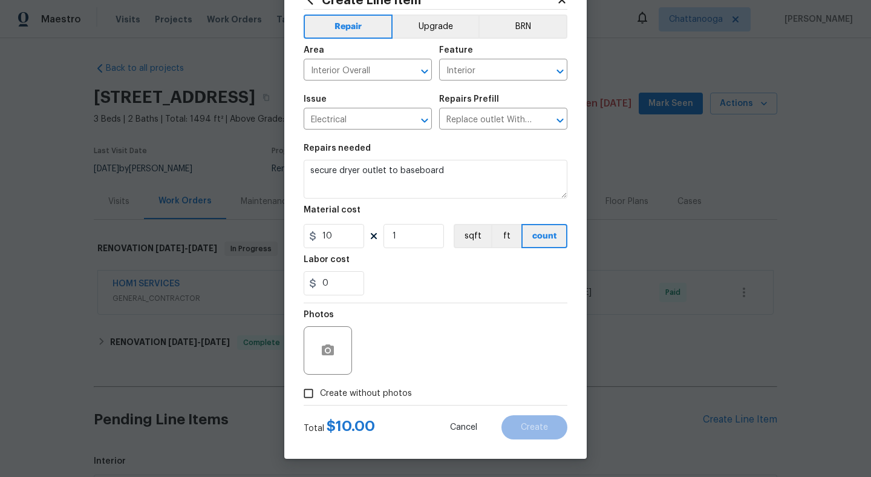
scroll to position [44, 0]
click at [336, 352] on button "button" at bounding box center [327, 350] width 29 height 29
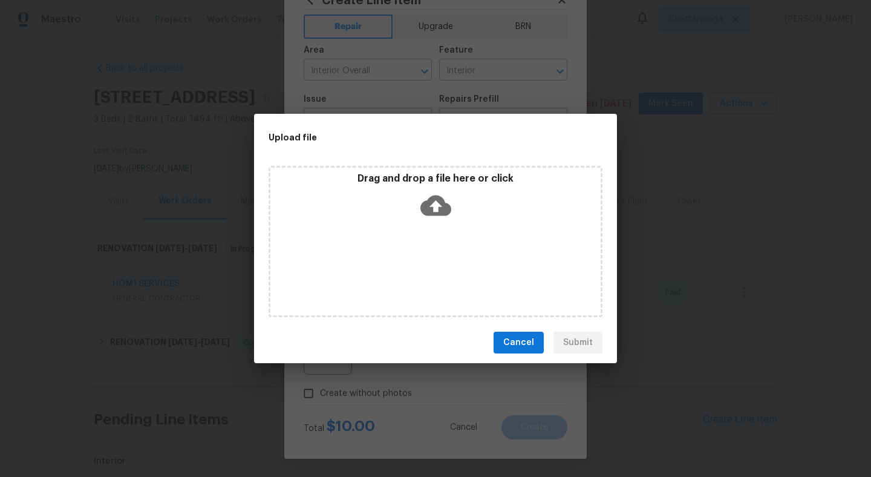
click at [448, 208] on icon at bounding box center [435, 205] width 31 height 21
click at [535, 346] on button "Cancel" at bounding box center [518, 342] width 50 height 22
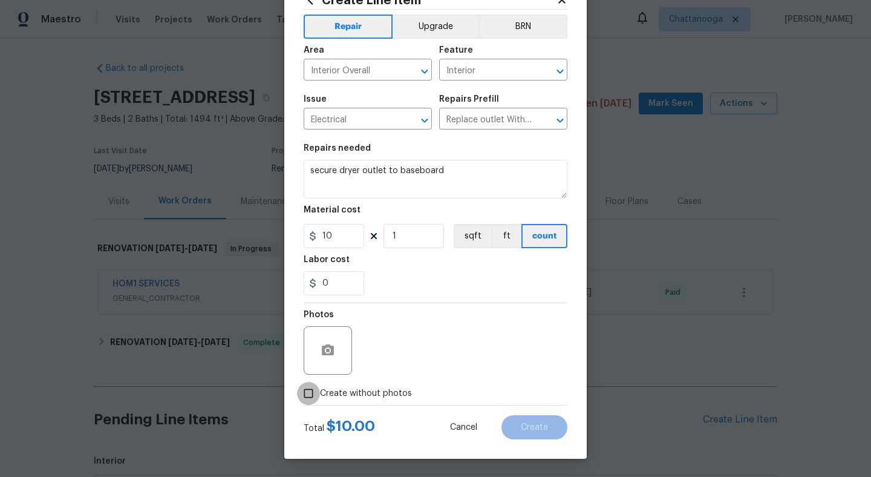
click at [309, 397] on input "Create without photos" at bounding box center [308, 393] width 23 height 23
checkbox input "true"
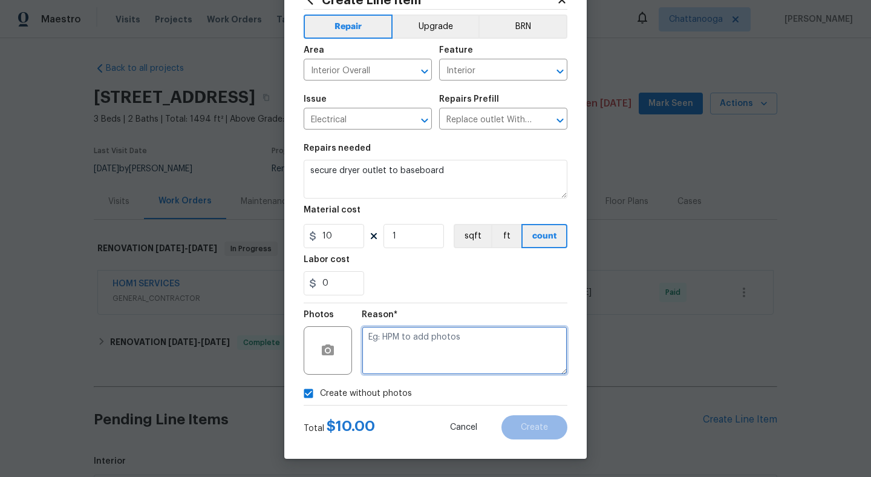
click at [412, 359] on textarea at bounding box center [465, 350] width 206 height 48
type textarea "."
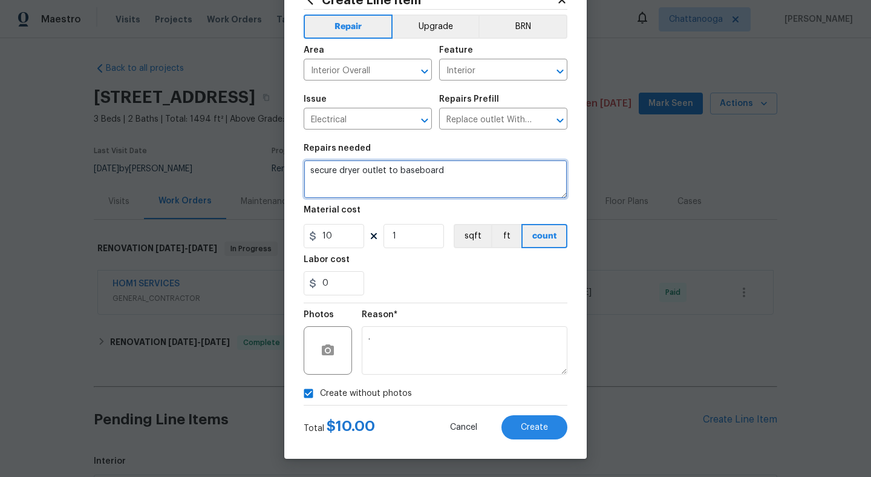
click at [461, 177] on textarea "secure dryer outlet to baseboard" at bounding box center [436, 179] width 264 height 39
type textarea "secure dryer outlet to baseboard in hall bath"
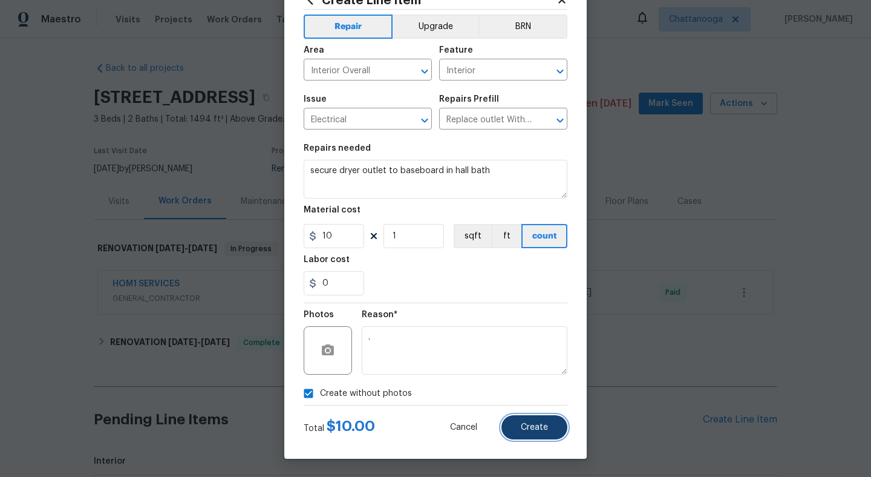
click at [539, 415] on button "Create" at bounding box center [534, 427] width 66 height 24
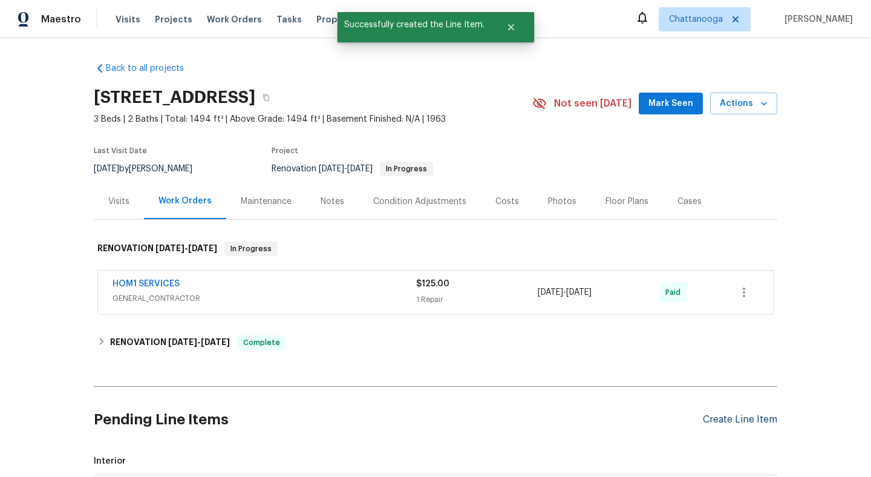
click at [732, 418] on div "Create Line Item" at bounding box center [740, 419] width 74 height 11
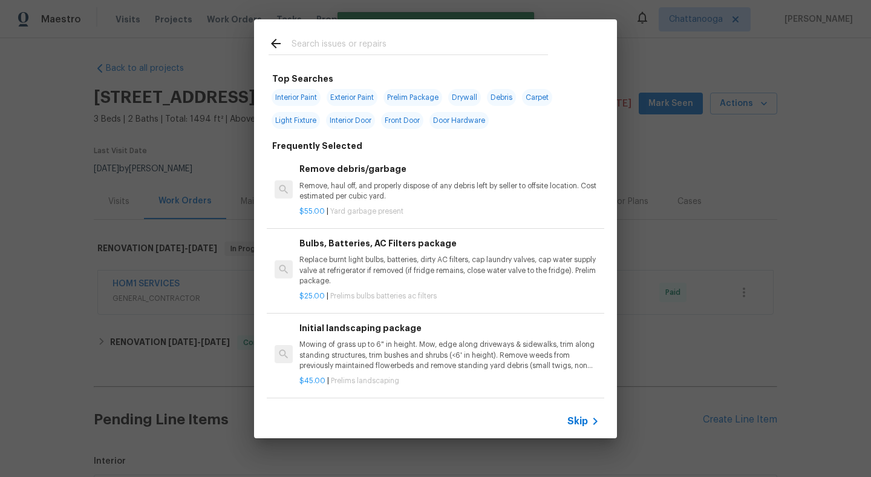
click at [399, 48] on input "text" at bounding box center [419, 45] width 256 height 18
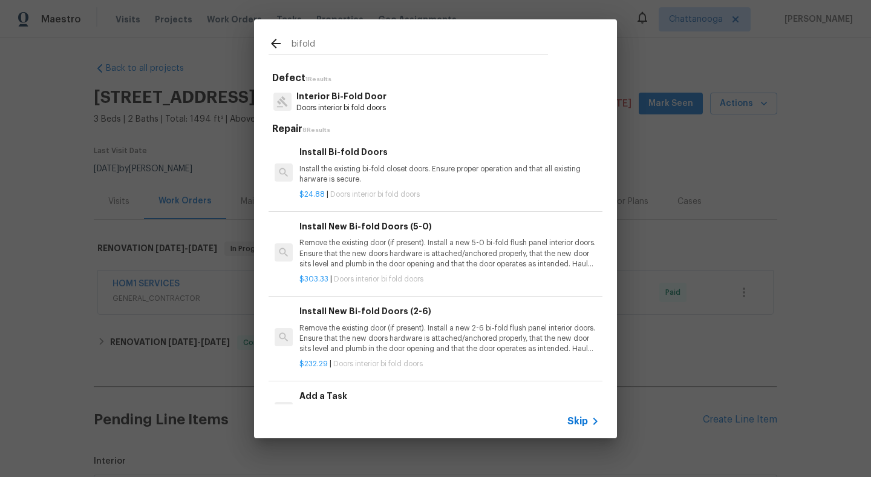
type input "bifold"
click at [351, 174] on p "Install the existing bi-fold closet doors. Ensure proper operation and that all…" at bounding box center [449, 174] width 300 height 21
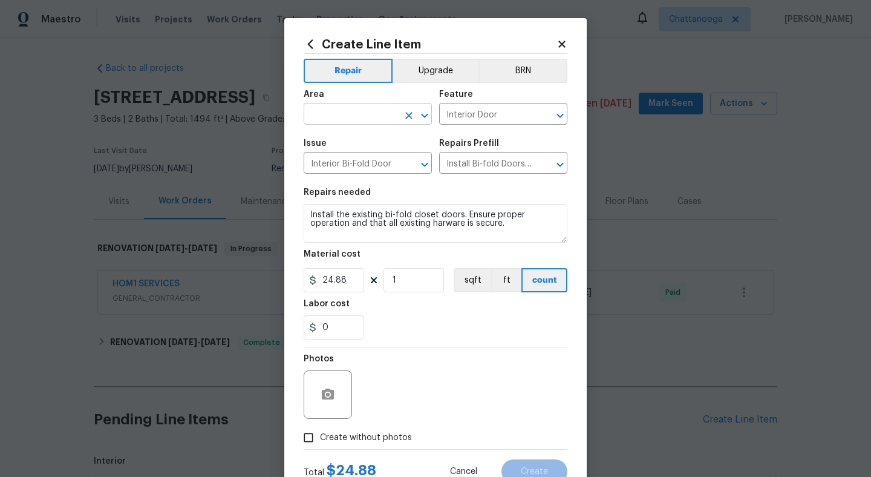
click at [368, 115] on input "text" at bounding box center [351, 115] width 94 height 19
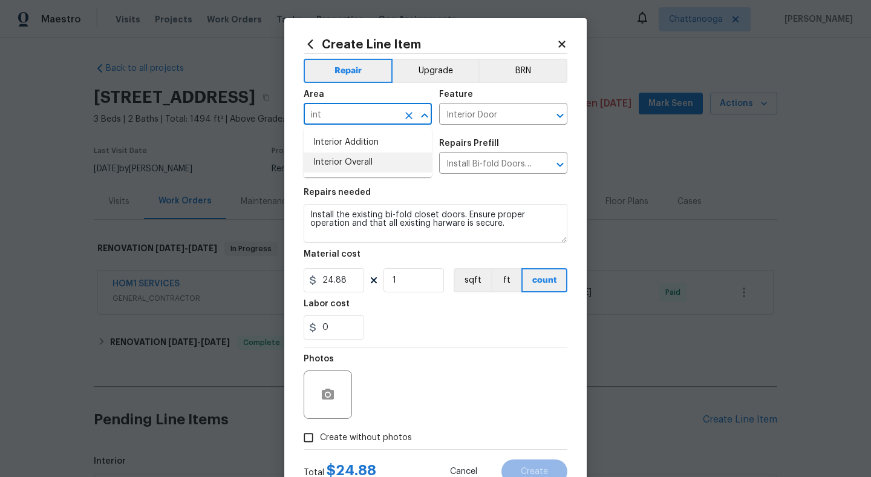
click at [384, 167] on li "Interior Overall" at bounding box center [368, 162] width 128 height 20
type input "Interior Overall"
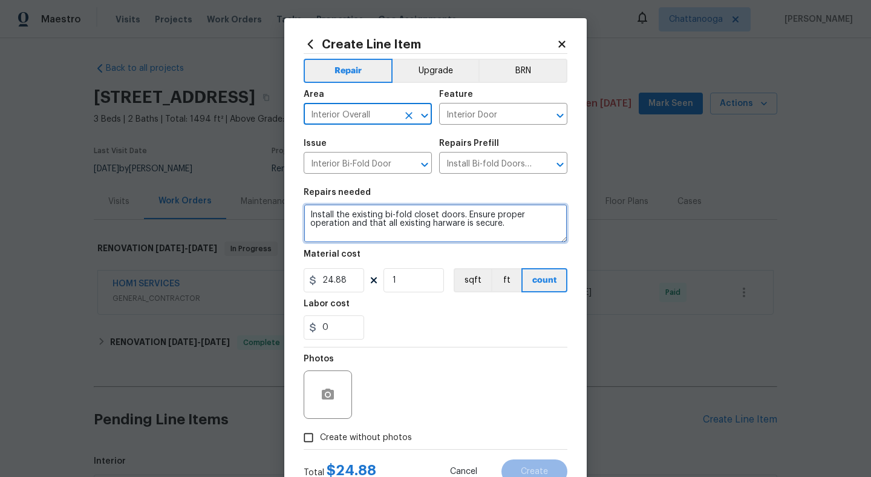
click at [527, 232] on textarea "Install the existing bi-fold closet doors. Ensure proper operation and that all…" at bounding box center [436, 223] width 264 height 39
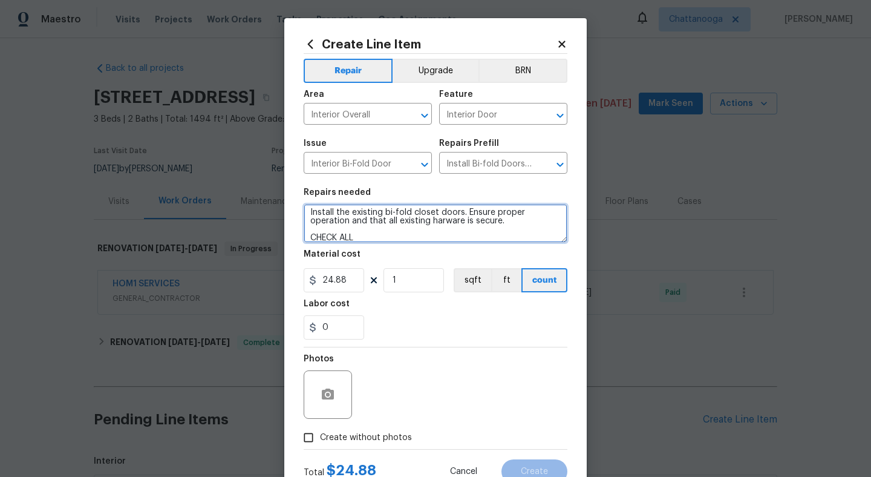
type textarea "Install the existing bi-fold closet doors. Ensure proper operation and that all…"
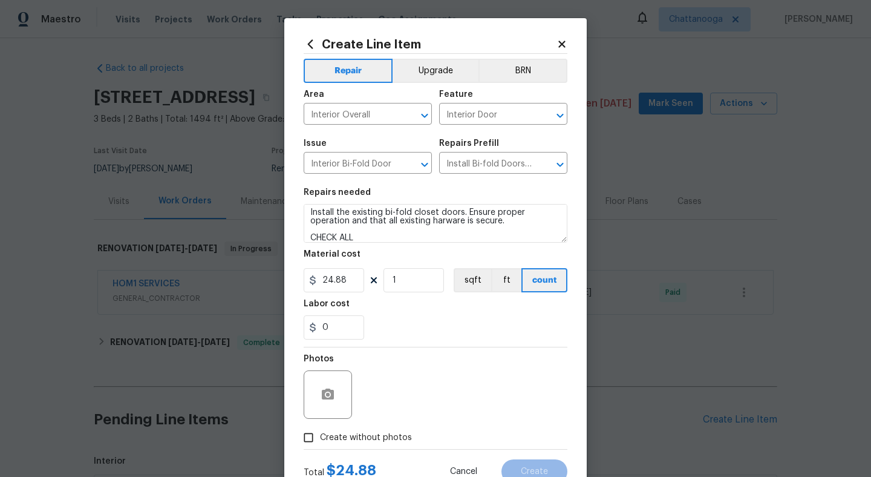
click at [329, 437] on span "Create without photos" at bounding box center [366, 437] width 92 height 13
click at [320, 437] on input "Create without photos" at bounding box center [308, 437] width 23 height 23
checkbox input "true"
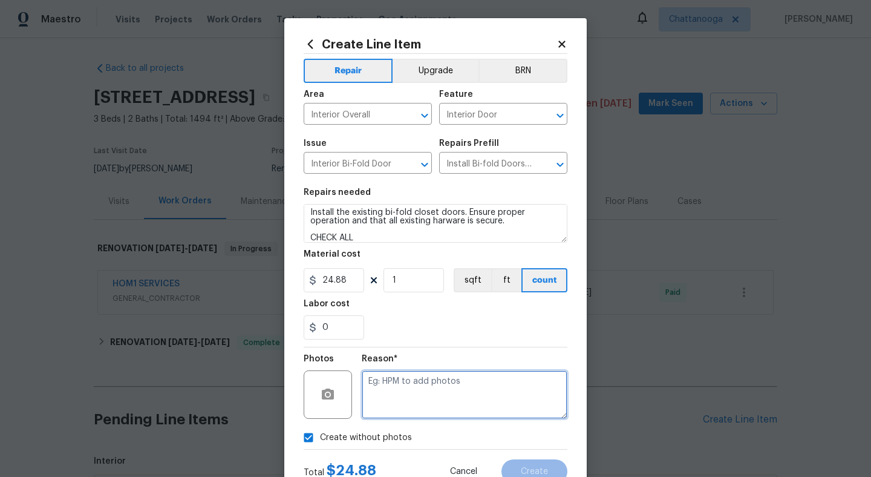
click at [388, 406] on textarea at bounding box center [465, 394] width 206 height 48
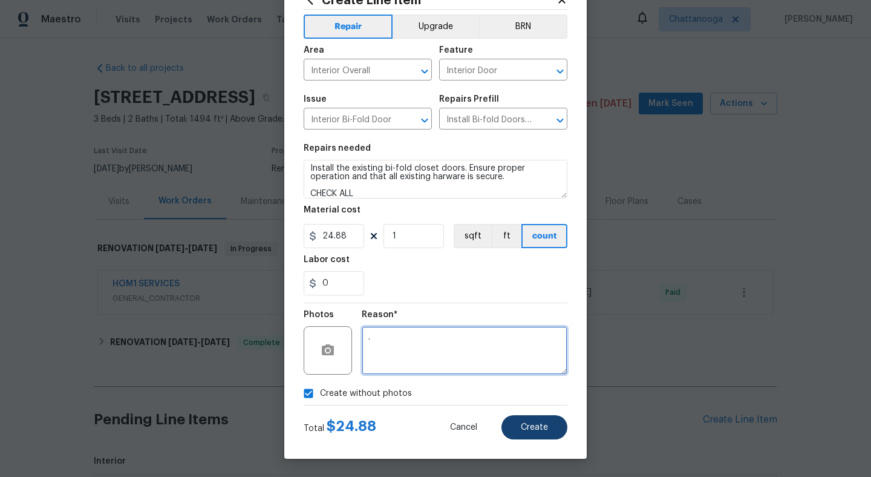
type textarea "."
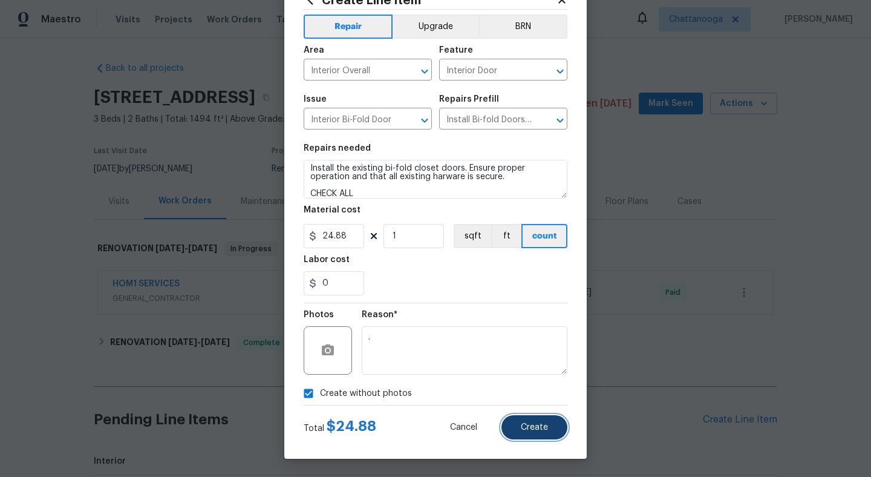
click at [525, 421] on button "Create" at bounding box center [534, 427] width 66 height 24
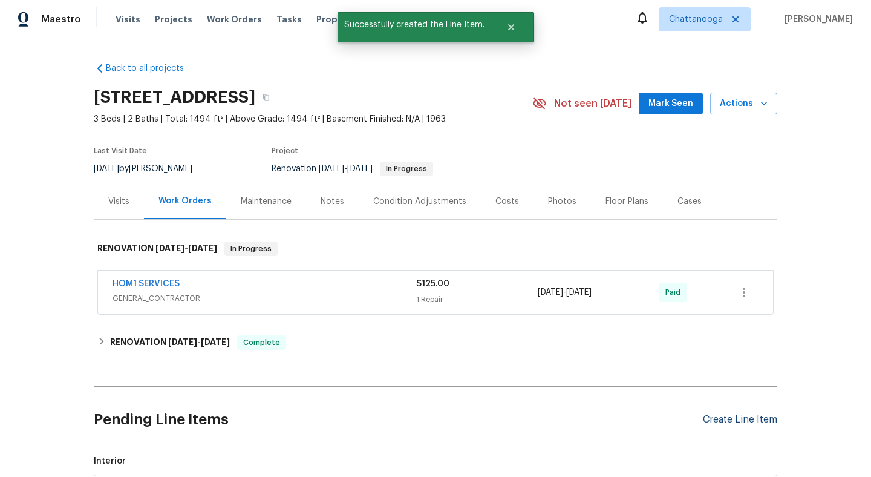
click at [747, 416] on div "Create Line Item" at bounding box center [740, 419] width 74 height 11
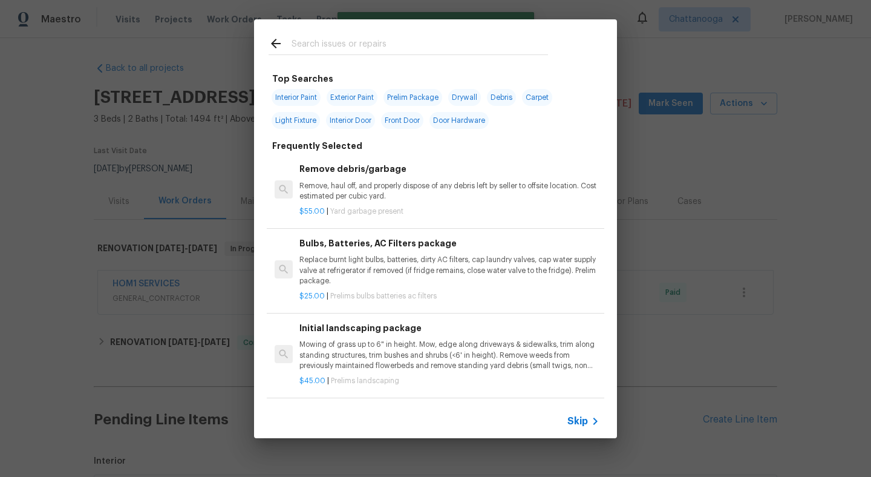
click at [341, 51] on input "text" at bounding box center [419, 45] width 256 height 18
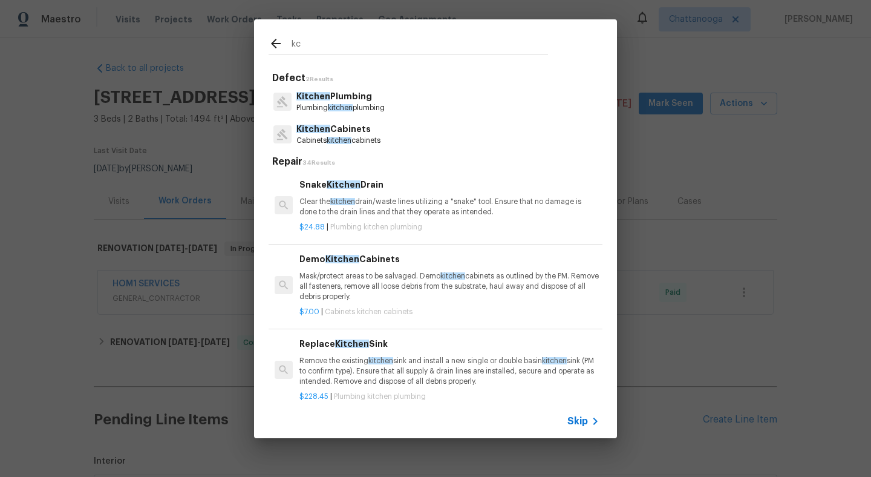
type input "k"
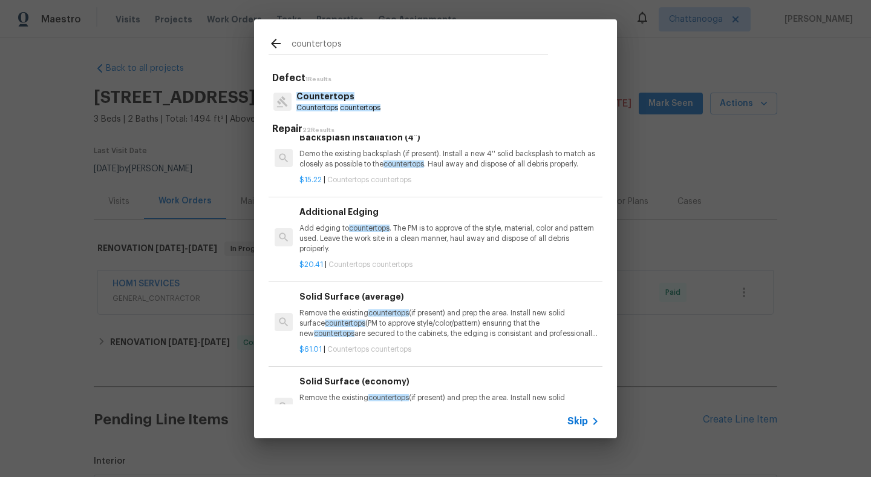
scroll to position [332, 0]
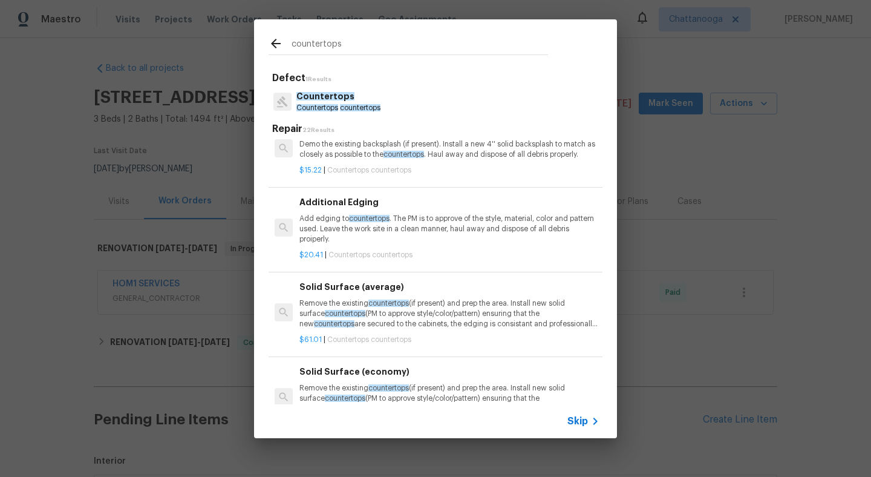
type input "countertops"
click at [333, 229] on p "Add edging to countertops . The PM is to approve of the style, material, color …" at bounding box center [449, 228] width 300 height 31
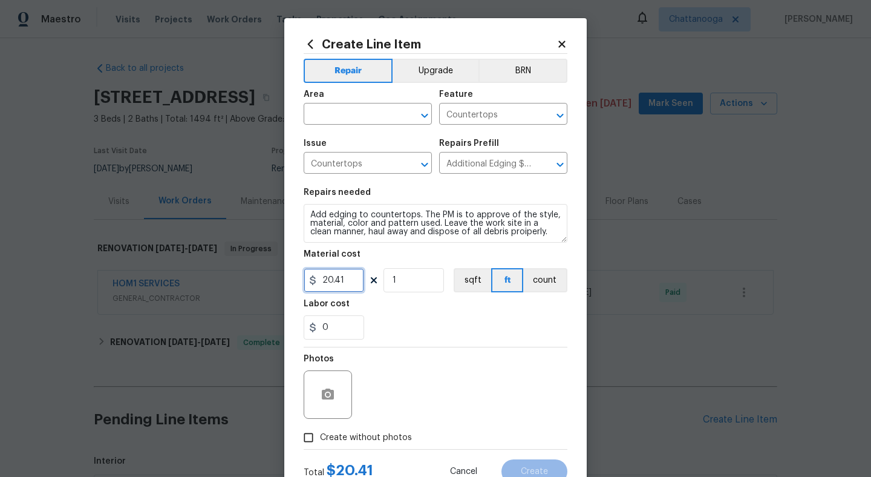
drag, startPoint x: 351, startPoint y: 281, endPoint x: 265, endPoint y: 281, distance: 85.9
click at [265, 281] on div "Create Line Item Repair Upgrade BRN Area ​ Feature Countertops ​ Issue Countert…" at bounding box center [435, 238] width 871 height 477
type input "1"
click at [334, 115] on input "text" at bounding box center [351, 115] width 94 height 19
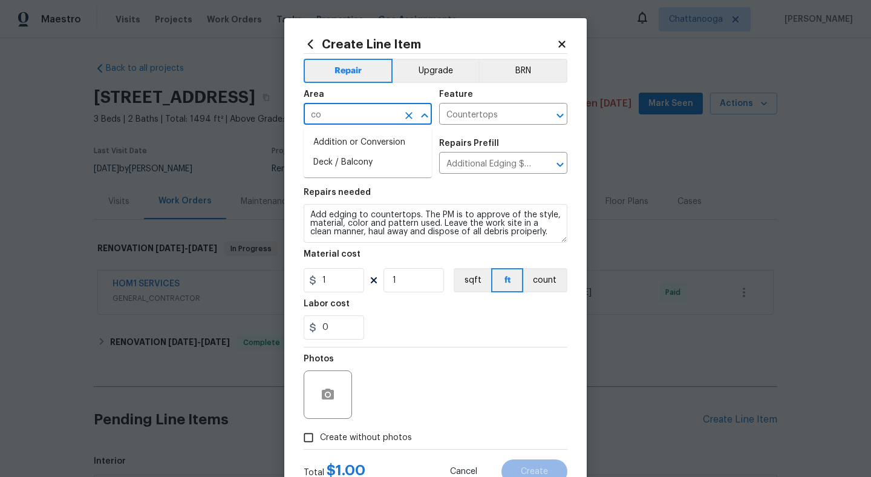
type input "c"
click at [359, 163] on li "Interior Overall" at bounding box center [368, 162] width 128 height 20
type input "Interior Overall"
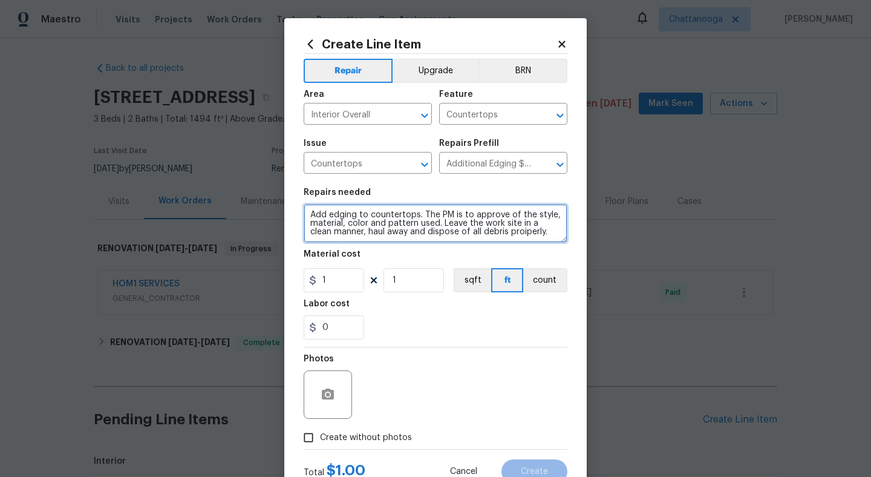
drag, startPoint x: 526, startPoint y: 235, endPoint x: 423, endPoint y: 212, distance: 105.5
click at [423, 212] on textarea "Add edging to countertops. The PM is to approve of the style, material, color a…" at bounding box center [436, 223] width 264 height 39
type textarea "Add edging to countertops. should have been done with new countertops"
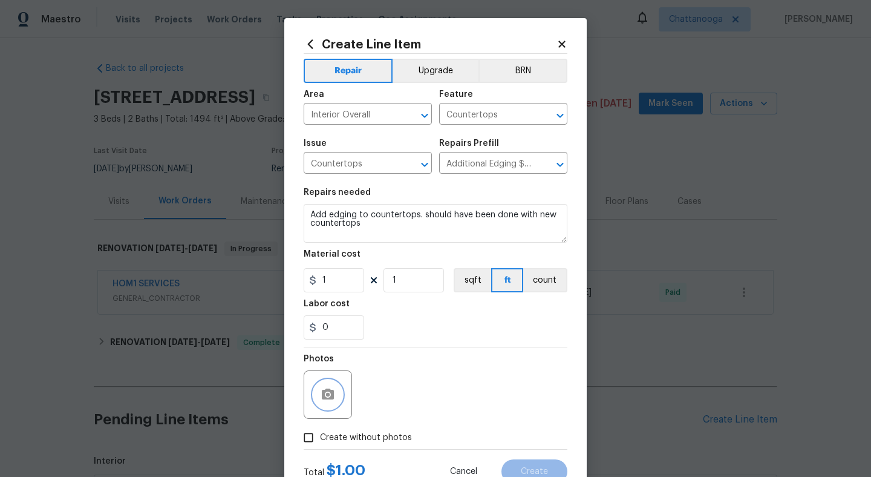
click at [333, 385] on button "button" at bounding box center [327, 394] width 29 height 29
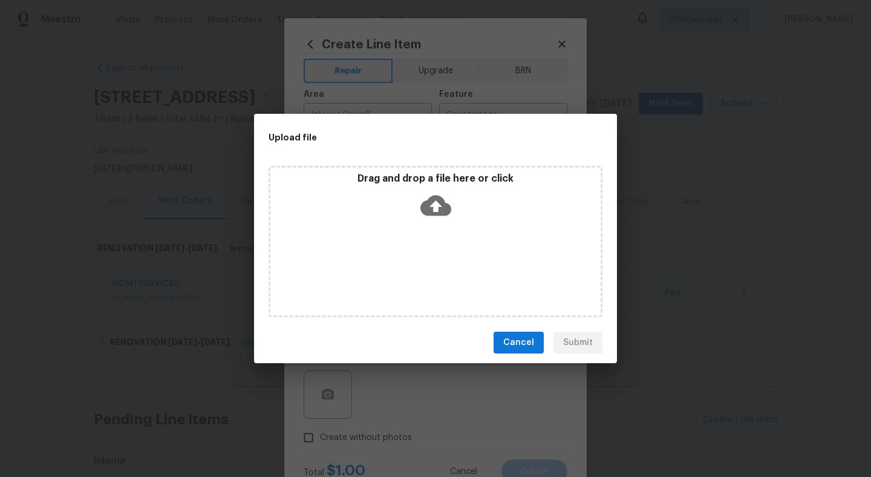
click at [441, 210] on icon at bounding box center [435, 205] width 31 height 21
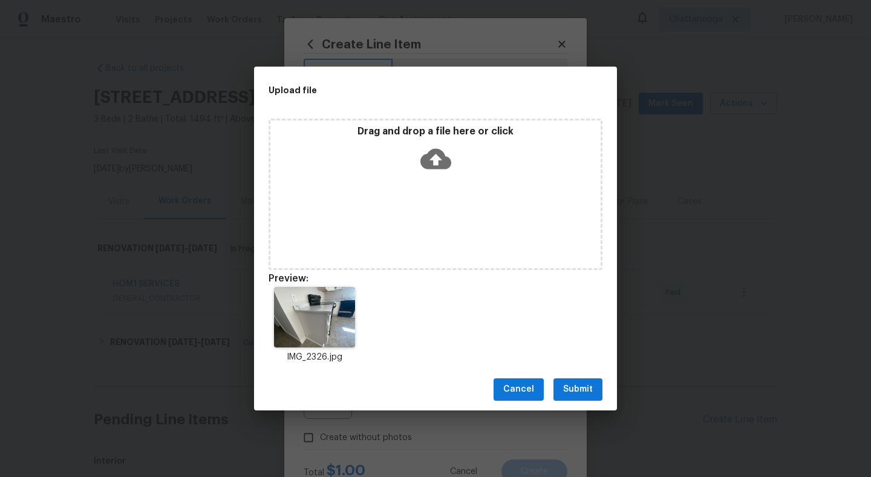
click at [582, 393] on span "Submit" at bounding box center [578, 389] width 30 height 15
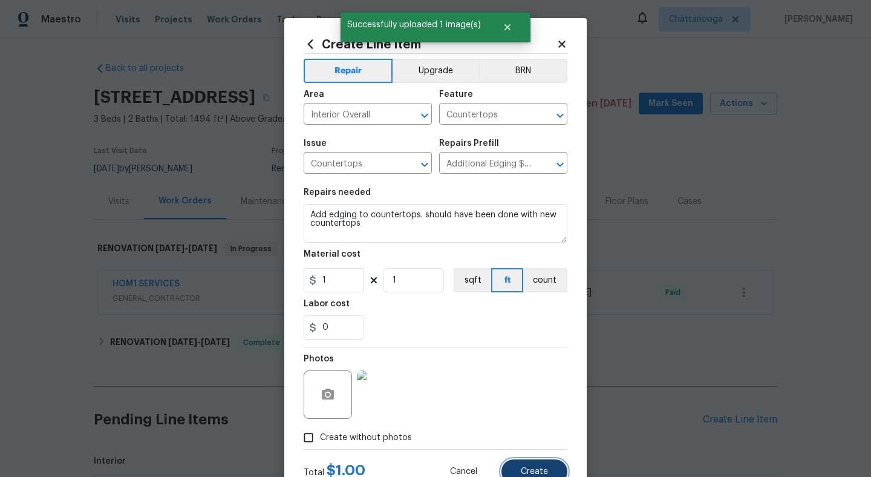
click at [539, 468] on span "Create" at bounding box center [534, 471] width 27 height 9
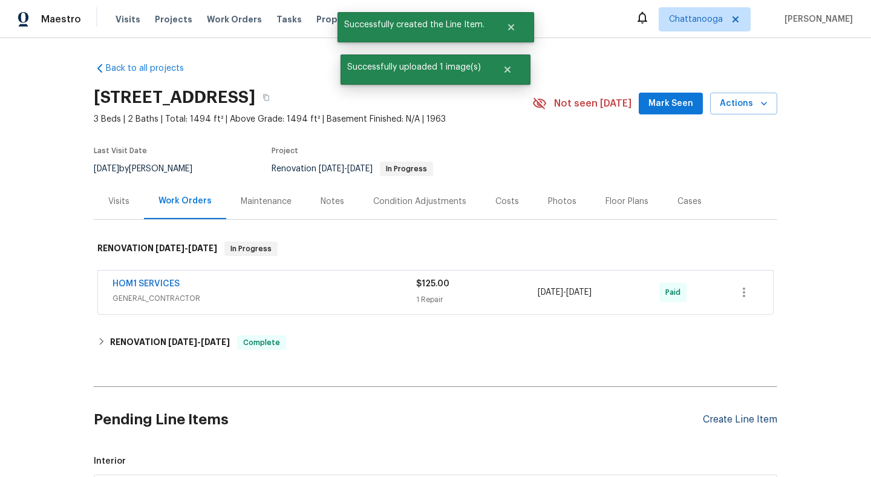
click at [749, 421] on div "Create Line Item" at bounding box center [740, 419] width 74 height 11
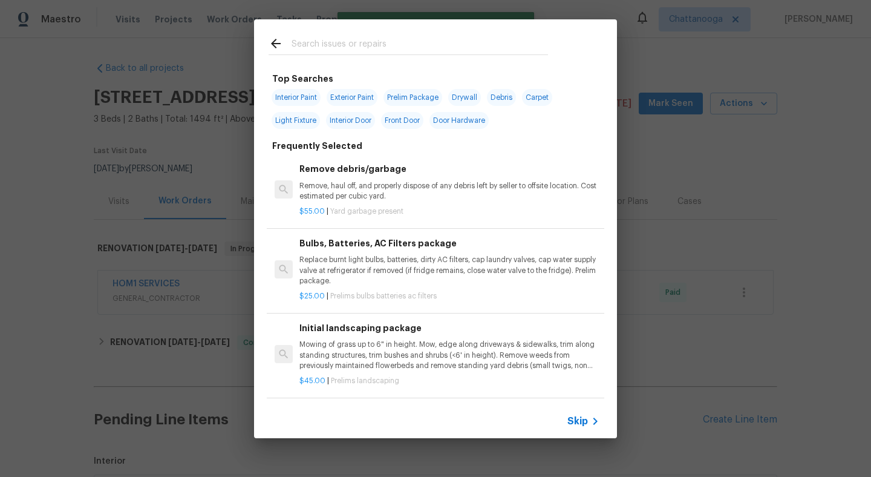
click at [364, 40] on input "text" at bounding box center [419, 45] width 256 height 18
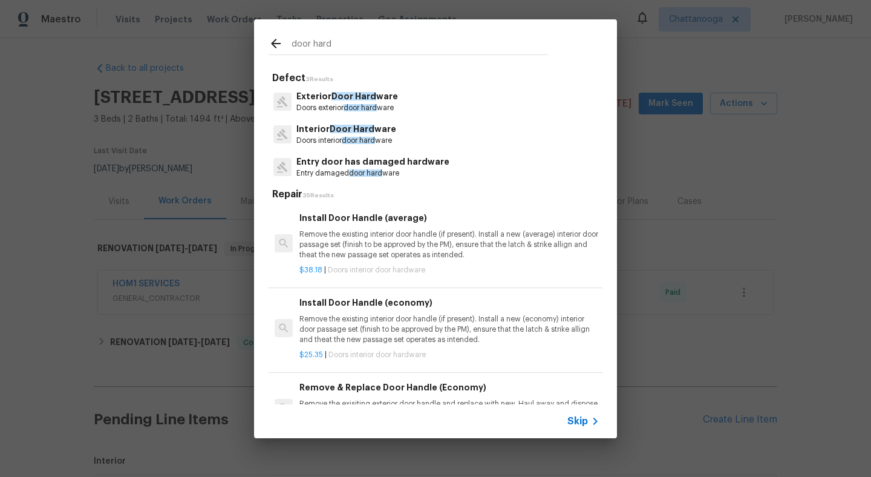
type input "door hard"
click at [319, 122] on div "Interior Door Hard ware Doors interior door hard ware" at bounding box center [435, 134] width 334 height 33
click at [319, 134] on p "Interior Door Hard ware" at bounding box center [346, 129] width 100 height 13
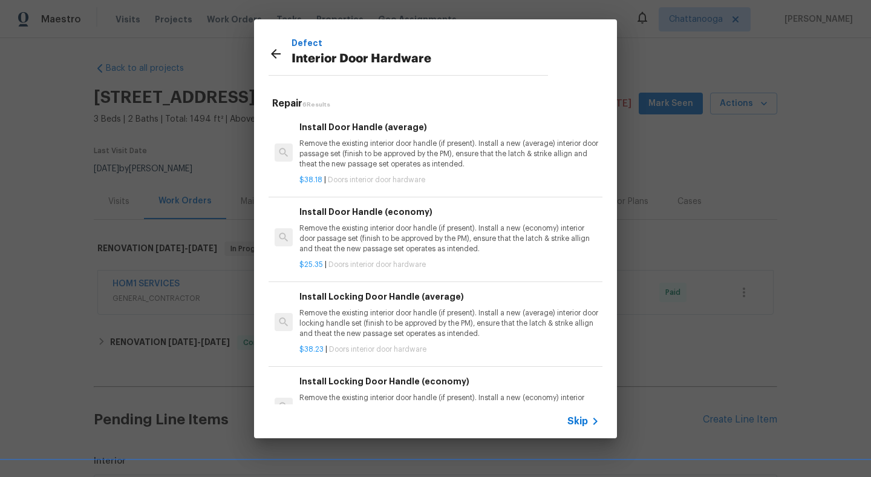
click at [389, 236] on p "Remove the existing interior door handle (if present). Install a new (economy) …" at bounding box center [449, 238] width 300 height 31
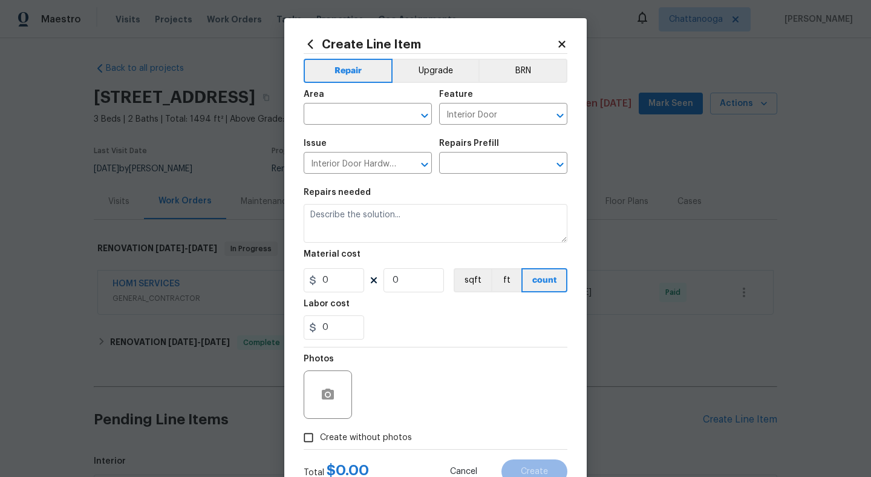
type input "Install Door Handle (economy) $25.35"
type textarea "Remove the existing interior door handle (if present). Install a new (economy) …"
type input "25.35"
type input "1"
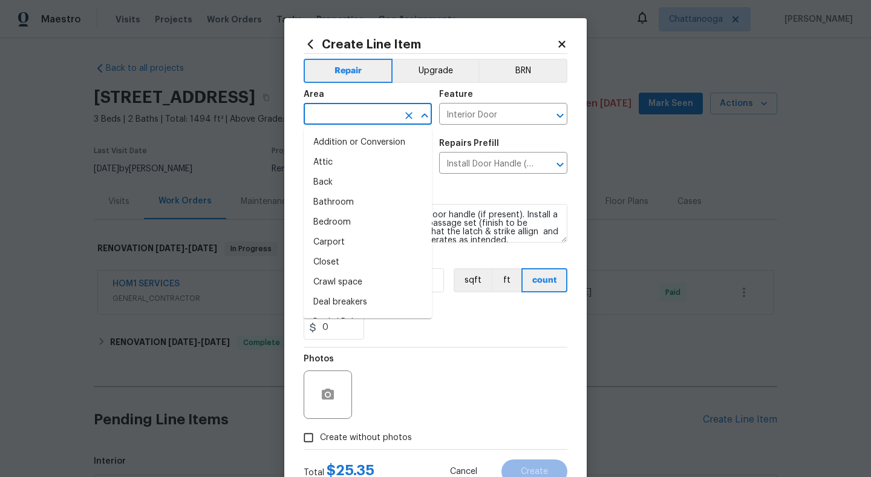
click at [353, 122] on input "text" at bounding box center [351, 115] width 94 height 19
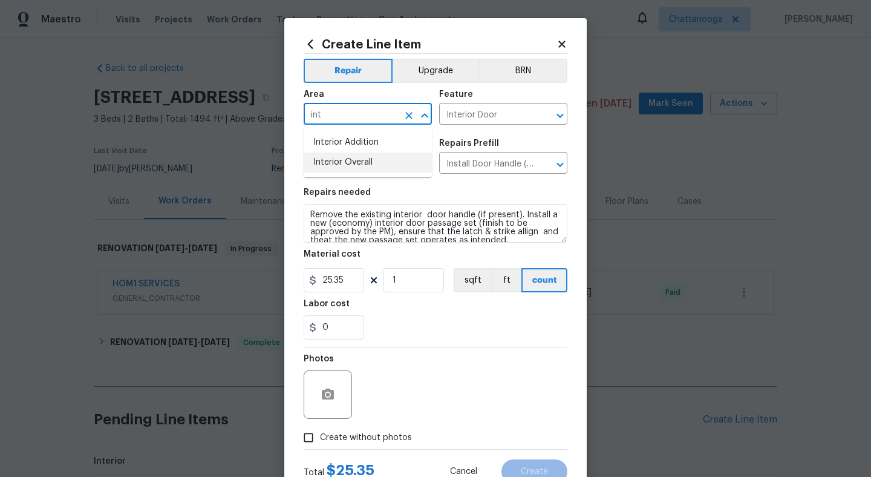
click at [359, 158] on li "Interior Overall" at bounding box center [368, 162] width 128 height 20
type input "Interior Overall"
click at [333, 398] on icon "button" at bounding box center [328, 393] width 12 height 11
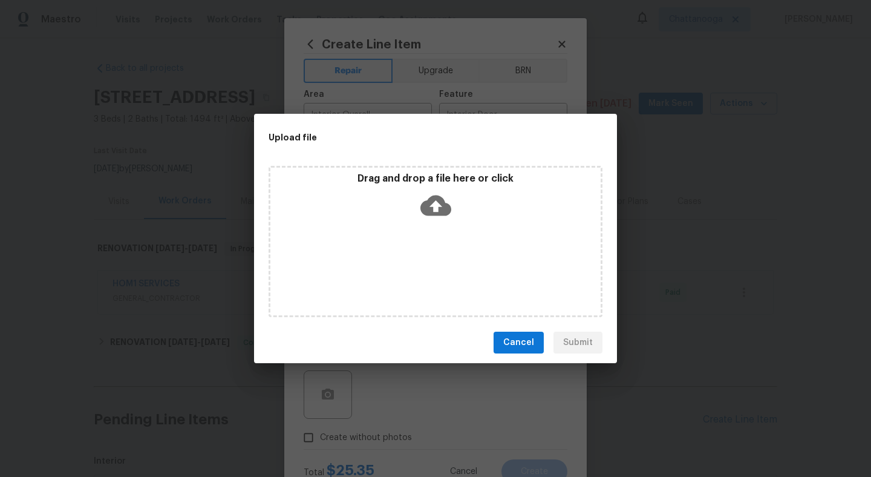
click at [431, 210] on icon at bounding box center [435, 205] width 31 height 21
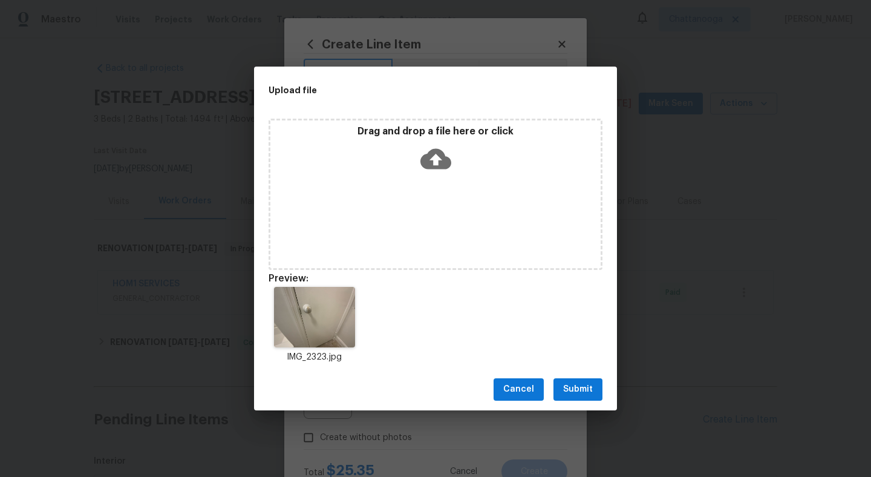
click at [581, 392] on span "Submit" at bounding box center [578, 389] width 30 height 15
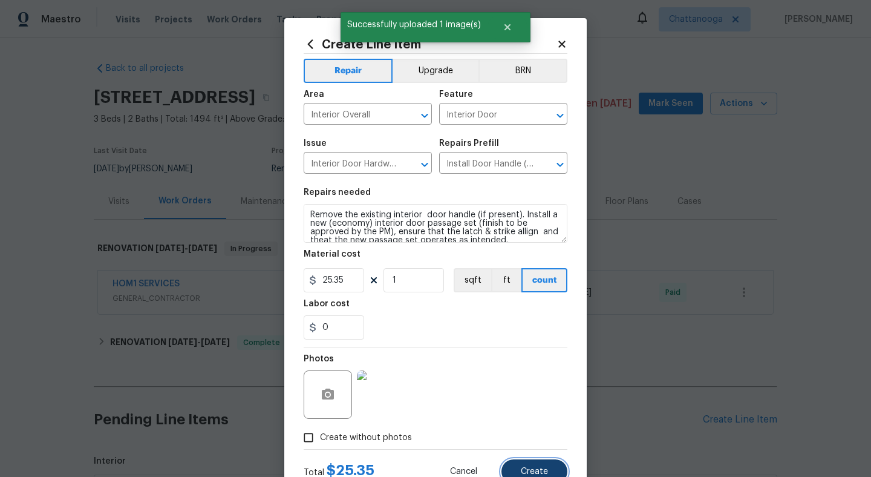
click at [532, 469] on span "Create" at bounding box center [534, 471] width 27 height 9
type input "0"
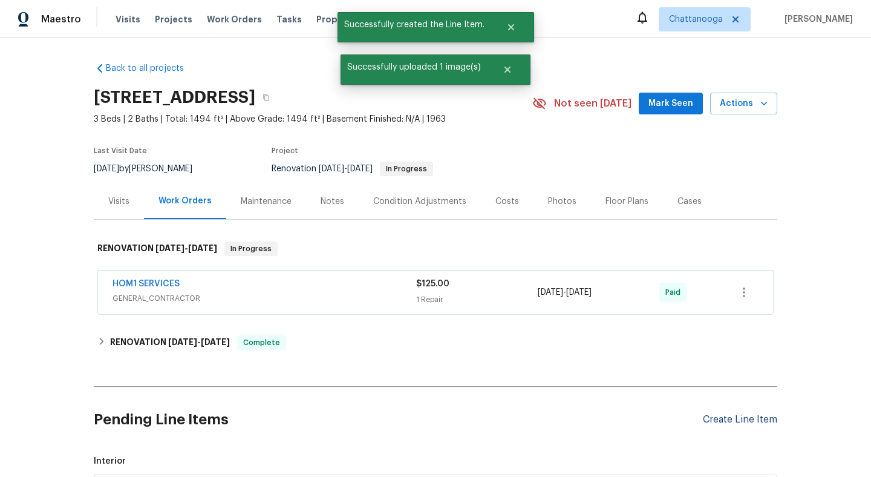
click at [722, 415] on div "Create Line Item" at bounding box center [740, 419] width 74 height 11
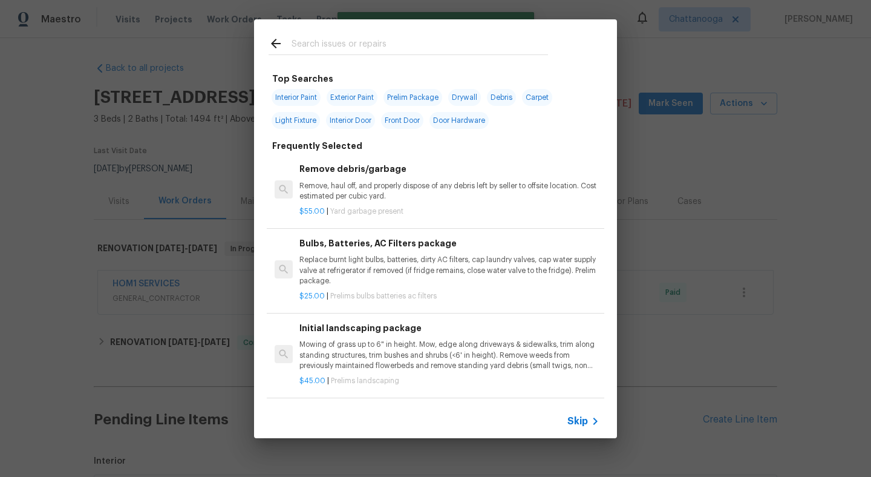
click at [365, 60] on div at bounding box center [408, 43] width 308 height 48
click at [365, 55] on div at bounding box center [407, 54] width 279 height 1
click at [365, 45] on input "text" at bounding box center [419, 45] width 256 height 18
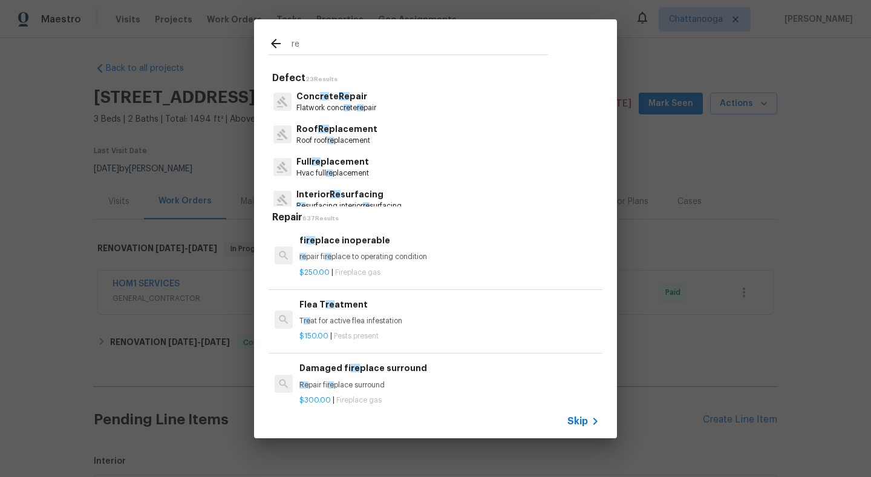
type input "r"
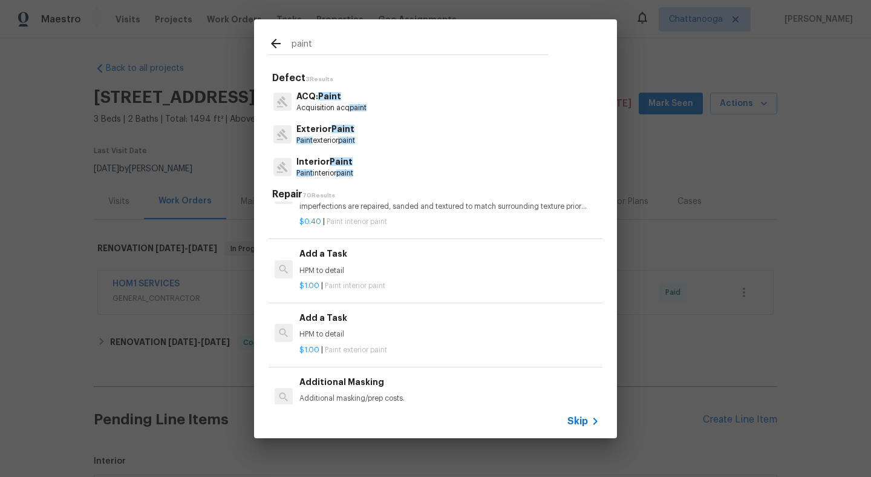
scroll to position [1072, 0]
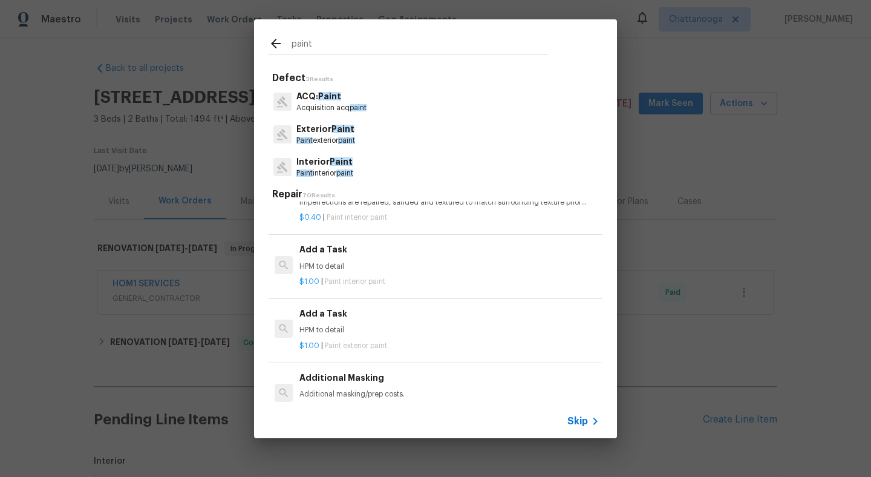
type input "paint"
click at [339, 276] on p "$1.00 | Paint interior paint" at bounding box center [449, 281] width 300 height 10
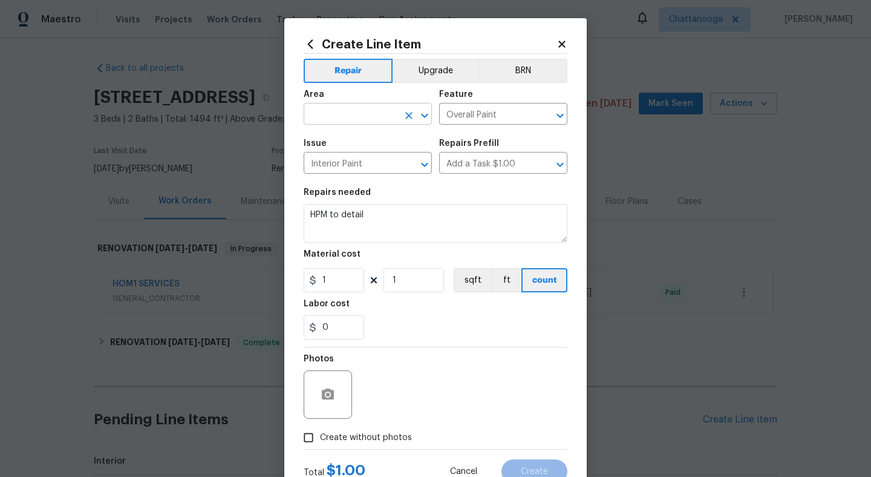
click at [361, 112] on input "text" at bounding box center [351, 115] width 94 height 19
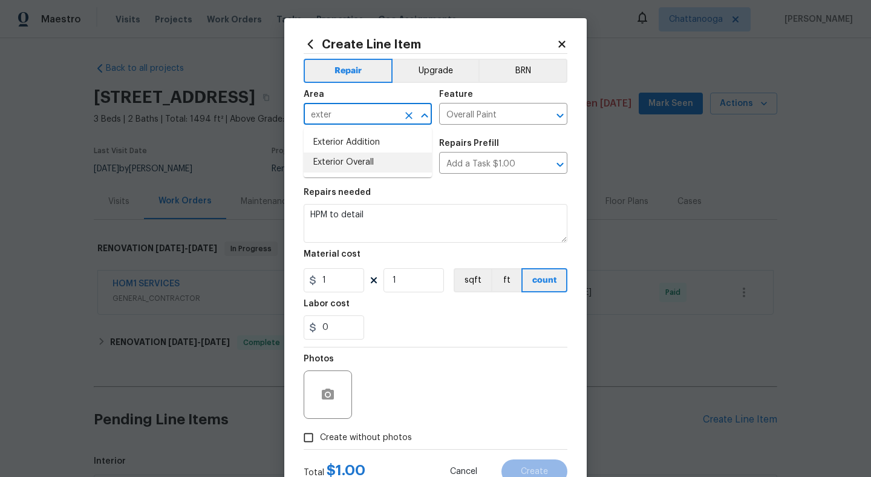
click at [369, 157] on li "Exterior Overall" at bounding box center [368, 162] width 128 height 20
type input "Exterior Overall"
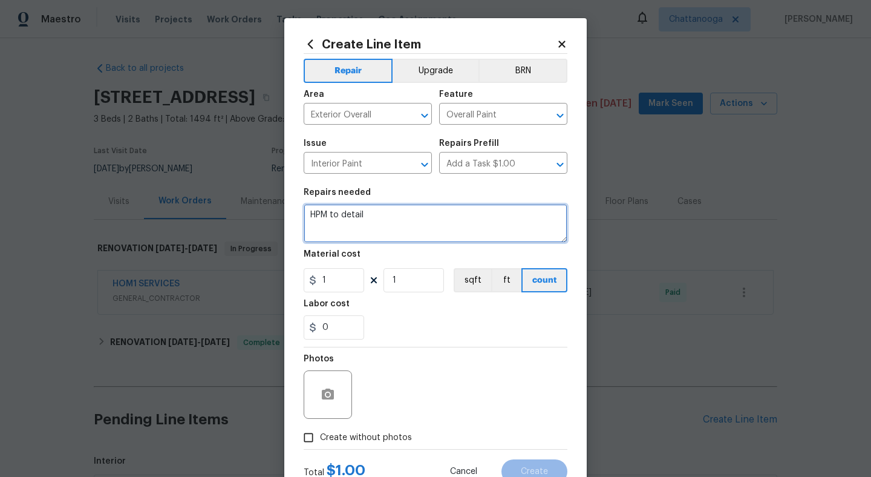
click at [382, 227] on textarea "HPM to detail" at bounding box center [436, 223] width 264 height 39
type textarea "paint front door jam. poor job done here. please have them redo."
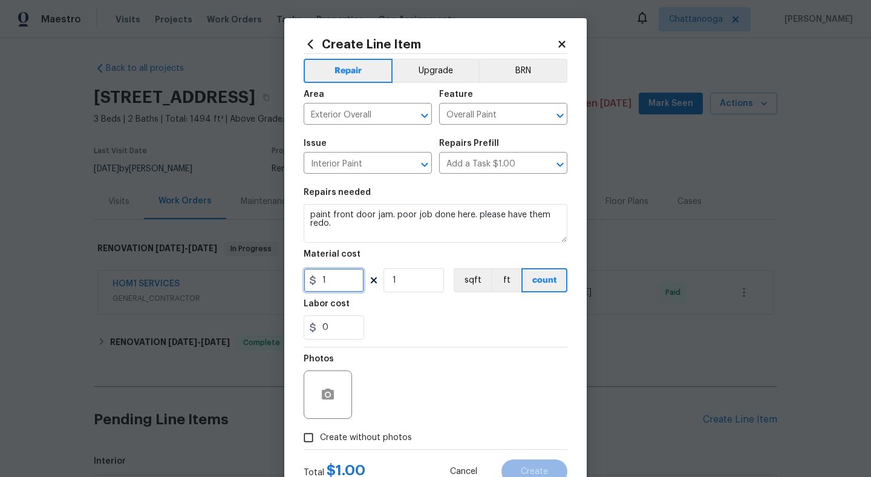
click at [348, 281] on input "1" at bounding box center [334, 280] width 60 height 24
type input "1"
click at [327, 387] on icon "button" at bounding box center [327, 394] width 15 height 15
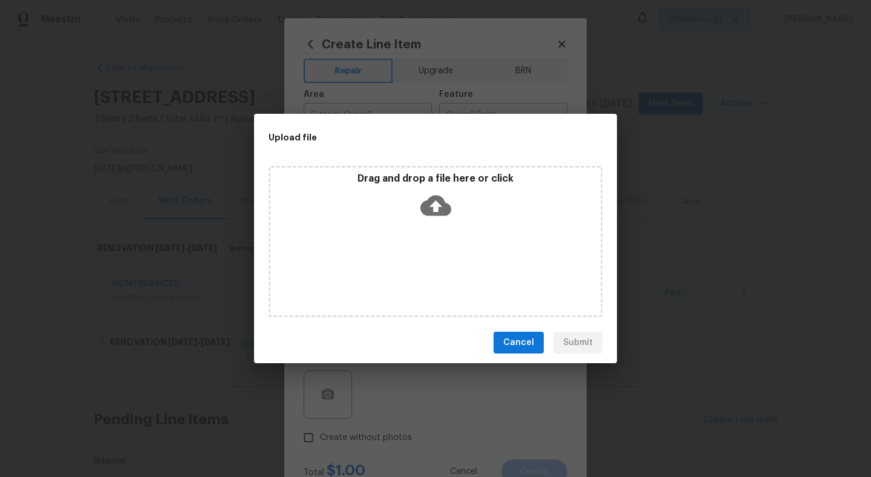
click at [427, 213] on icon at bounding box center [435, 205] width 31 height 21
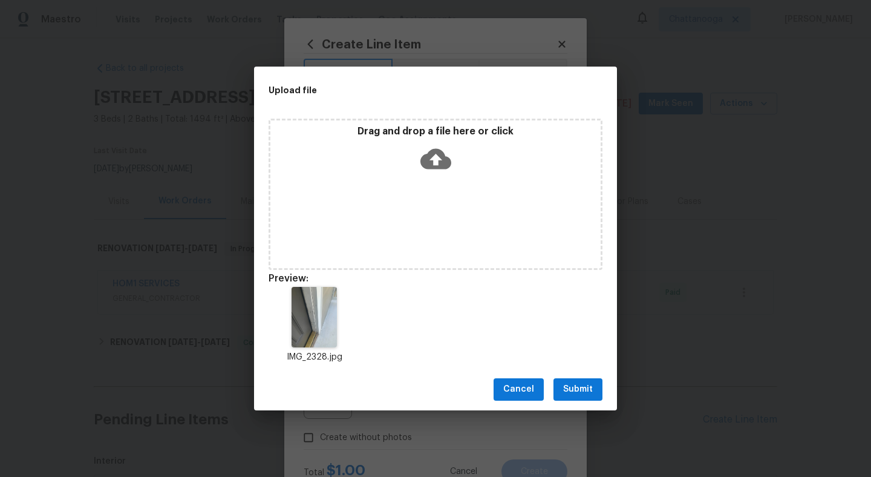
click at [581, 391] on span "Submit" at bounding box center [578, 389] width 30 height 15
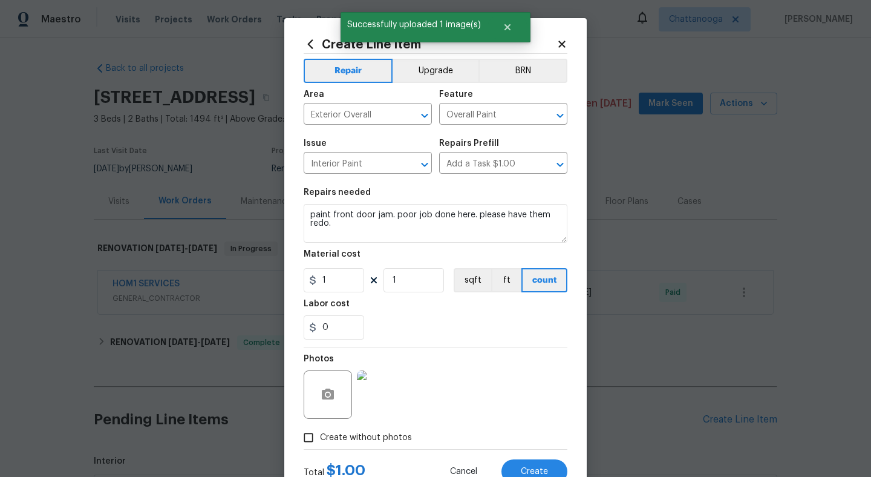
click at [545, 458] on div "Total $ 1.00 Cancel Create" at bounding box center [436, 466] width 264 height 34
click at [544, 467] on span "Create" at bounding box center [534, 471] width 27 height 9
type input "0"
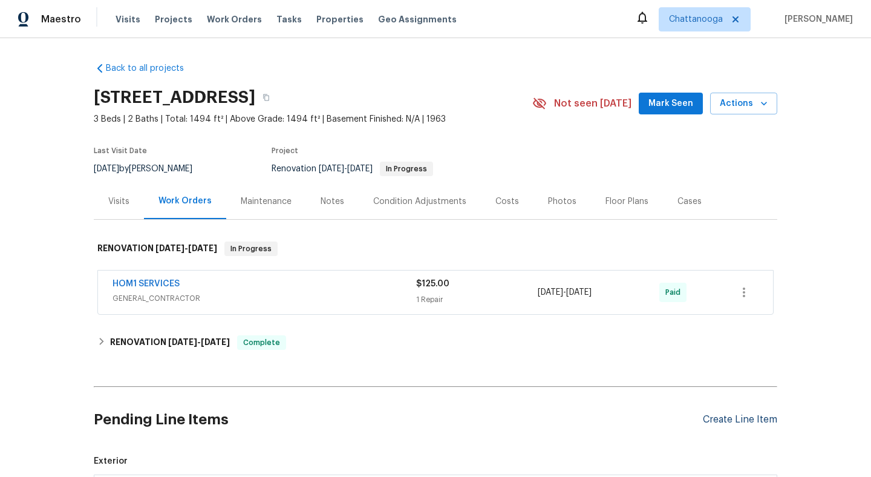
click at [739, 418] on div "Create Line Item" at bounding box center [740, 419] width 74 height 11
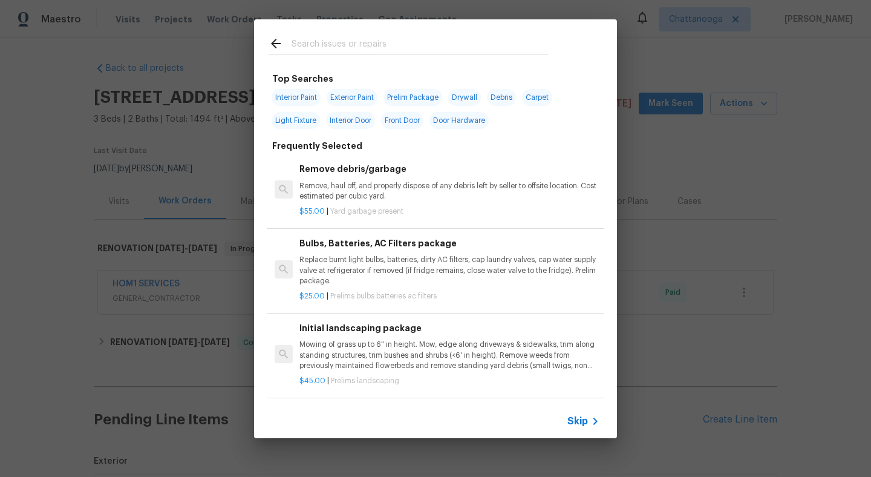
click at [359, 39] on input "text" at bounding box center [419, 45] width 256 height 18
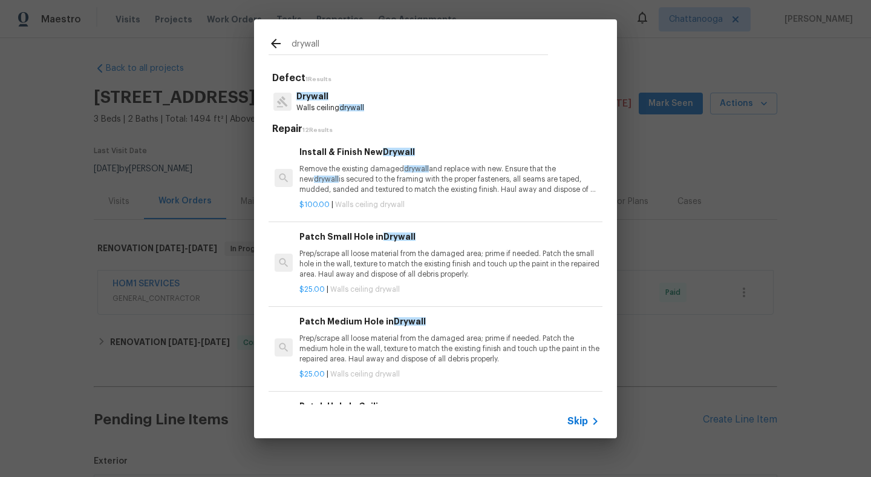
type input "drywall"
click at [345, 275] on p "Prep/scrape all loose material from the damaged area; prime if needed. Patch th…" at bounding box center [449, 264] width 300 height 31
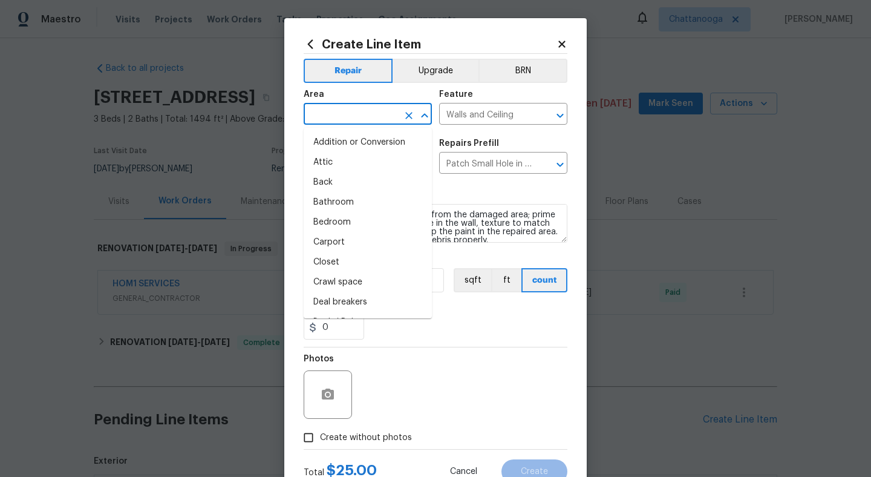
click at [328, 119] on input "text" at bounding box center [351, 115] width 94 height 19
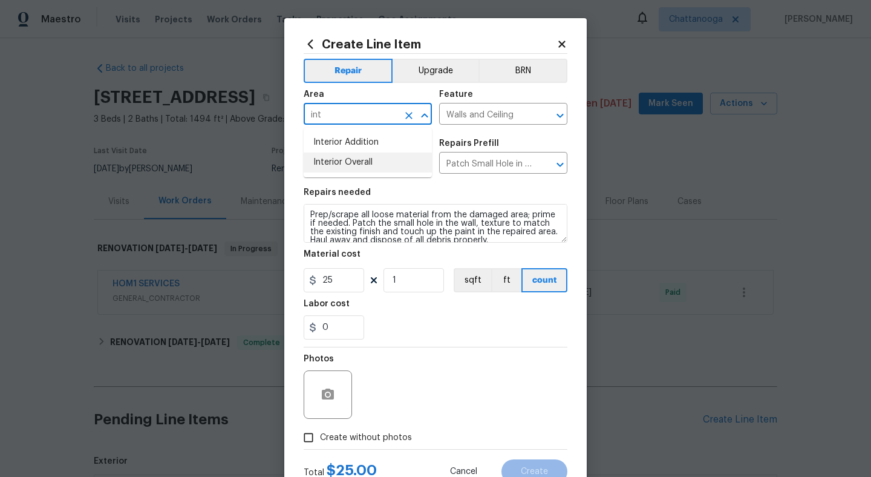
click at [351, 160] on li "Interior Overall" at bounding box center [368, 162] width 128 height 20
type input "Interior Overall"
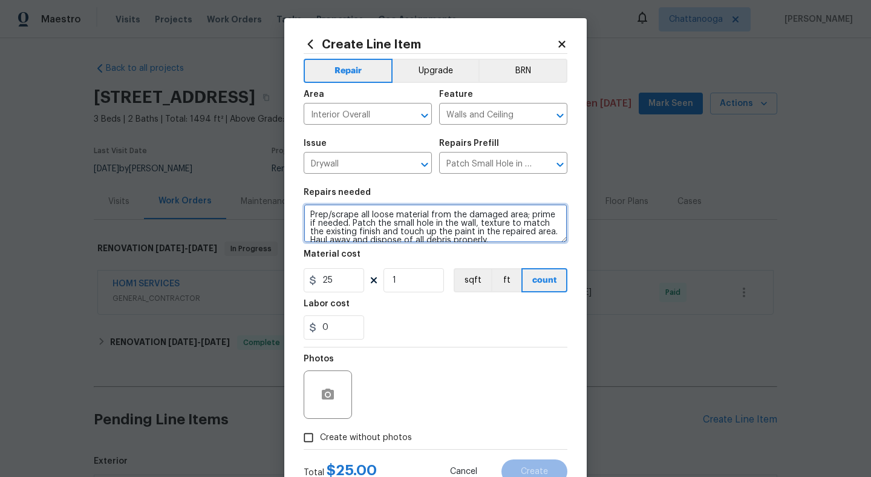
click at [384, 241] on textarea "Prep/scrape all loose material from the damaged area; prime if needed. Patch th…" at bounding box center [436, 223] width 264 height 39
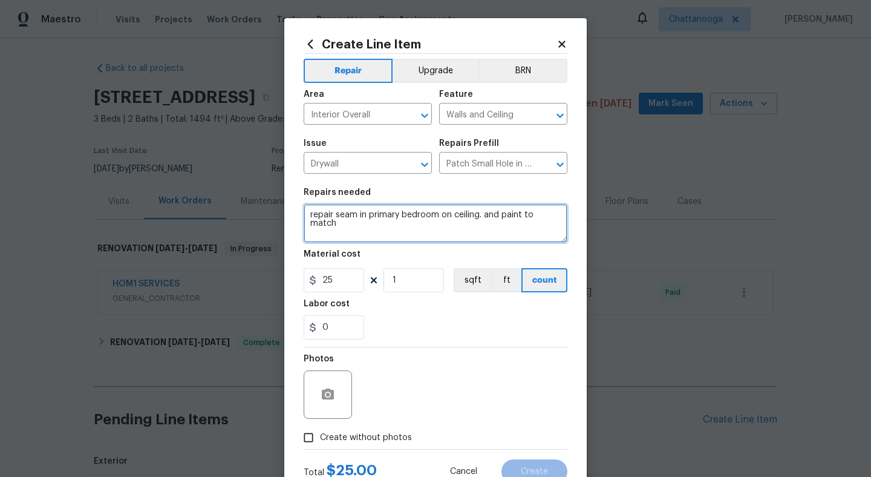
type textarea "repair seam in primary bedroom on ceiling. and paint to match"
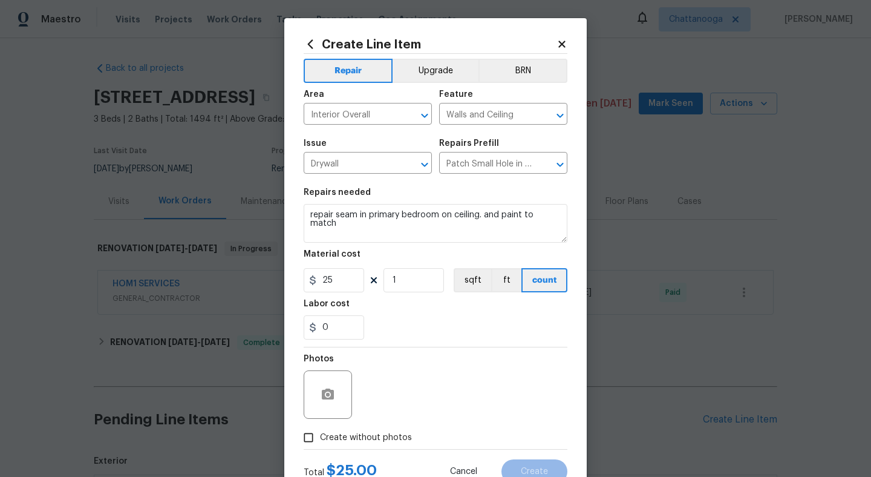
click at [336, 379] on div at bounding box center [328, 394] width 48 height 48
click at [336, 389] on button "button" at bounding box center [327, 394] width 29 height 29
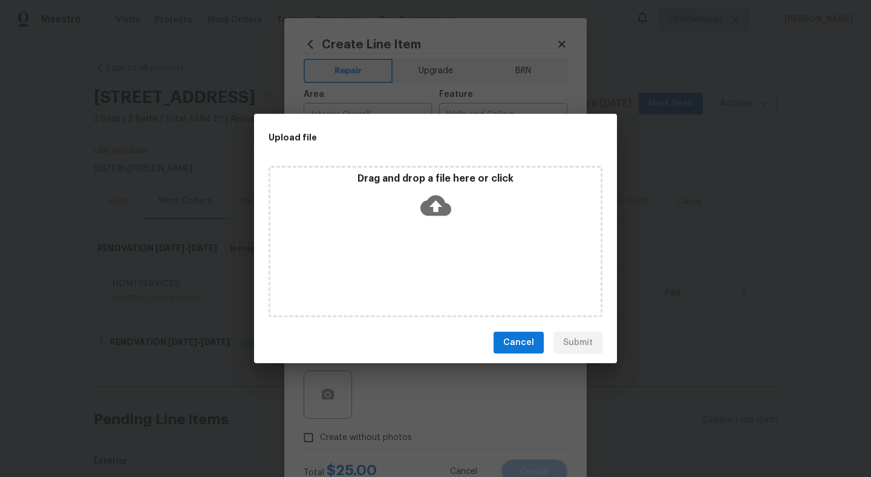
click at [427, 208] on icon at bounding box center [435, 205] width 31 height 21
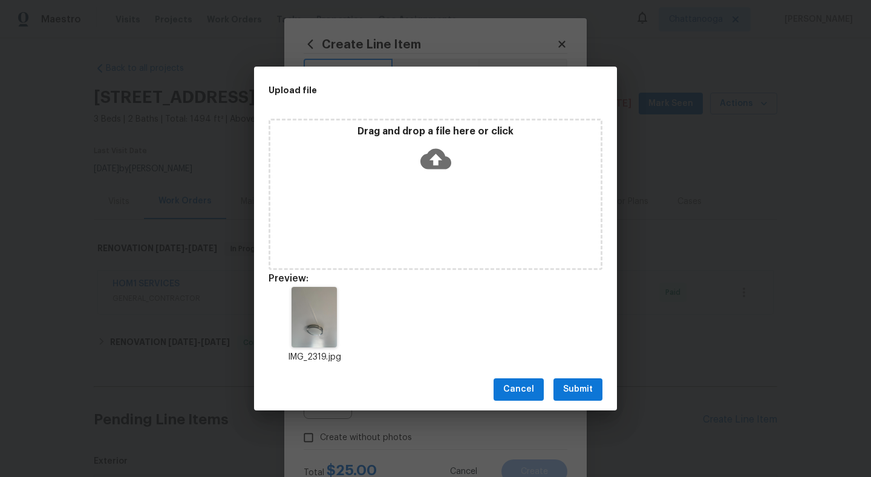
click at [571, 388] on span "Submit" at bounding box center [578, 389] width 30 height 15
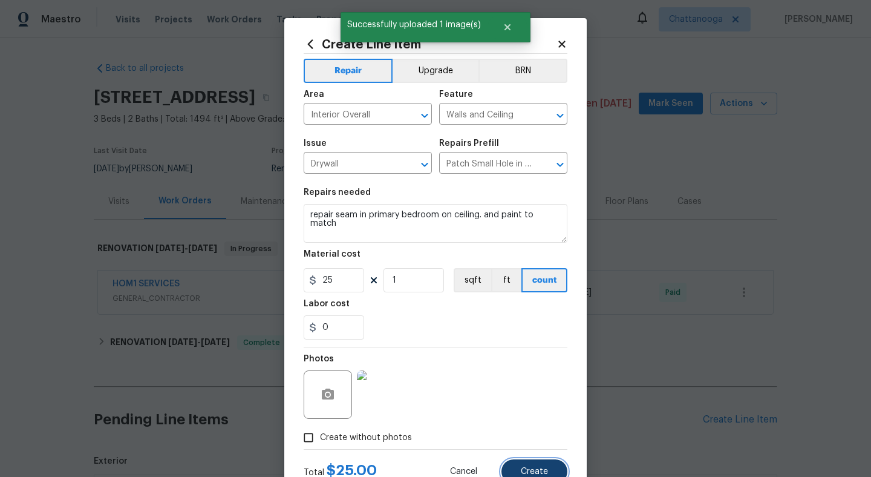
click at [548, 463] on button "Create" at bounding box center [534, 471] width 66 height 24
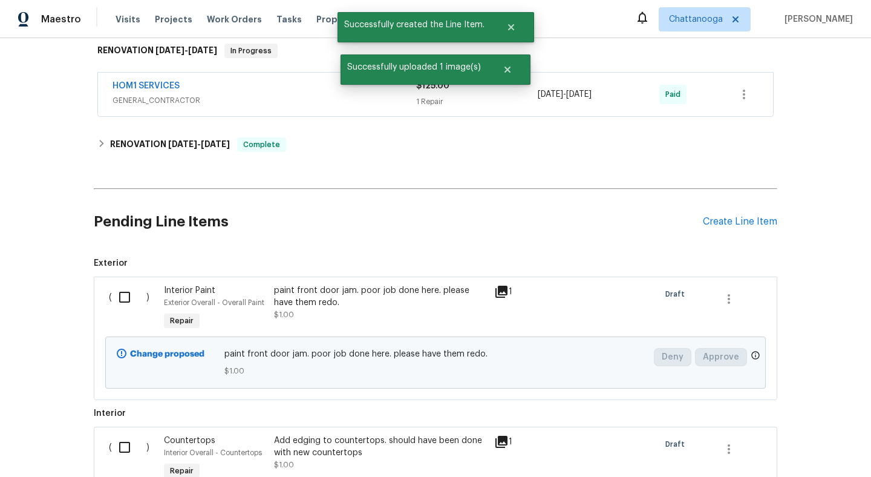
scroll to position [368, 0]
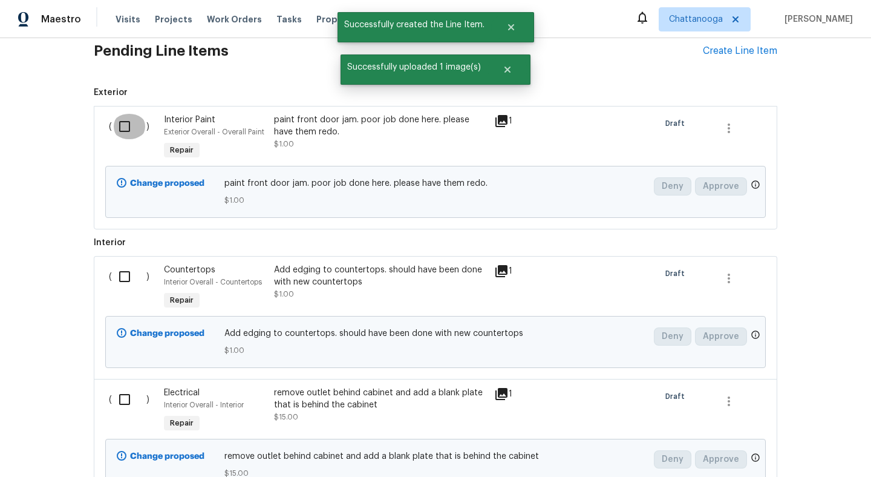
click at [128, 127] on input "checkbox" at bounding box center [129, 126] width 34 height 25
checkbox input "true"
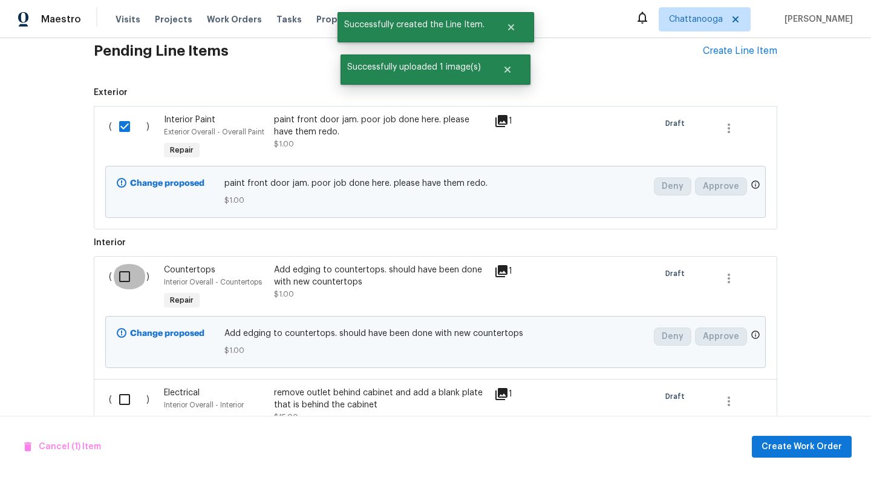
click at [123, 273] on input "checkbox" at bounding box center [129, 276] width 34 height 25
checkbox input "true"
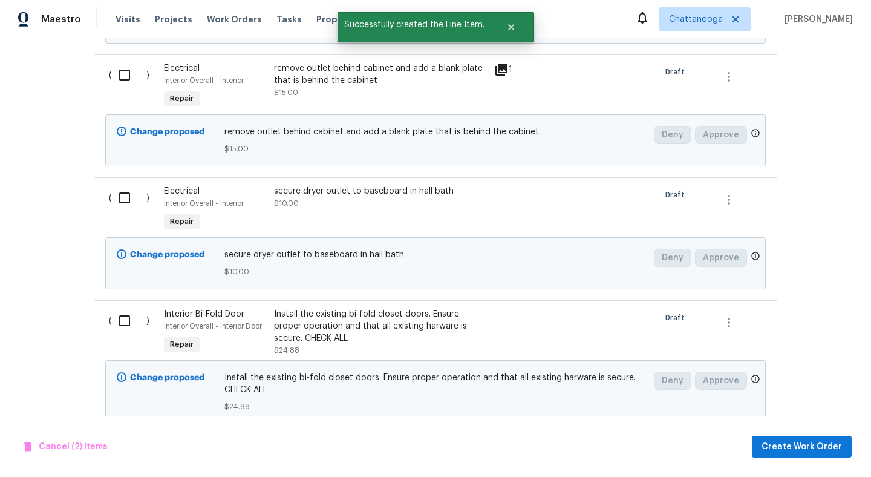
scroll to position [629, 0]
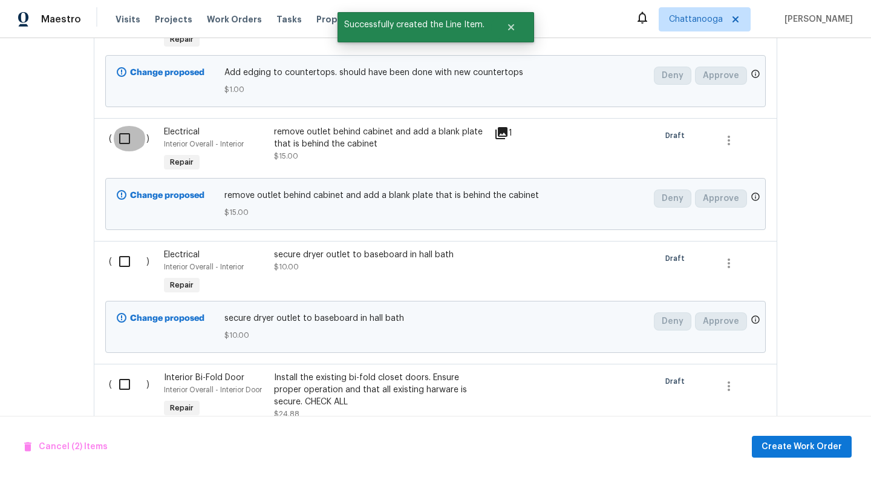
click at [124, 138] on input "checkbox" at bounding box center [129, 138] width 34 height 25
checkbox input "true"
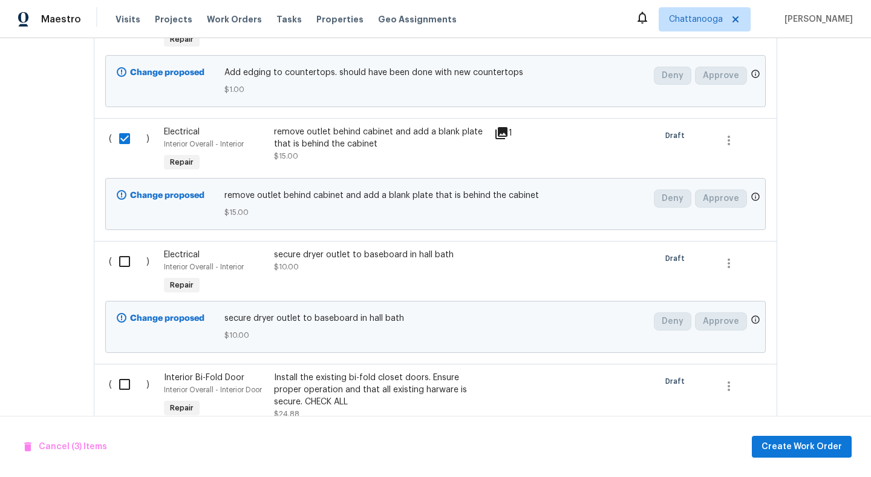
click at [127, 265] on input "checkbox" at bounding box center [129, 261] width 34 height 25
checkbox input "true"
click at [126, 391] on input "checkbox" at bounding box center [129, 383] width 34 height 25
checkbox input "true"
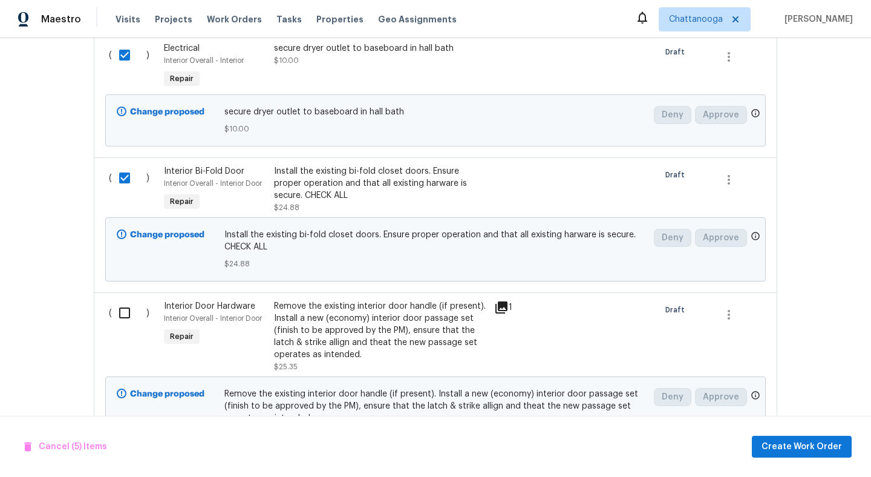
click at [128, 318] on input "checkbox" at bounding box center [129, 312] width 34 height 25
checkbox input "true"
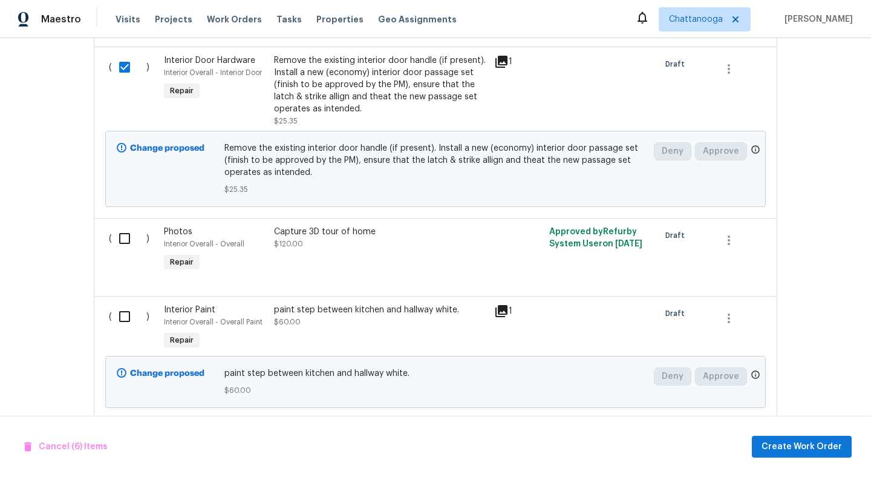
scroll to position [1107, 0]
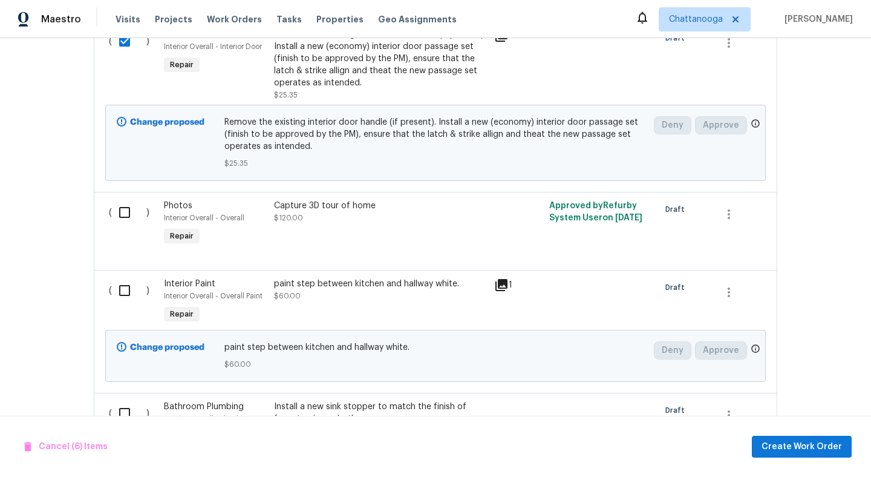
click at [132, 219] on input "checkbox" at bounding box center [129, 212] width 34 height 25
checkbox input "true"
click at [131, 285] on input "checkbox" at bounding box center [129, 290] width 34 height 25
checkbox input "true"
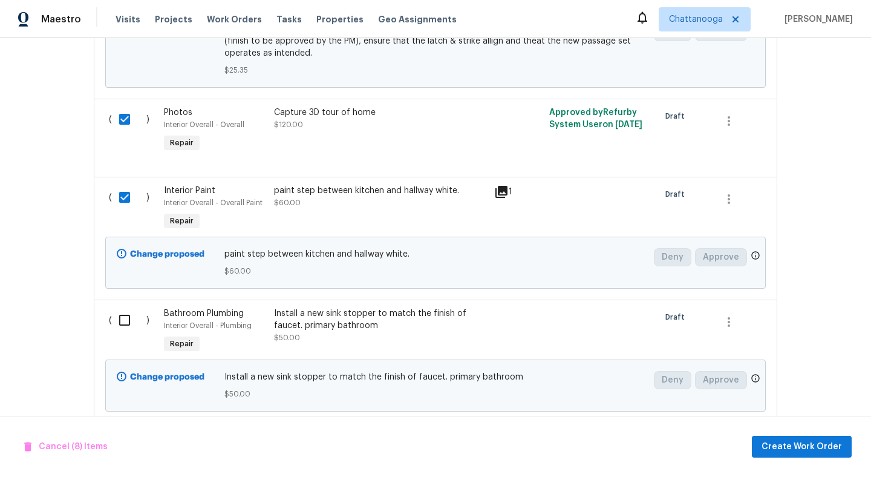
scroll to position [1237, 0]
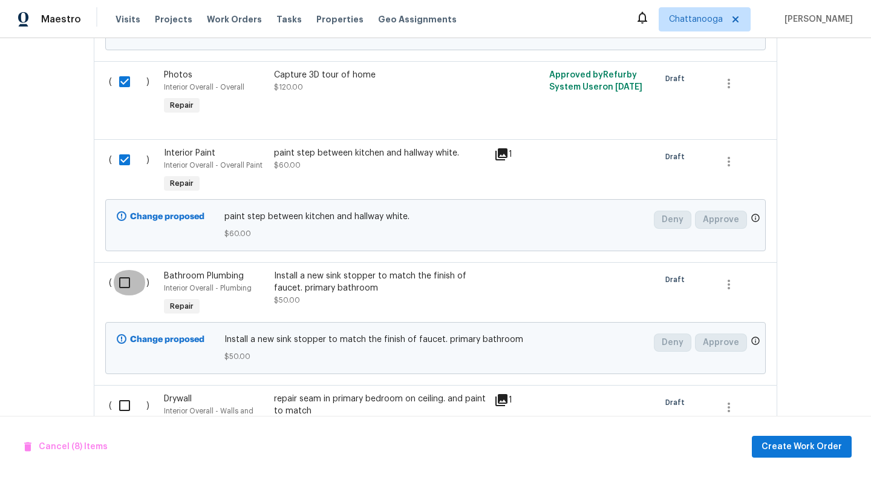
click at [123, 290] on input "checkbox" at bounding box center [129, 282] width 34 height 25
checkbox input "true"
click at [125, 410] on input "checkbox" at bounding box center [129, 404] width 34 height 25
checkbox input "true"
click at [126, 86] on input "checkbox" at bounding box center [129, 81] width 34 height 25
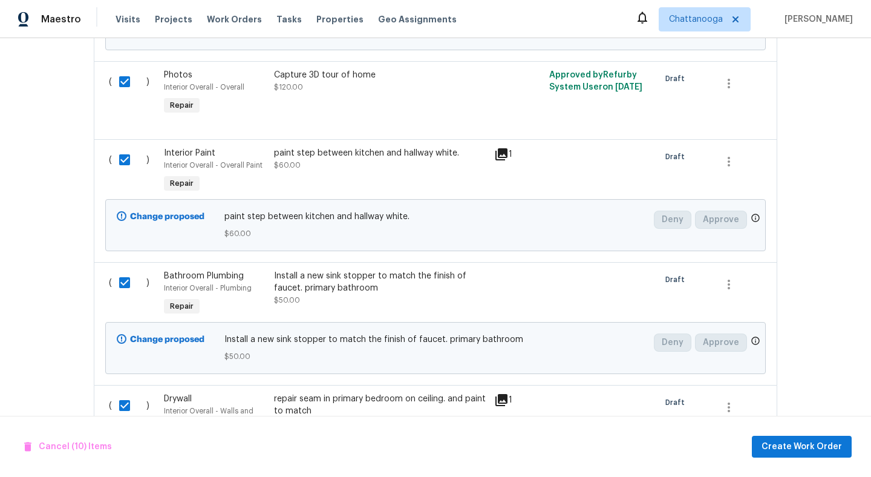
checkbox input "false"
click at [731, 83] on icon "button" at bounding box center [728, 83] width 15 height 15
click at [740, 85] on li "Cancel" at bounding box center [737, 85] width 47 height 20
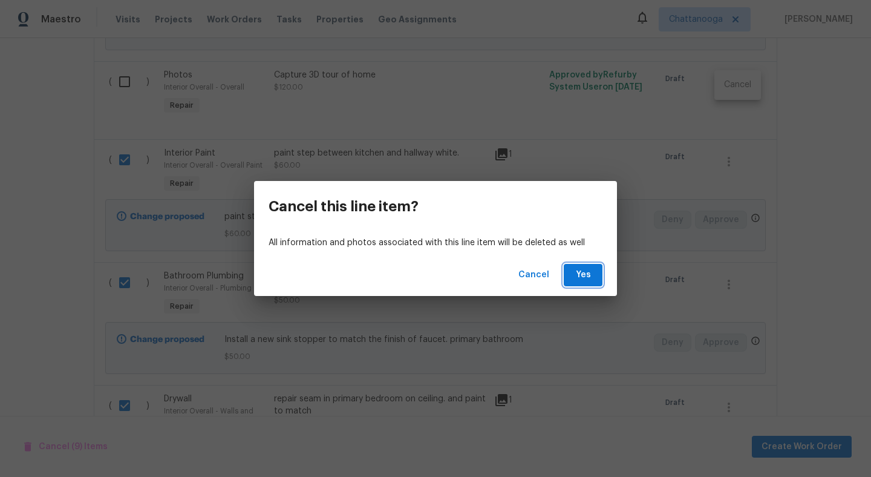
click at [580, 272] on span "Yes" at bounding box center [582, 274] width 19 height 15
checkbox input "false"
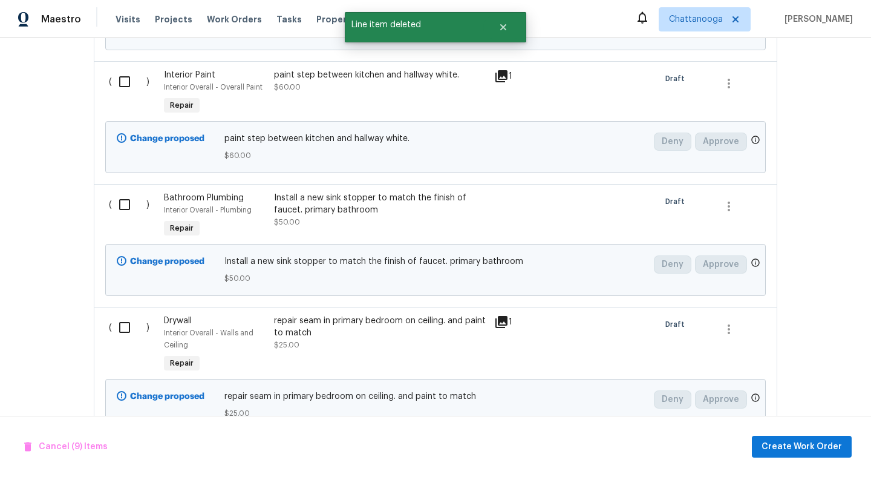
scroll to position [1288, 0]
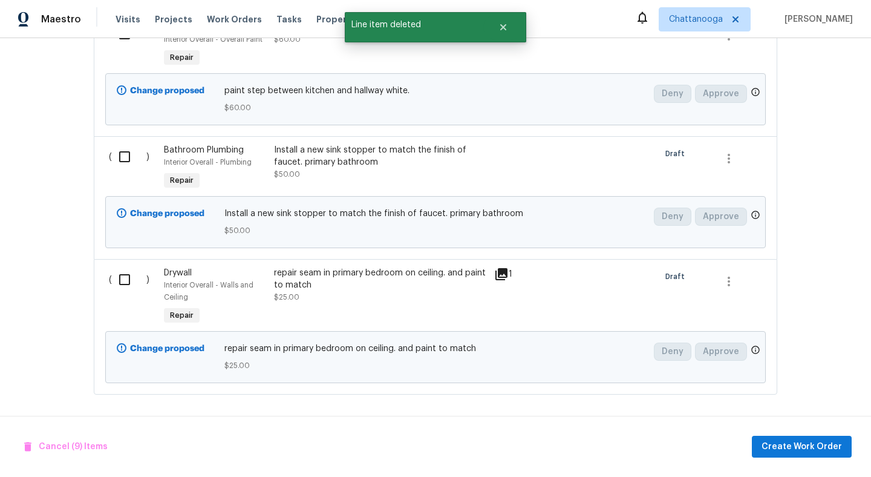
click at [127, 277] on input "checkbox" at bounding box center [129, 279] width 34 height 25
checkbox input "true"
click at [131, 151] on input "checkbox" at bounding box center [129, 156] width 34 height 25
checkbox input "true"
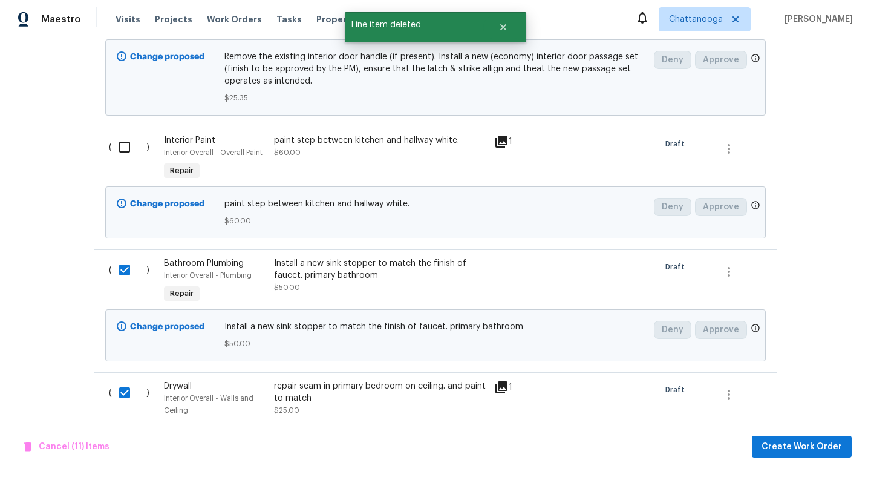
scroll to position [1104, 0]
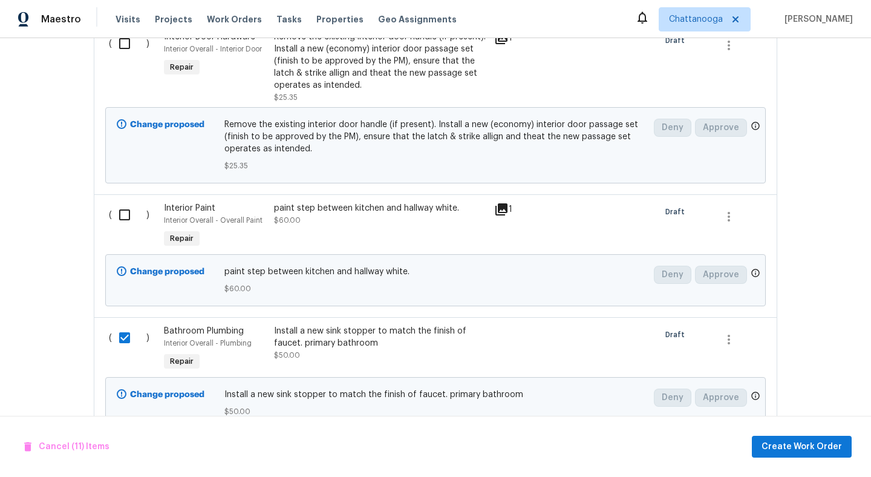
click at [125, 209] on input "checkbox" at bounding box center [129, 214] width 34 height 25
checkbox input "true"
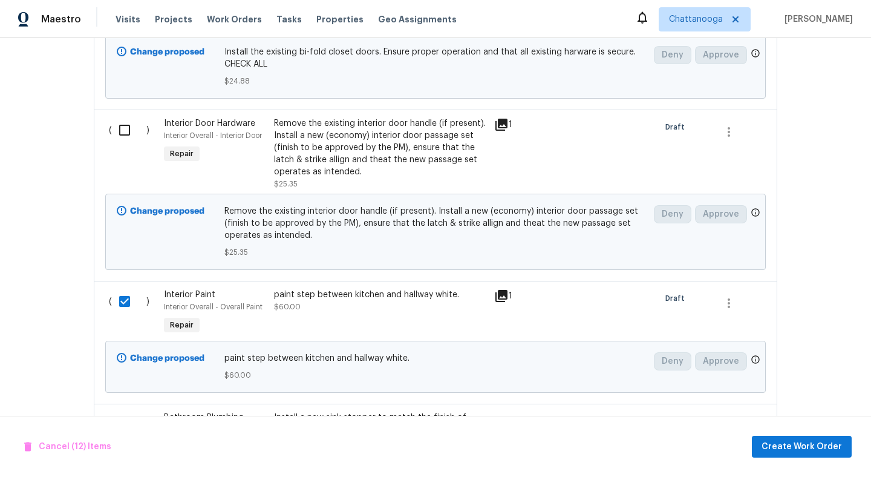
scroll to position [996, 0]
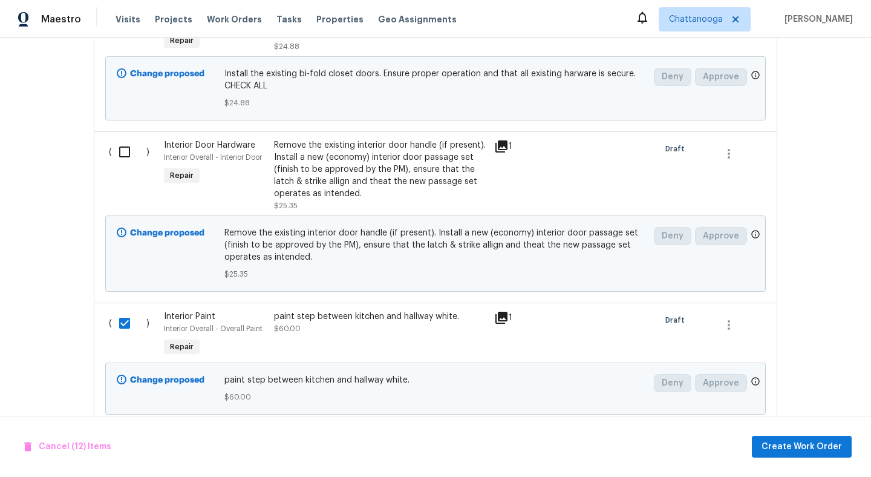
click at [123, 152] on input "checkbox" at bounding box center [129, 151] width 34 height 25
checkbox input "true"
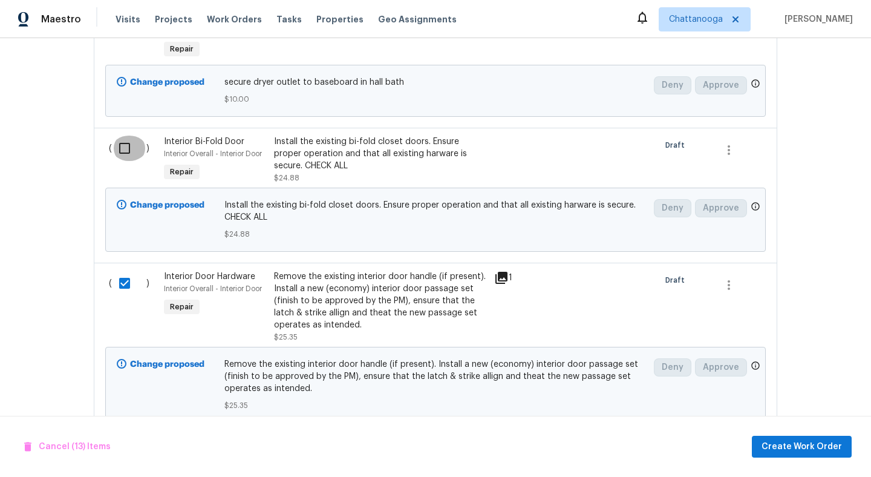
click at [123, 152] on input "checkbox" at bounding box center [129, 147] width 34 height 25
checkbox input "true"
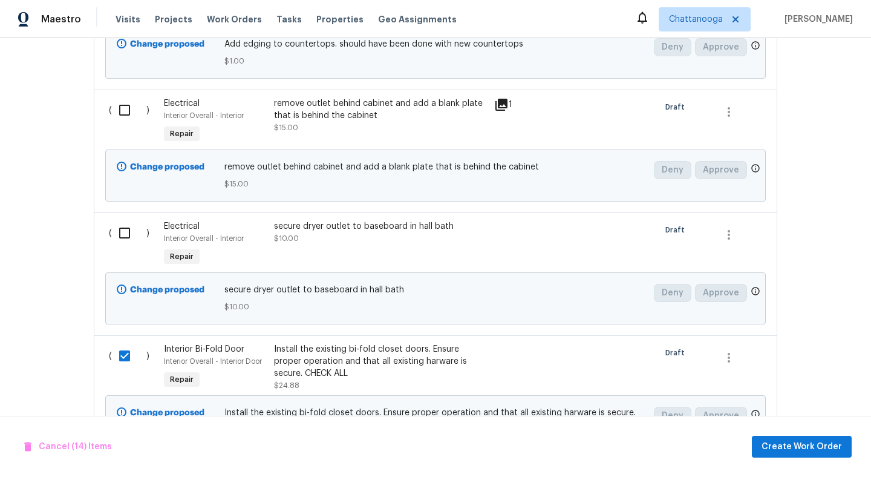
scroll to position [653, 0]
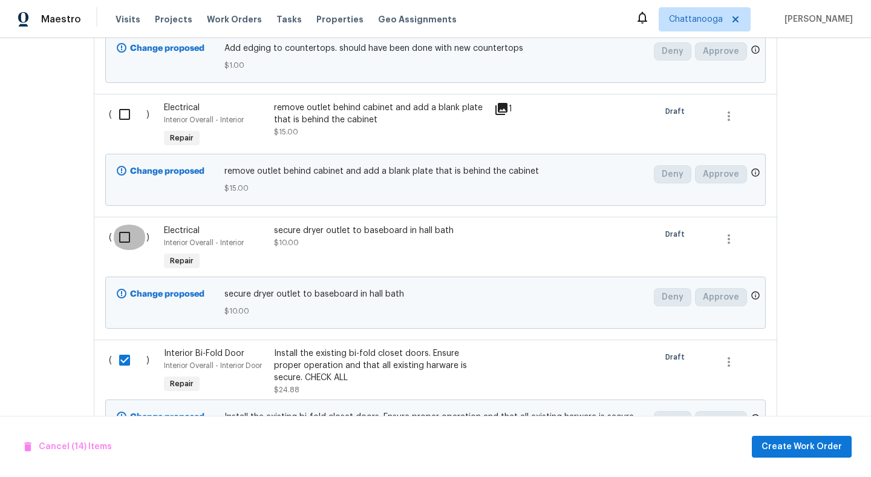
click at [127, 230] on input "checkbox" at bounding box center [129, 236] width 34 height 25
checkbox input "true"
click at [122, 130] on div "( )" at bounding box center [132, 126] width 55 height 56
click at [123, 116] on input "checkbox" at bounding box center [129, 114] width 34 height 25
checkbox input "true"
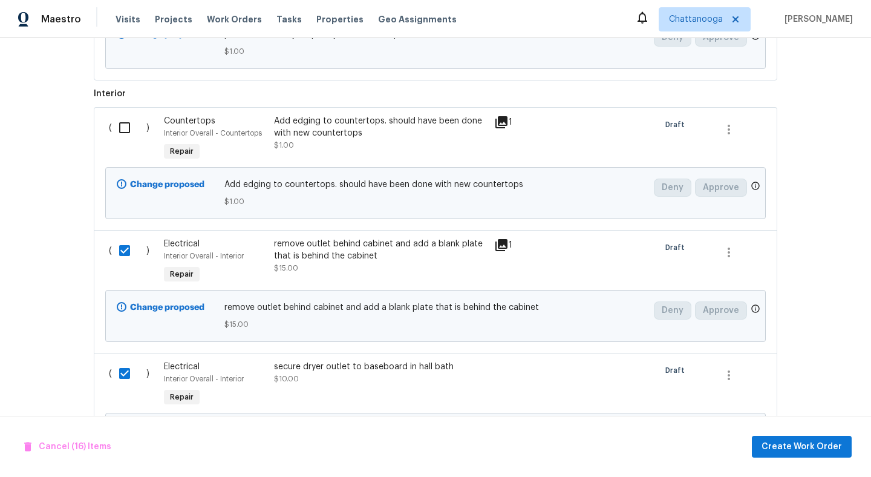
scroll to position [515, 0]
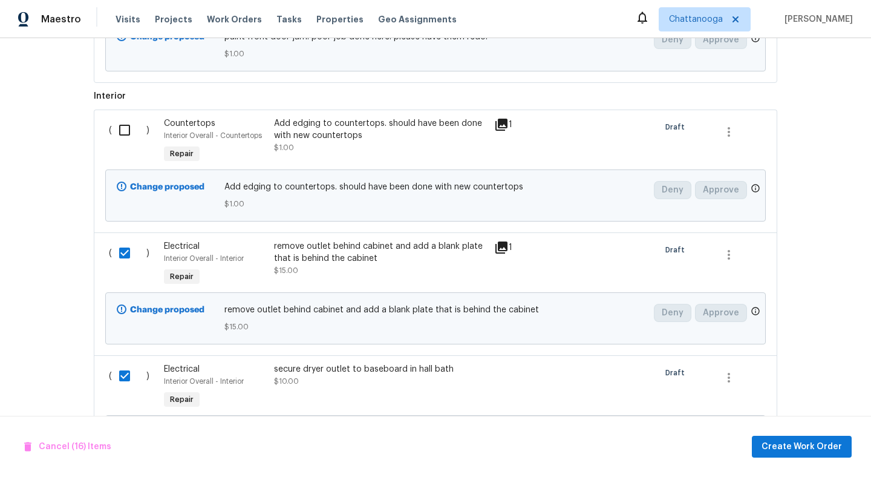
click at [123, 116] on div "( )" at bounding box center [132, 142] width 55 height 56
click at [122, 132] on input "checkbox" at bounding box center [129, 129] width 34 height 25
checkbox input "true"
click at [802, 442] on span "Create Work Order" at bounding box center [801, 446] width 80 height 15
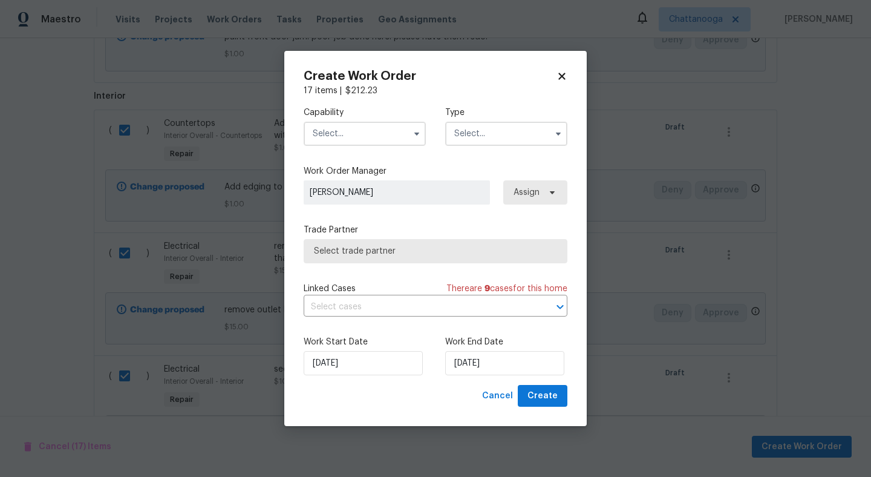
click at [391, 130] on input "text" at bounding box center [365, 134] width 122 height 24
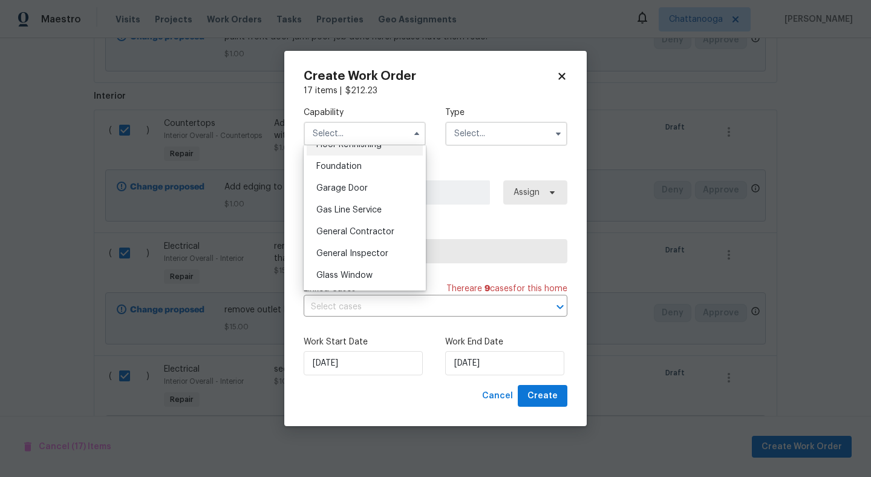
scroll to position [510, 0]
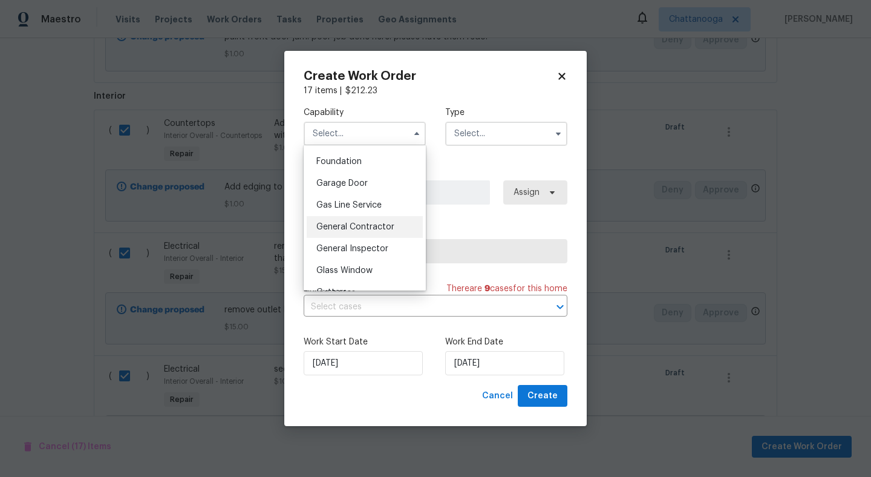
click at [374, 223] on span "General Contractor" at bounding box center [355, 227] width 78 height 8
type input "General Contractor"
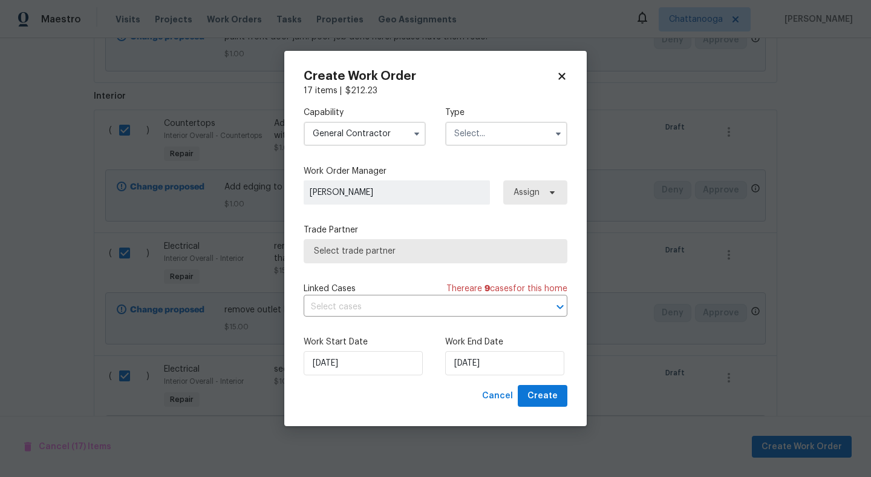
click at [480, 123] on input "text" at bounding box center [506, 134] width 122 height 24
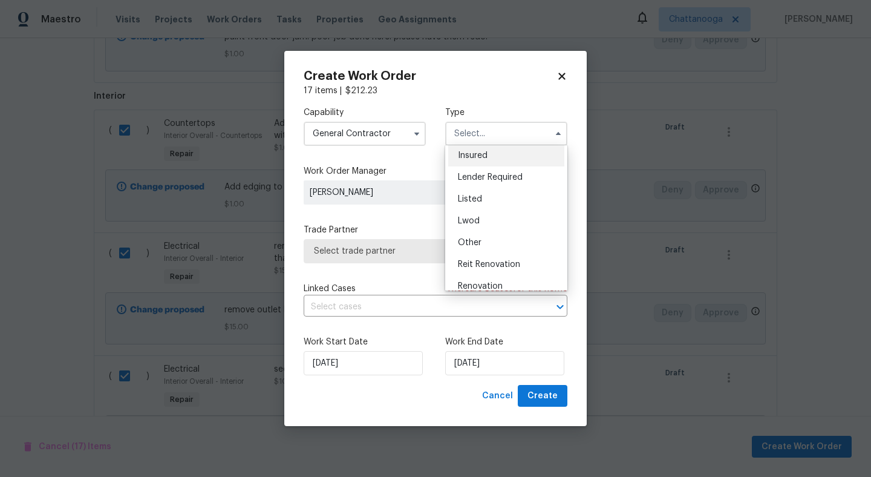
scroll to position [71, 0]
click at [509, 194] on div "Listed" at bounding box center [506, 197] width 116 height 22
type input "Listed"
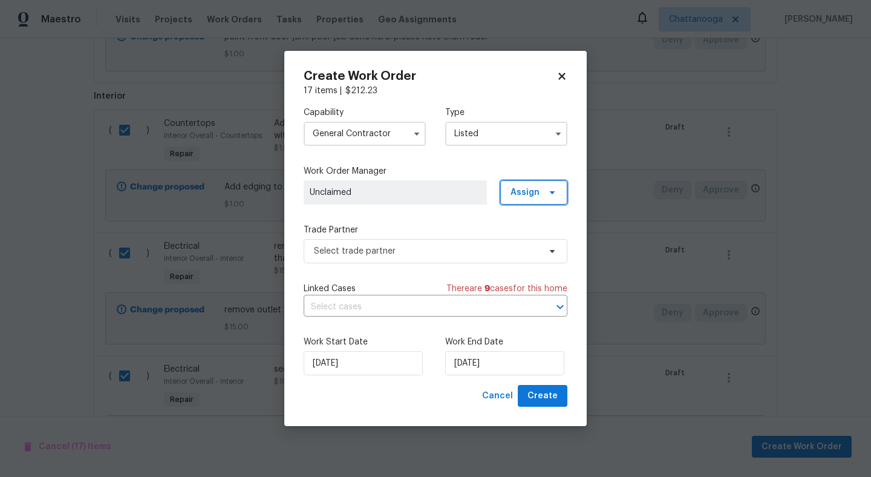
click at [559, 200] on span "Assign" at bounding box center [533, 192] width 67 height 24
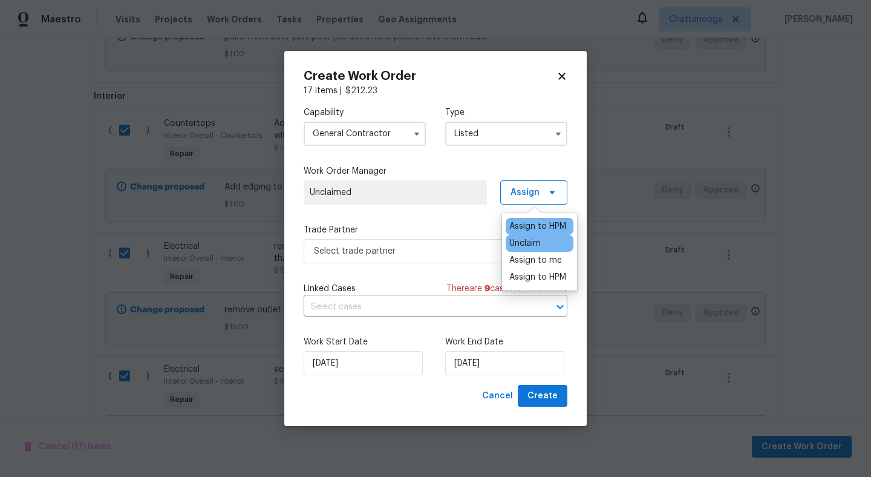
click at [547, 220] on div "Assign to HPM" at bounding box center [537, 226] width 57 height 12
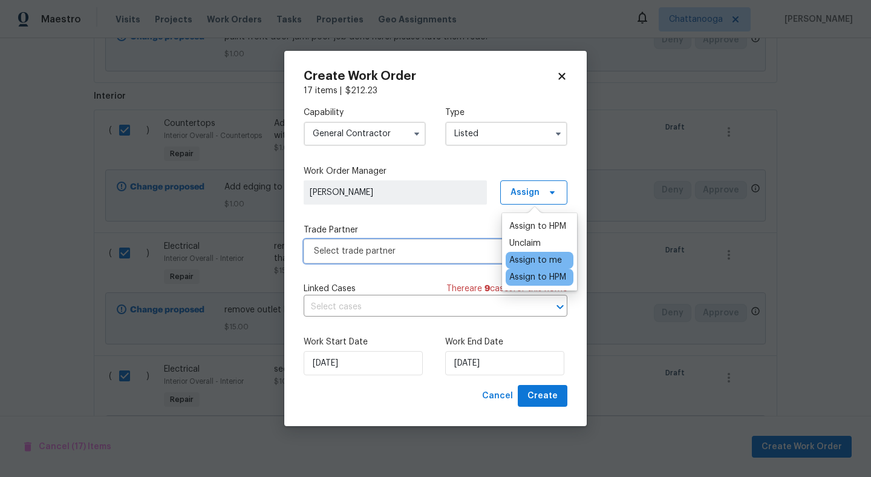
click at [435, 248] on span "Select trade partner" at bounding box center [427, 251] width 226 height 12
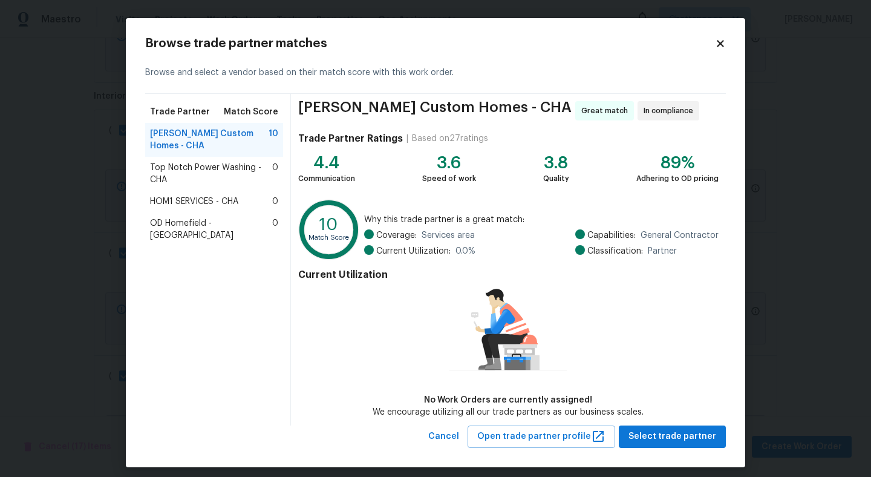
click at [192, 197] on div "HOM1 SERVICES - CHA 0" at bounding box center [214, 201] width 138 height 22
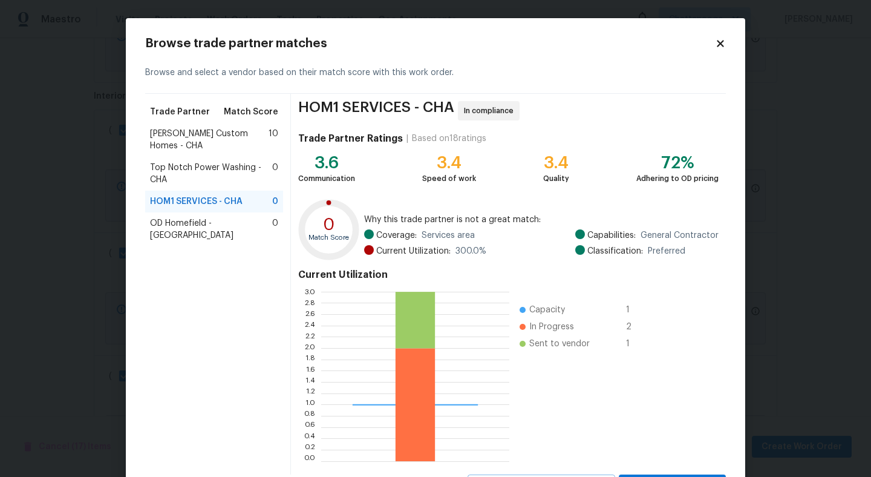
scroll to position [57, 0]
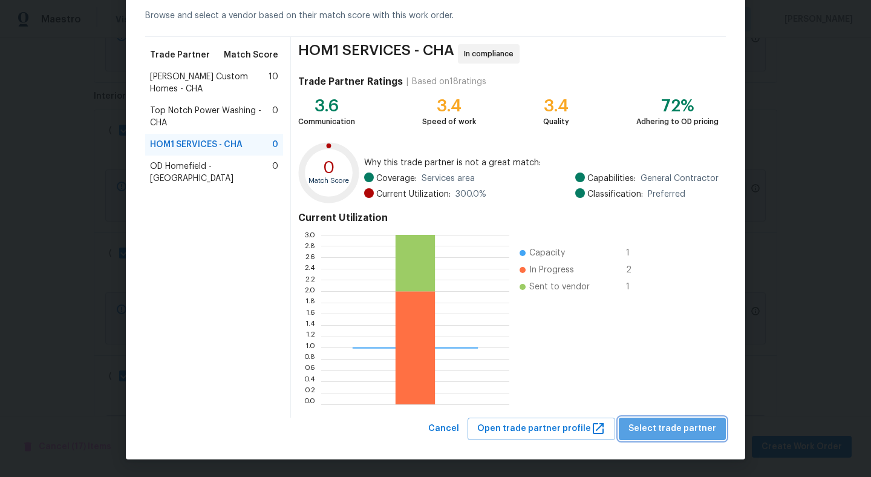
click at [680, 437] on button "Select trade partner" at bounding box center [672, 428] width 107 height 22
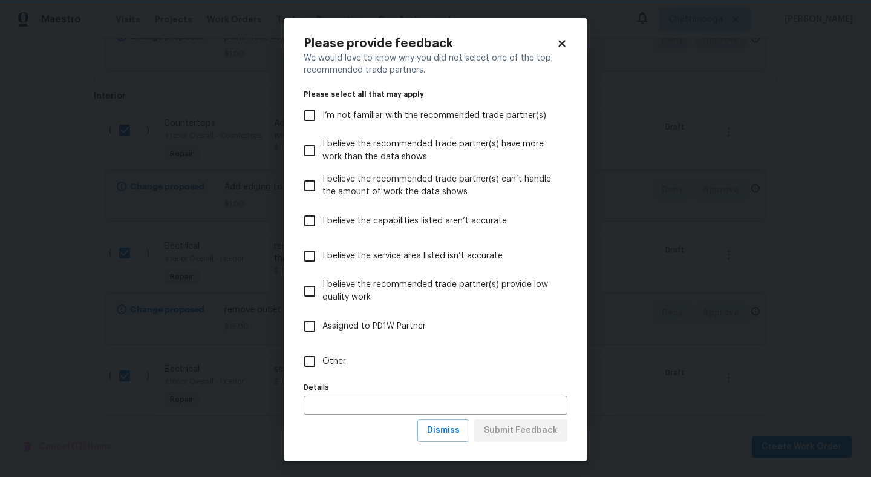
scroll to position [0, 0]
click at [312, 359] on input "Other" at bounding box center [309, 360] width 25 height 25
checkbox input "true"
click at [532, 426] on span "Submit Feedback" at bounding box center [521, 430] width 74 height 15
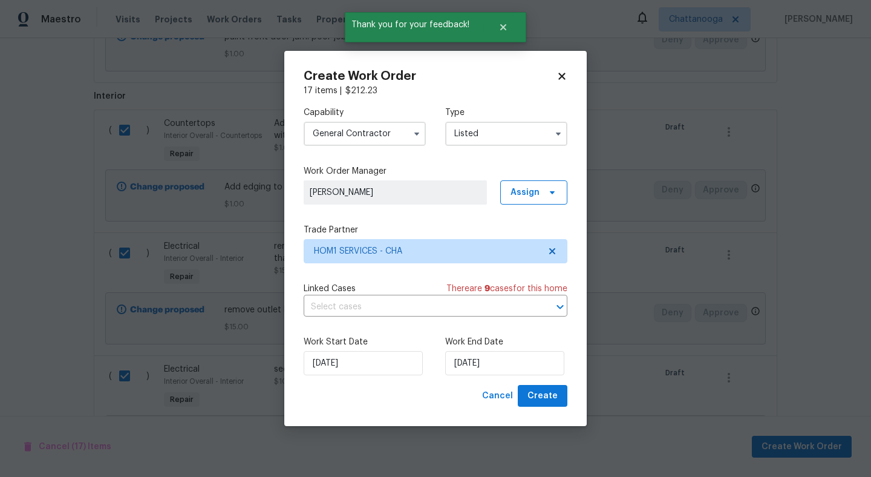
click at [515, 376] on div "Work Start Date 10/8/2025 Work End Date 10/8/2025" at bounding box center [436, 355] width 264 height 59
click at [513, 357] on input "10/8/2025" at bounding box center [504, 363] width 119 height 24
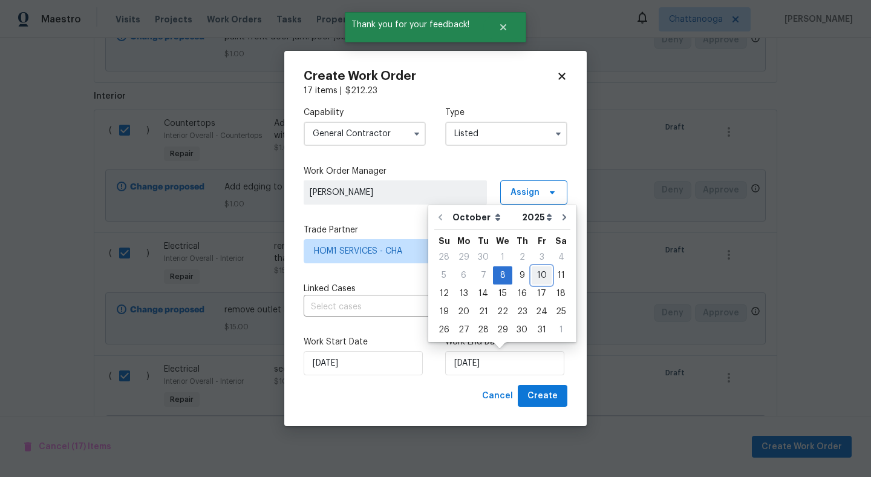
click at [540, 272] on div "10" at bounding box center [542, 275] width 20 height 17
type input "10/10/2025"
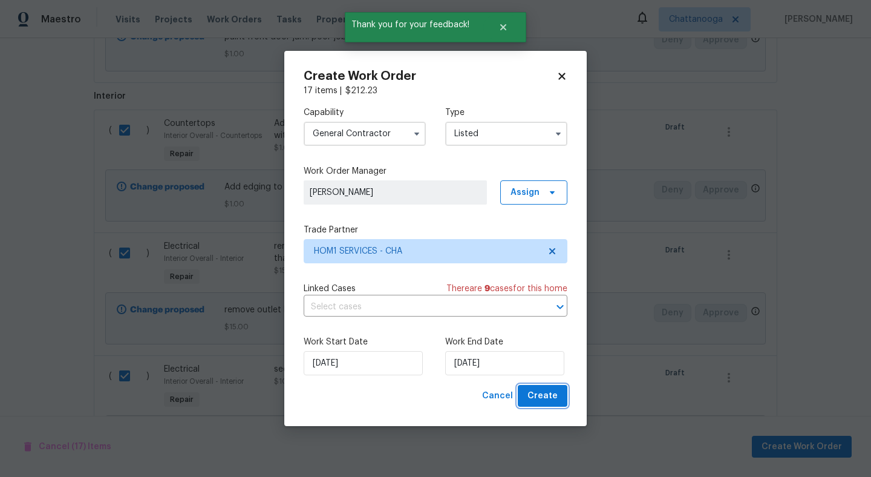
click at [543, 400] on span "Create" at bounding box center [542, 395] width 30 height 15
checkbox input "false"
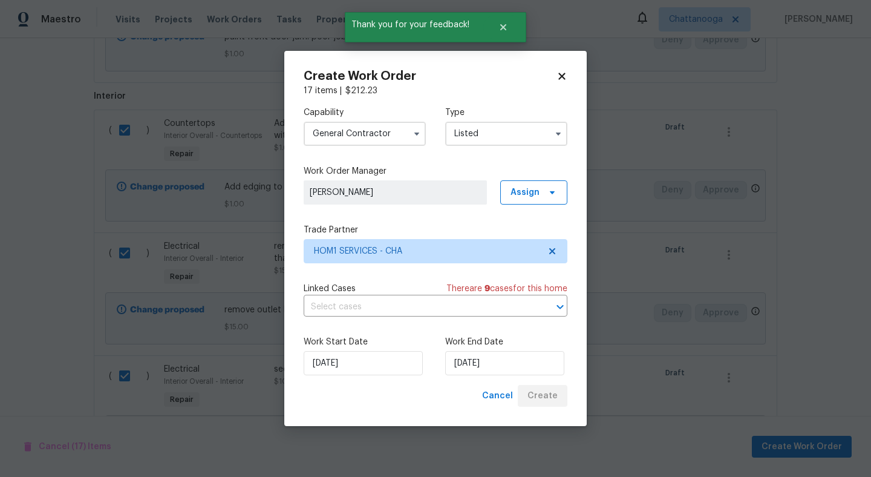
checkbox input "false"
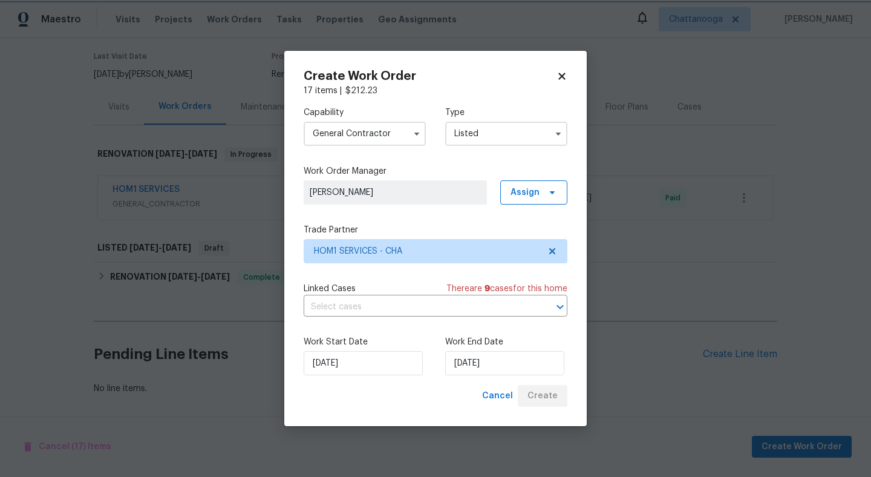
scroll to position [94, 0]
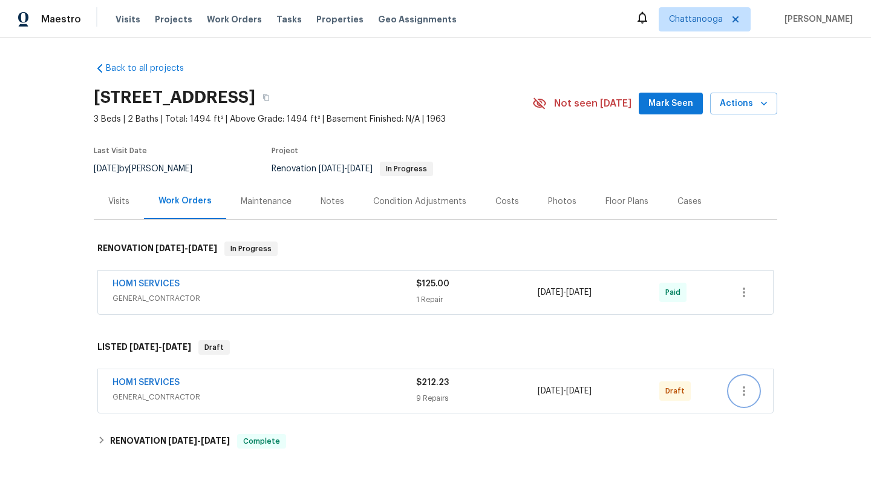
click at [748, 389] on icon "button" at bounding box center [744, 390] width 15 height 15
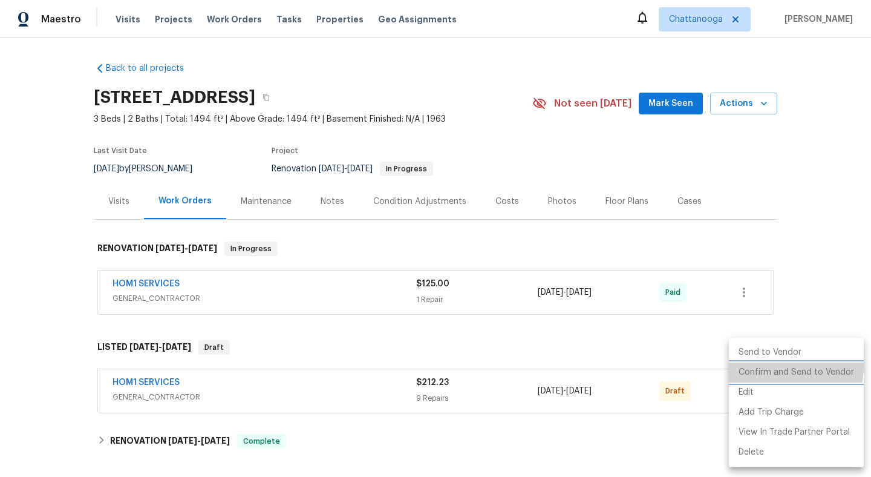
click at [776, 366] on li "Confirm and Send to Vendor" at bounding box center [796, 372] width 135 height 20
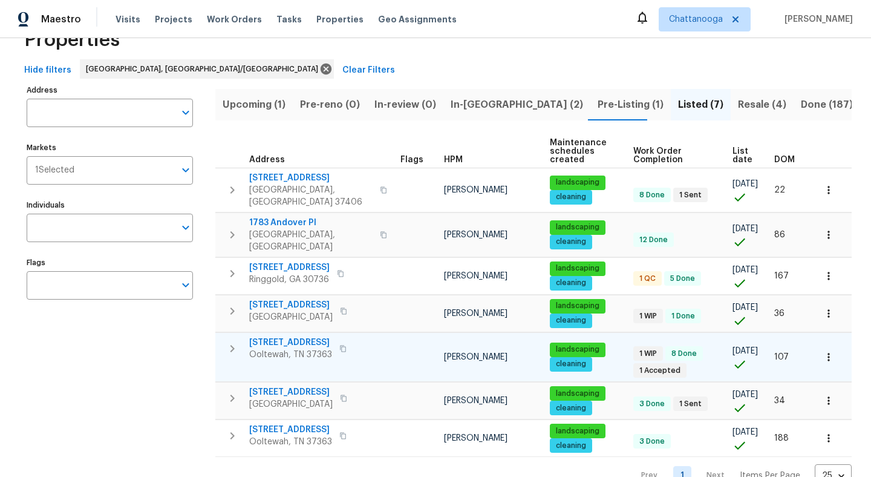
scroll to position [51, 0]
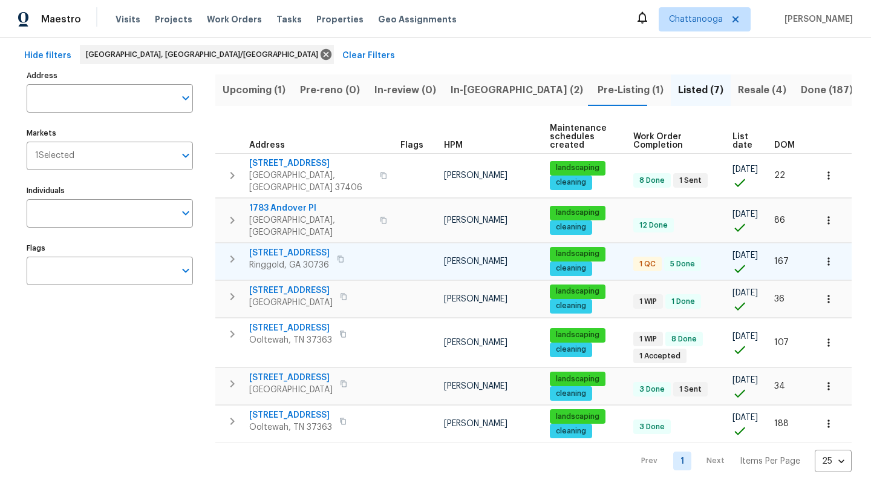
click at [367, 247] on div "[STREET_ADDRESS][PERSON_NAME]" at bounding box center [317, 259] width 136 height 24
click at [313, 247] on span "[STREET_ADDRESS]" at bounding box center [289, 253] width 80 height 12
click at [315, 247] on span "[STREET_ADDRESS]" at bounding box center [289, 253] width 80 height 12
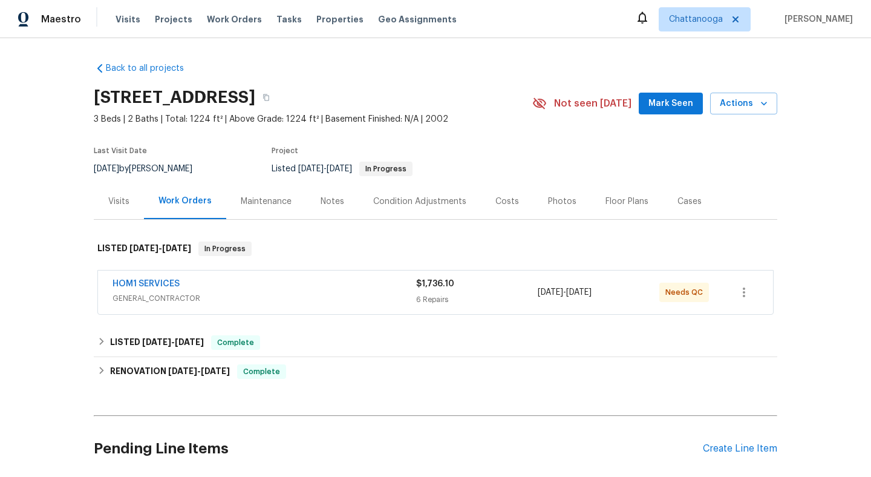
click at [204, 285] on div "HOM1 SERVICES" at bounding box center [264, 285] width 304 height 15
click at [427, 287] on span "$1,736.10" at bounding box center [435, 283] width 38 height 8
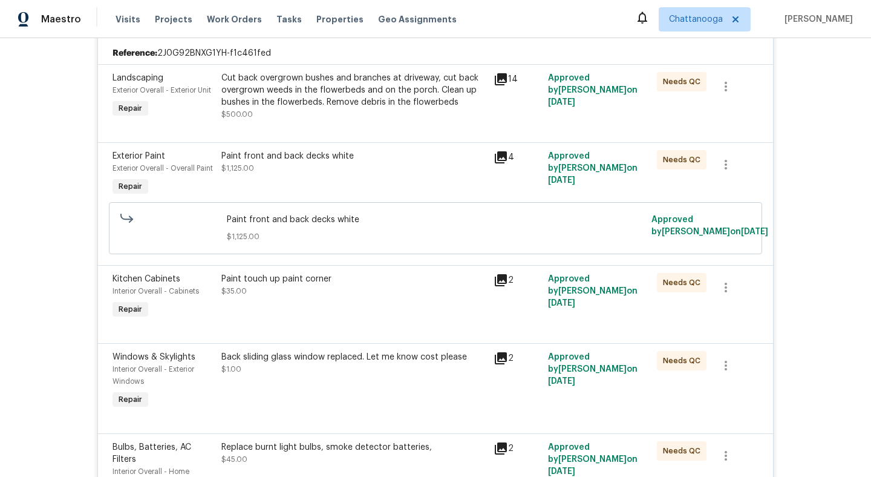
scroll to position [282, 0]
click at [724, 369] on icon "button" at bounding box center [725, 364] width 15 height 15
click at [724, 368] on li "Cancel" at bounding box center [734, 365] width 47 height 20
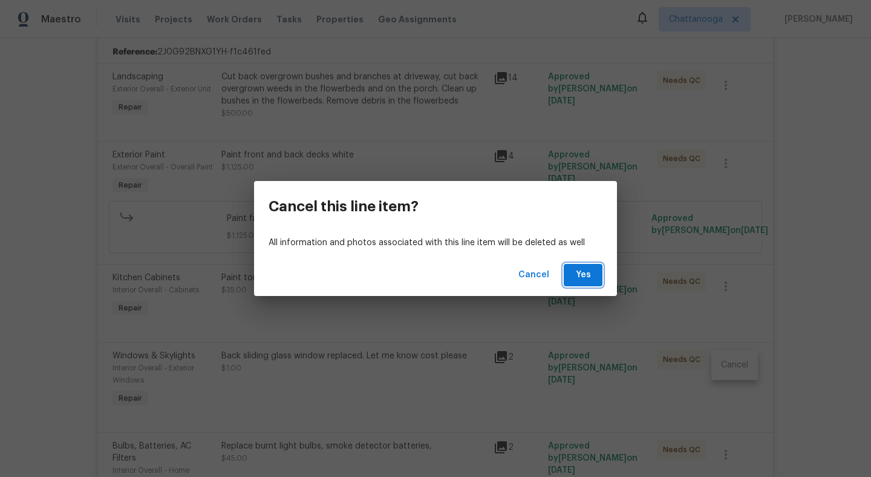
click at [587, 284] on button "Yes" at bounding box center [583, 275] width 39 height 22
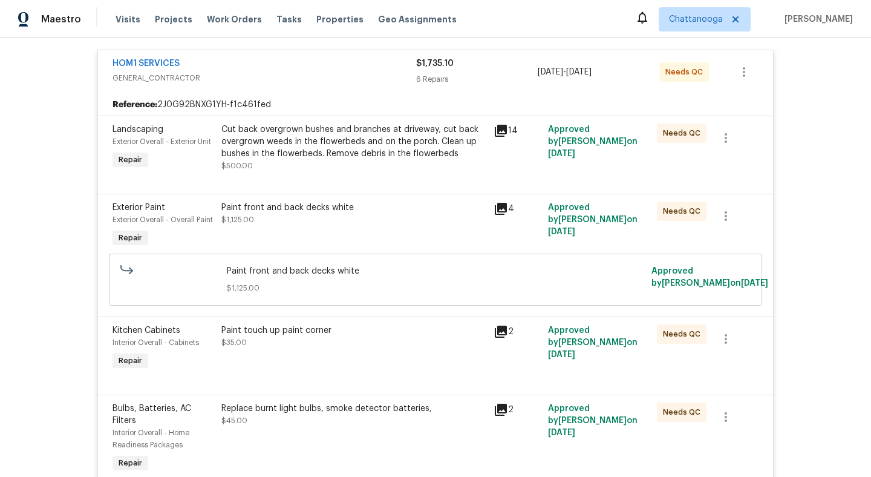
scroll to position [229, 0]
click at [412, 131] on div "Cut back overgrown bushes and branches at driveway, cut back overgrown weeds in…" at bounding box center [353, 142] width 265 height 36
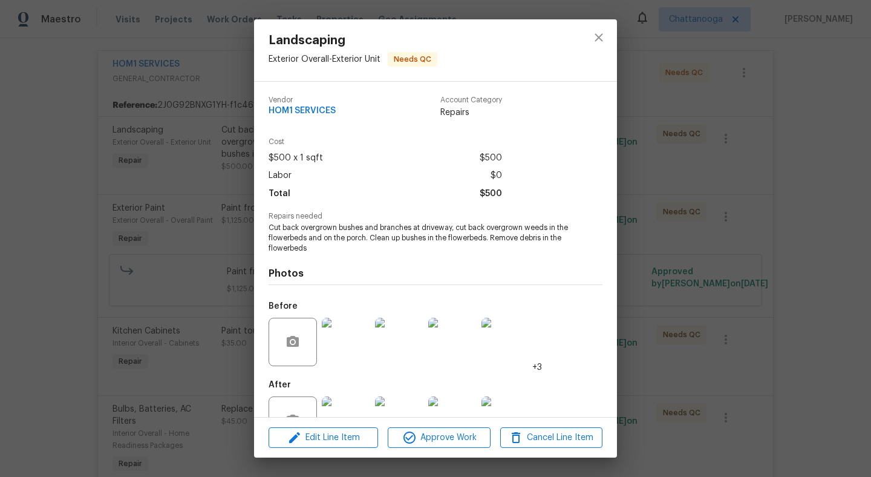
click at [348, 343] on img at bounding box center [346, 341] width 48 height 48
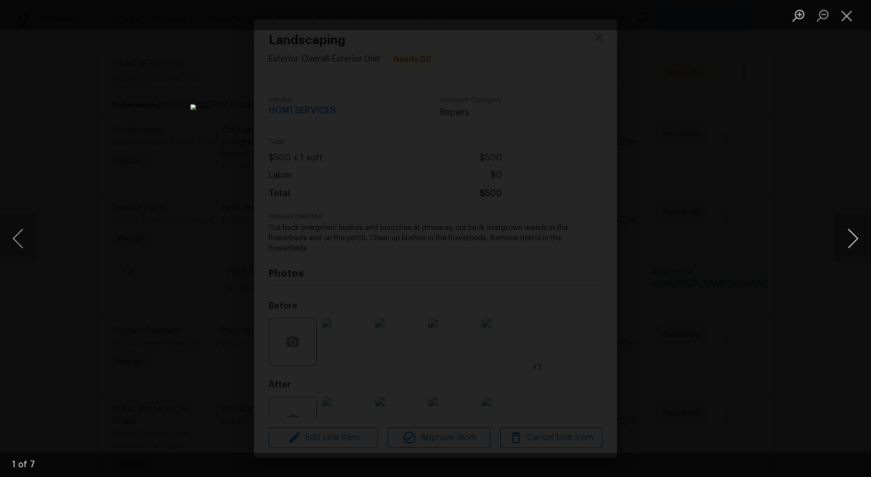
click at [845, 235] on button "Next image" at bounding box center [852, 238] width 36 height 48
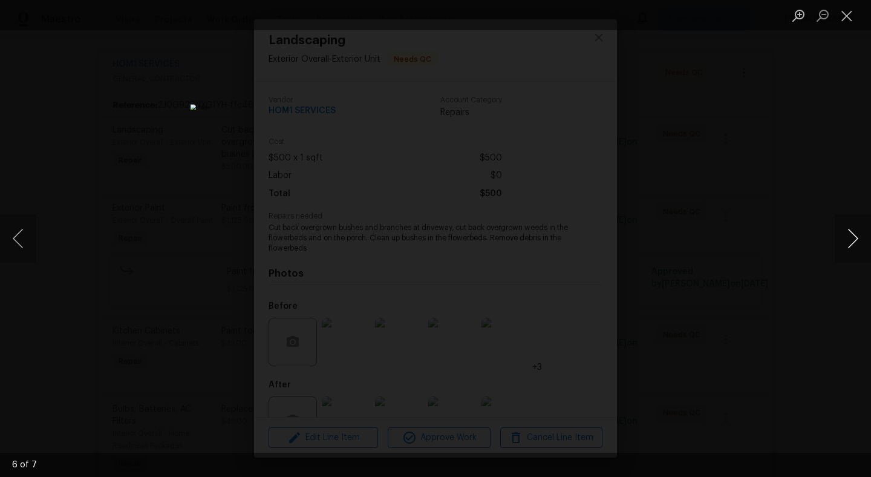
click at [845, 235] on button "Next image" at bounding box center [852, 238] width 36 height 48
click at [848, 16] on button "Close lightbox" at bounding box center [846, 15] width 24 height 21
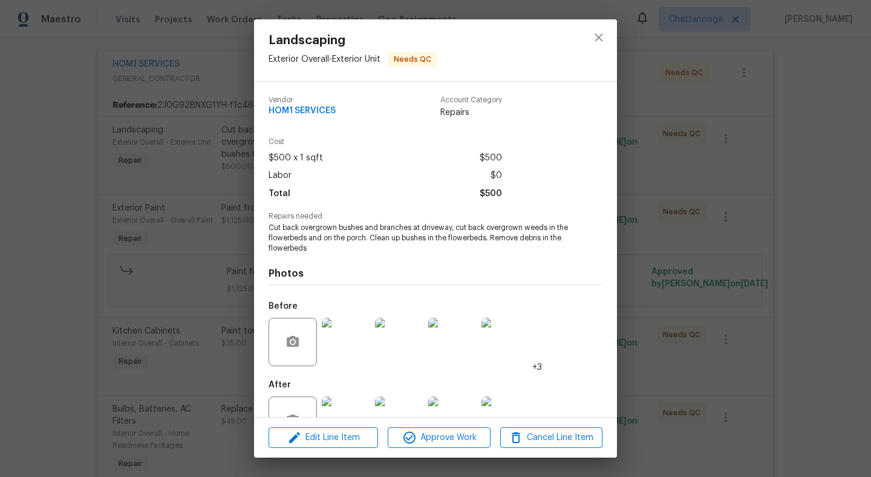
scroll to position [41, 0]
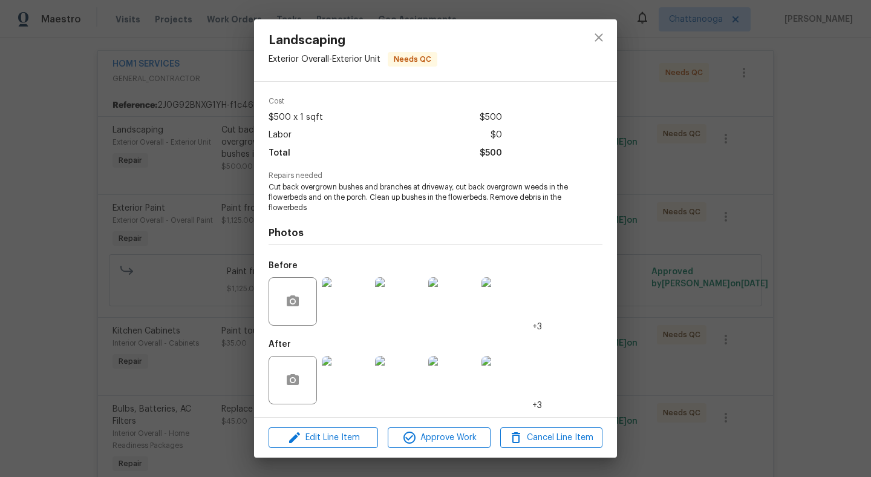
click at [345, 392] on img at bounding box center [346, 380] width 48 height 48
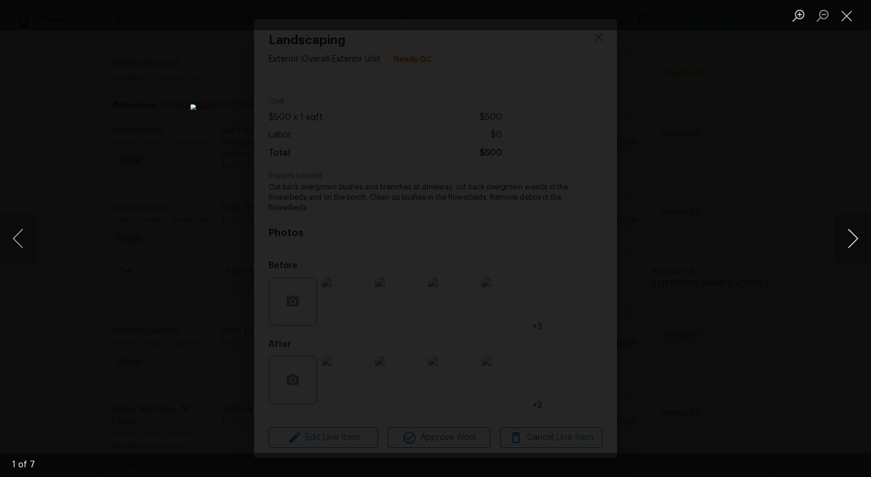
click at [853, 235] on button "Next image" at bounding box center [852, 238] width 36 height 48
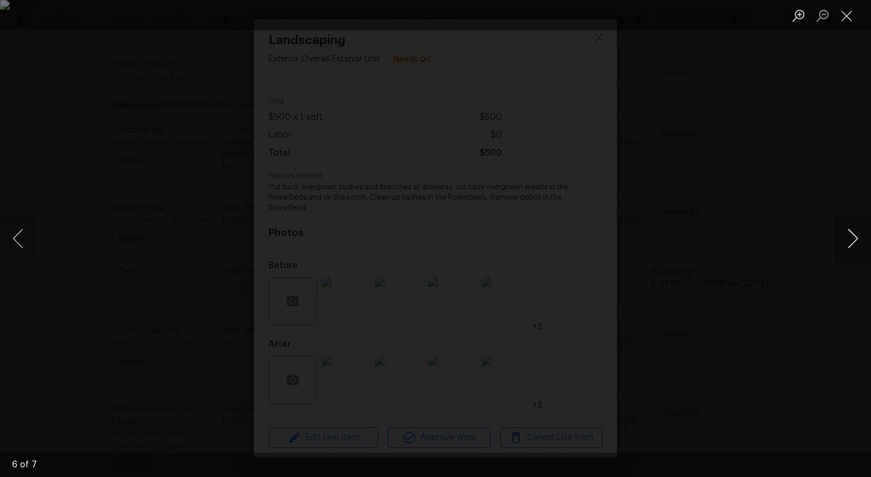
click at [853, 235] on button "Next image" at bounding box center [852, 238] width 36 height 48
click at [847, 23] on button "Close lightbox" at bounding box center [846, 15] width 24 height 21
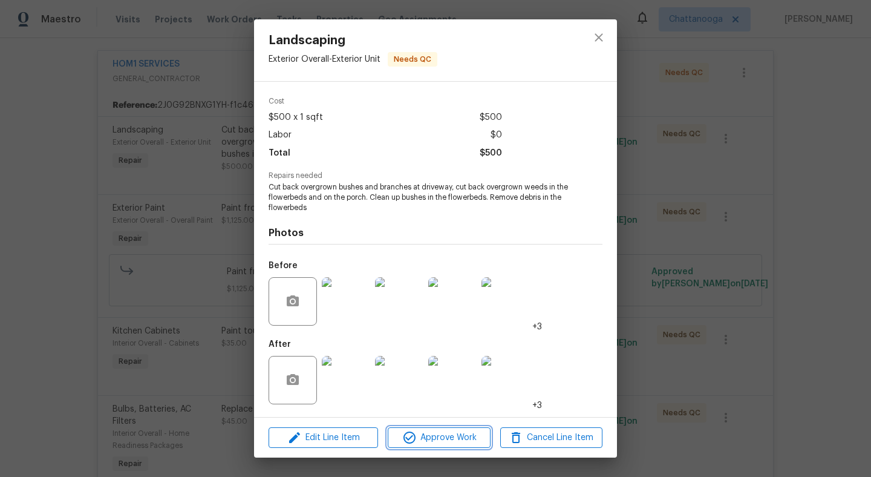
click at [437, 447] on button "Approve Work" at bounding box center [439, 437] width 102 height 21
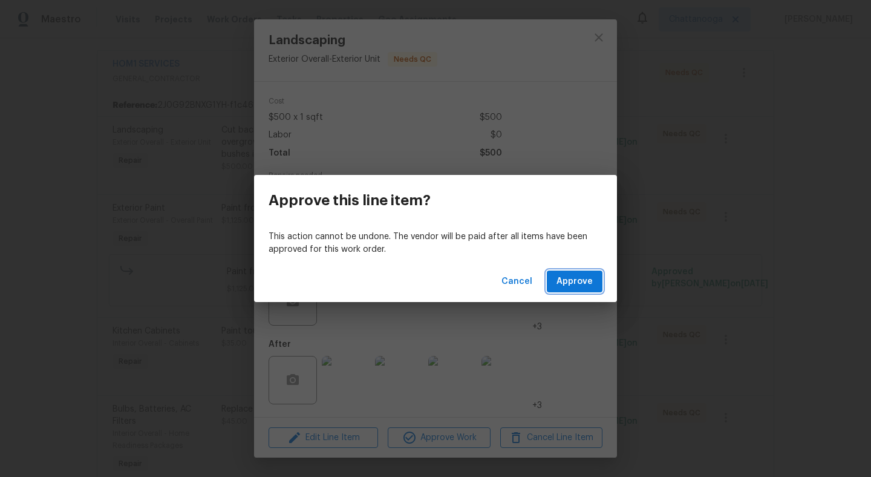
click at [576, 290] on button "Approve" at bounding box center [575, 281] width 56 height 22
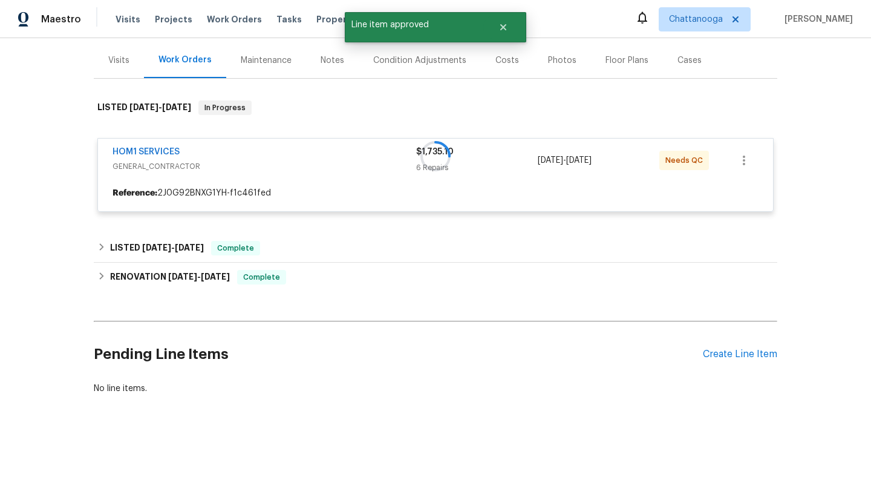
scroll to position [229, 0]
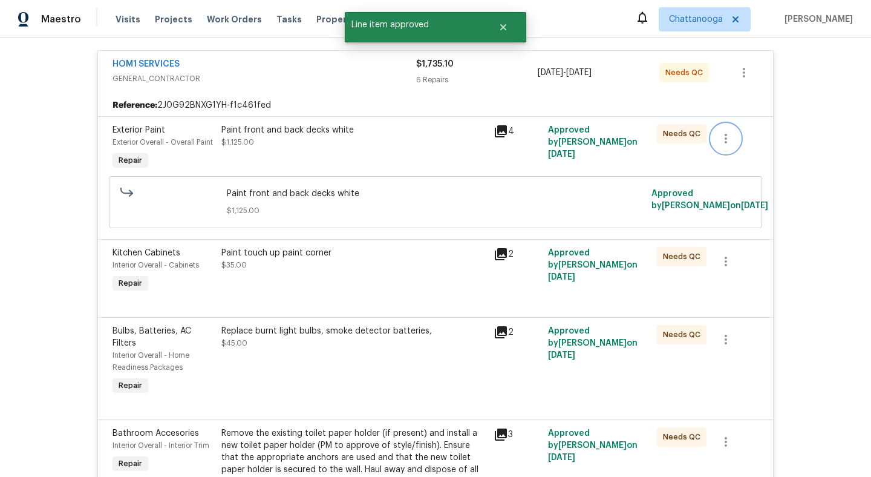
click at [726, 140] on icon "button" at bounding box center [725, 138] width 15 height 15
click at [467, 141] on div at bounding box center [435, 238] width 871 height 477
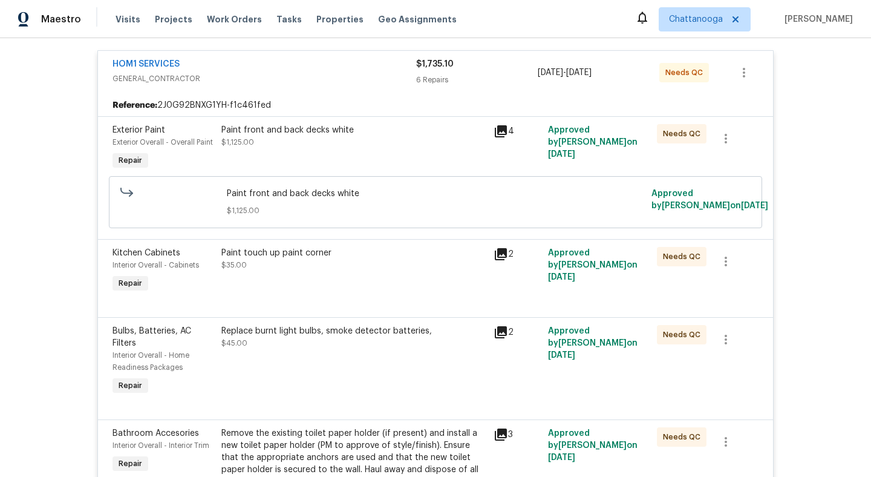
click at [330, 128] on div "Paint front and back decks white" at bounding box center [353, 130] width 265 height 12
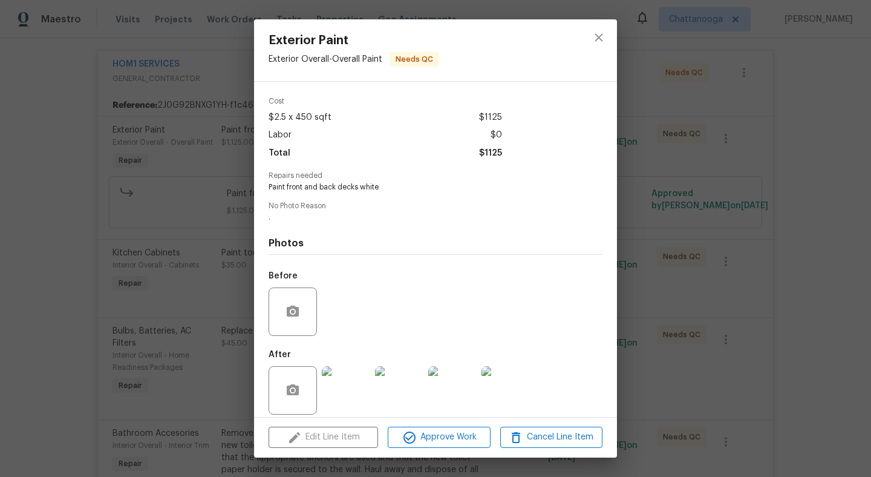
scroll to position [50, 0]
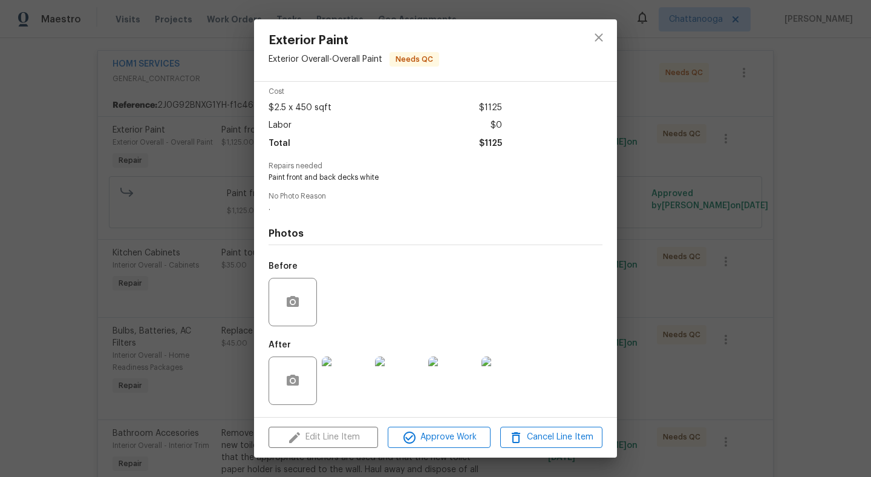
click at [348, 382] on img at bounding box center [346, 380] width 48 height 48
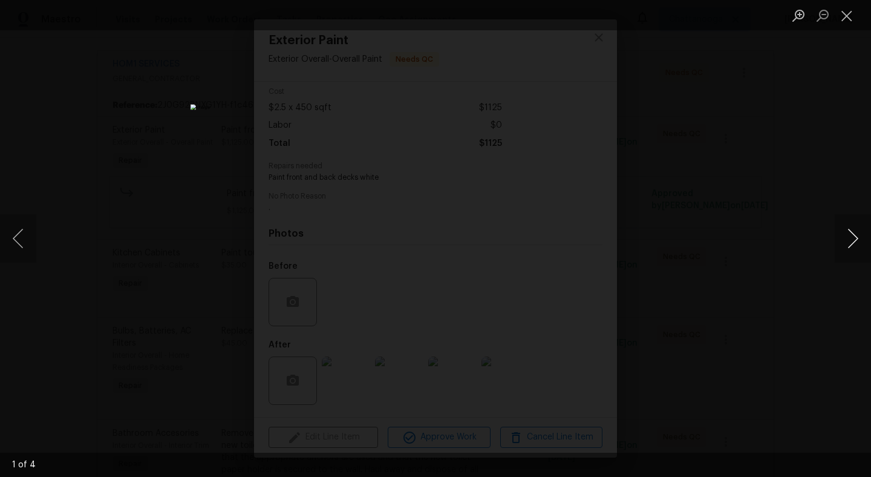
click at [856, 242] on button "Next image" at bounding box center [852, 238] width 36 height 48
click at [847, 21] on button "Close lightbox" at bounding box center [846, 15] width 24 height 21
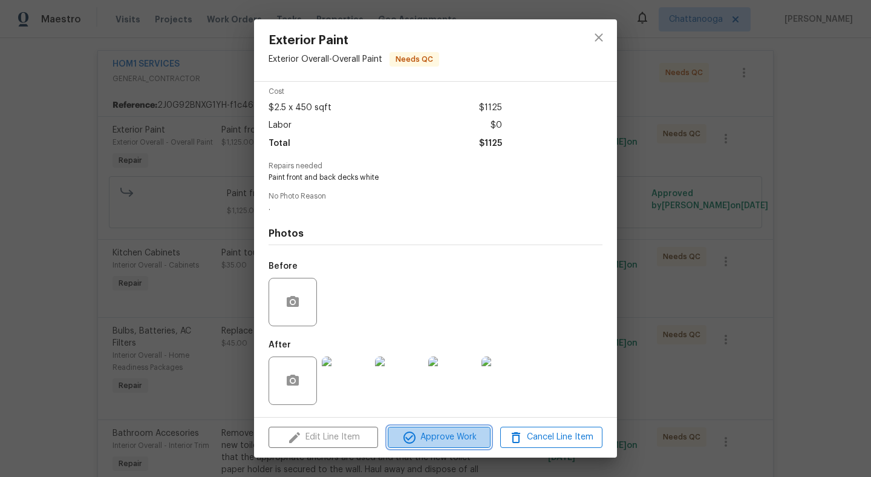
click at [432, 440] on span "Approve Work" at bounding box center [438, 436] width 95 height 15
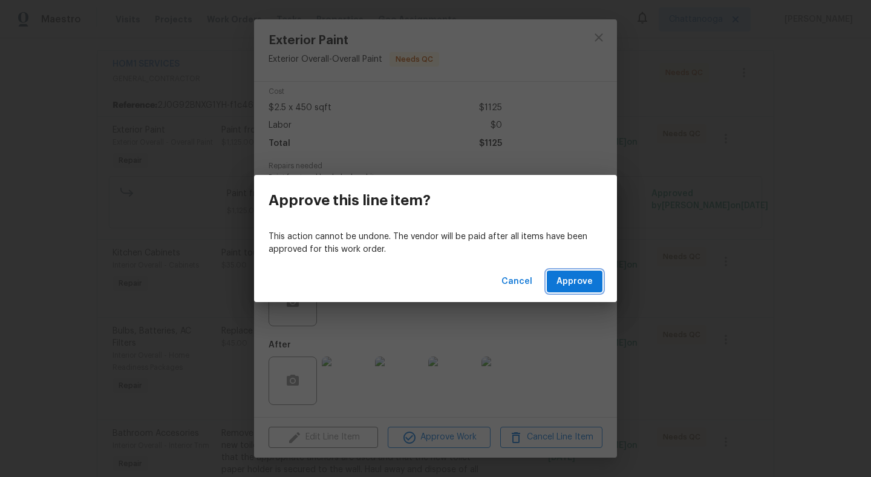
click at [573, 275] on span "Approve" at bounding box center [574, 281] width 36 height 15
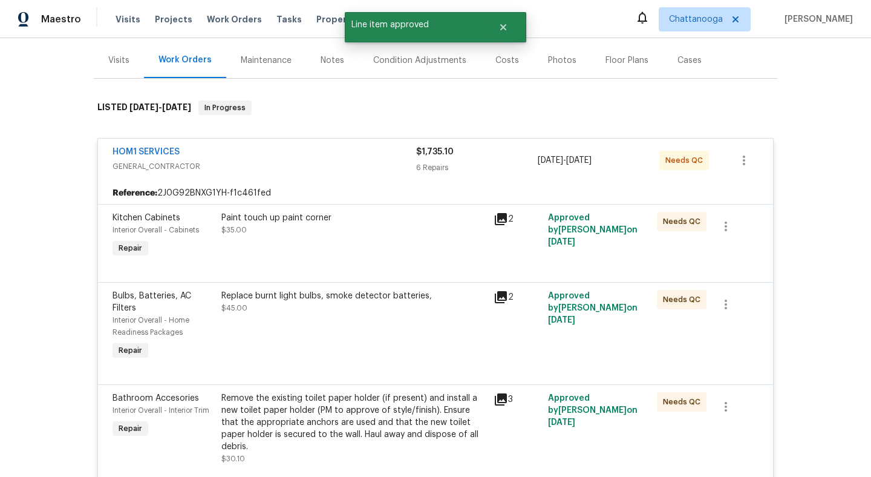
scroll to position [229, 0]
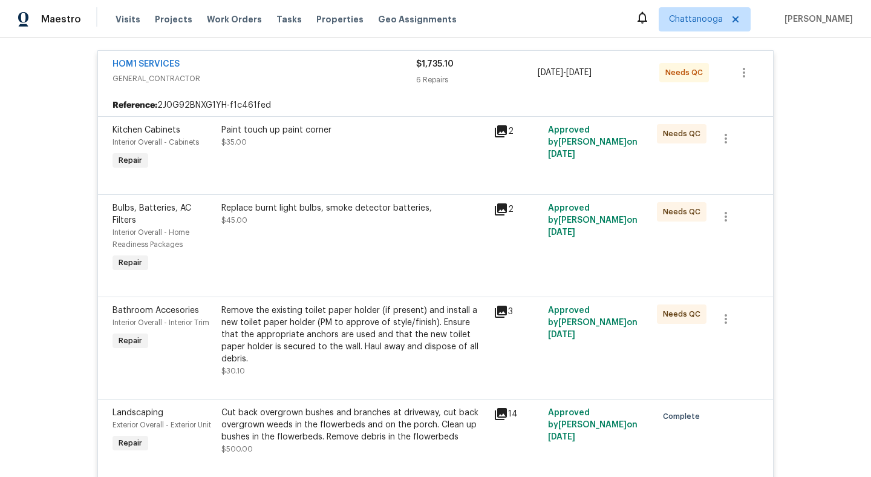
click at [689, 215] on span "Needs QC" at bounding box center [684, 212] width 42 height 12
click at [381, 212] on div "Replace burnt light bulbs, smoke detector batteries," at bounding box center [353, 208] width 265 height 12
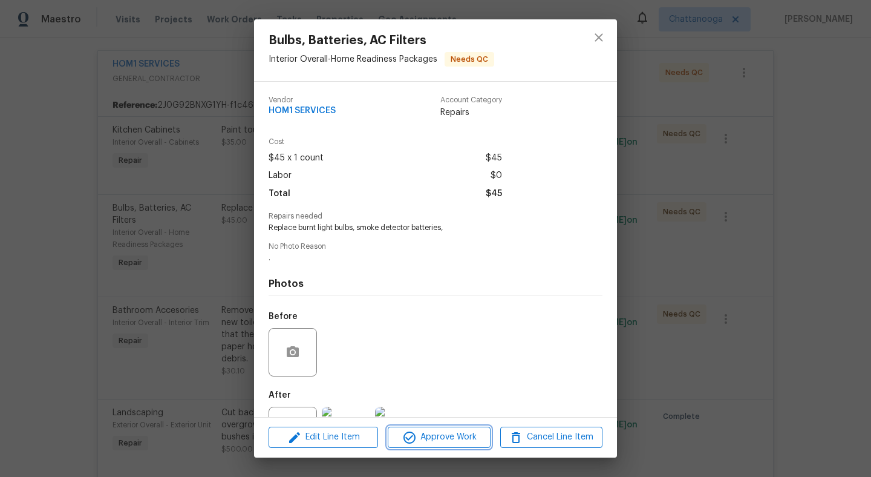
click at [443, 441] on span "Approve Work" at bounding box center [438, 436] width 95 height 15
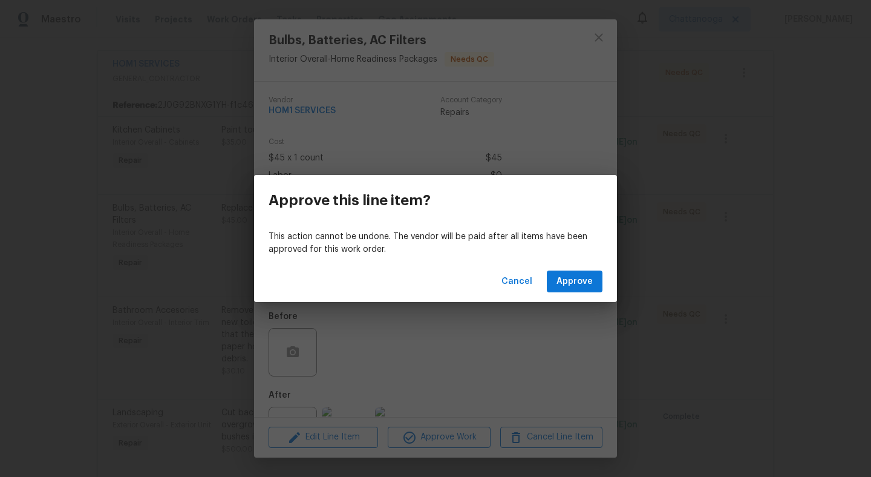
click at [584, 268] on div "Cancel Approve" at bounding box center [435, 282] width 363 height 42
click at [581, 282] on span "Approve" at bounding box center [574, 281] width 36 height 15
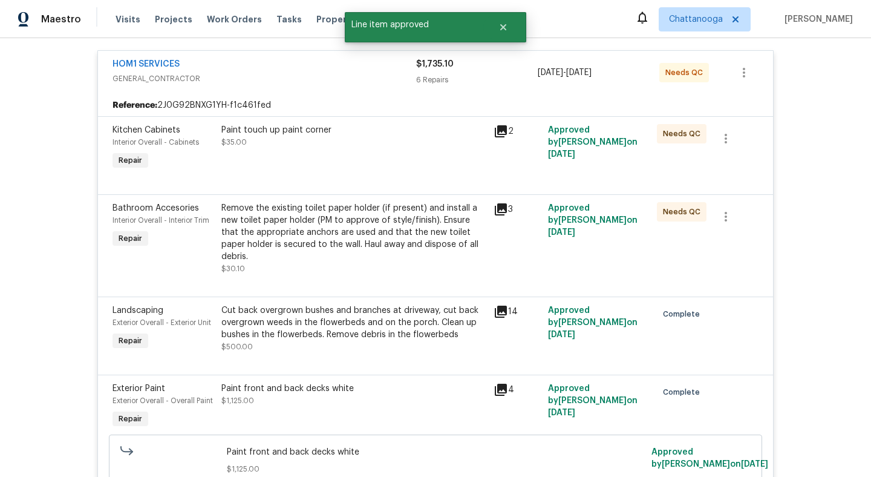
click at [320, 153] on div "Paint touch up paint corner $35.00" at bounding box center [354, 148] width 272 height 56
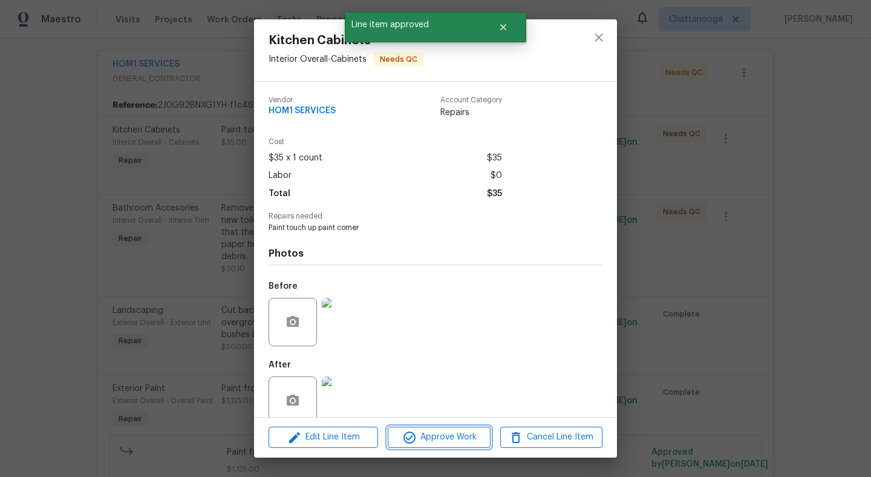
click at [447, 433] on span "Approve Work" at bounding box center [438, 436] width 95 height 15
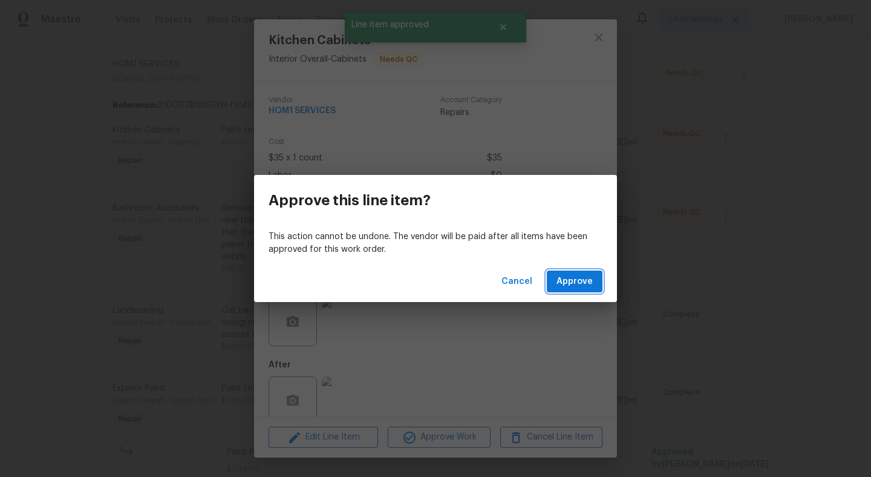
click at [568, 287] on span "Approve" at bounding box center [574, 281] width 36 height 15
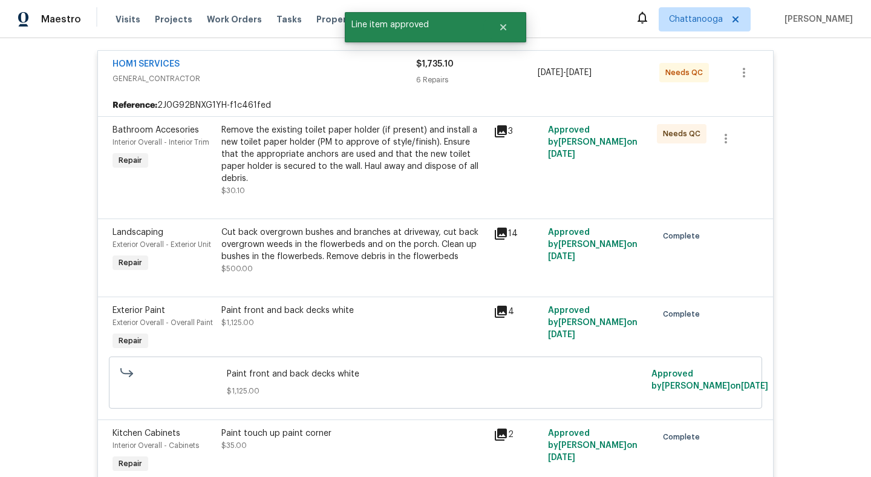
click at [353, 142] on div "Remove the existing toilet paper holder (if present) and install a new toilet p…" at bounding box center [353, 154] width 265 height 60
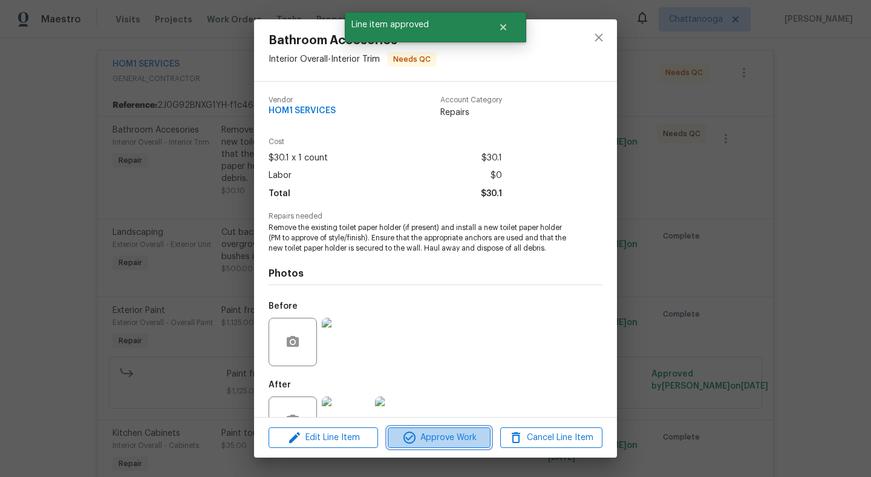
click at [434, 434] on span "Approve Work" at bounding box center [438, 437] width 95 height 15
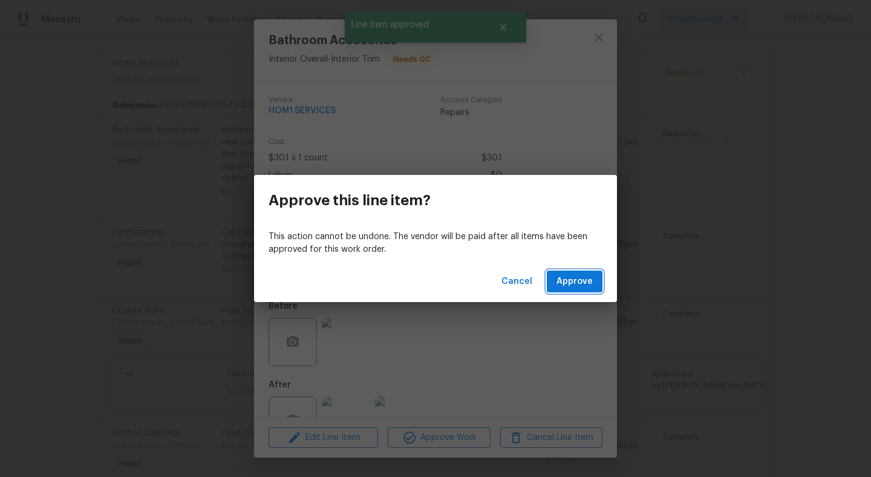
click at [581, 281] on span "Approve" at bounding box center [574, 281] width 36 height 15
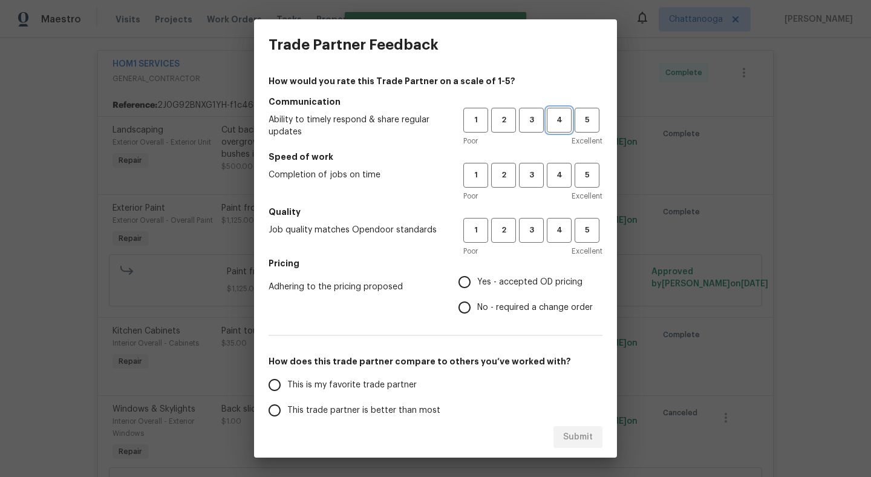
click at [564, 120] on span "4" at bounding box center [559, 120] width 22 height 14
click at [560, 171] on span "4" at bounding box center [559, 175] width 22 height 14
click at [559, 224] on span "4" at bounding box center [559, 230] width 22 height 14
click at [522, 271] on label "Yes - accepted OD pricing" at bounding box center [522, 281] width 141 height 25
click at [477, 271] on input "Yes - accepted OD pricing" at bounding box center [464, 281] width 25 height 25
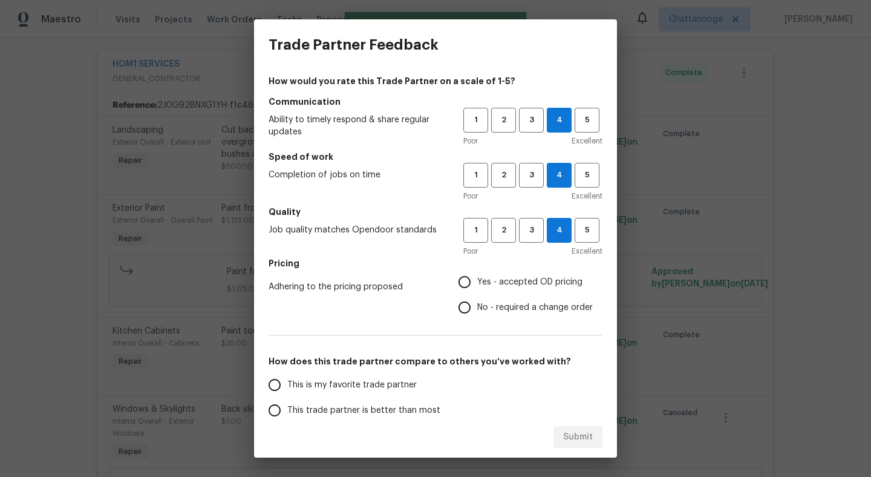
radio input "true"
click at [313, 403] on label "This trade partner is better than most" at bounding box center [357, 409] width 191 height 25
click at [287, 403] on input "This trade partner is better than most" at bounding box center [274, 409] width 25 height 25
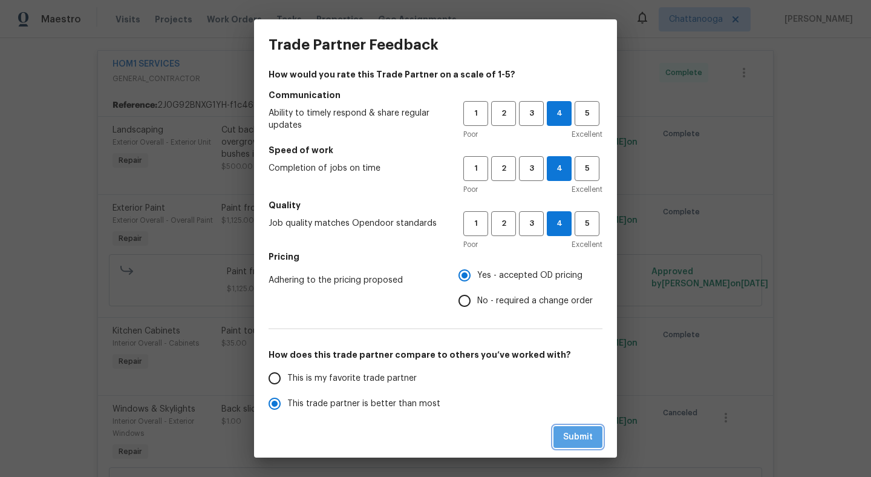
click at [587, 434] on span "Submit" at bounding box center [578, 436] width 30 height 15
radio input "true"
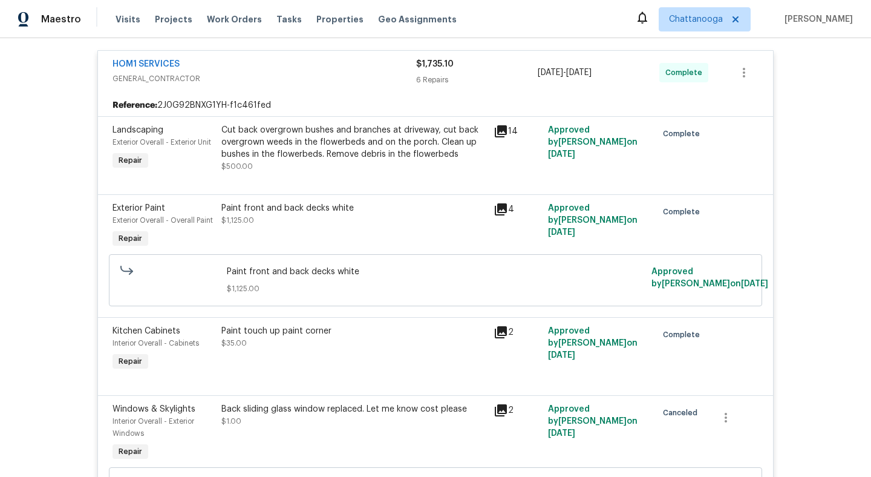
radio input "false"
